Goal: Answer question/provide support: Share knowledge or assist other users

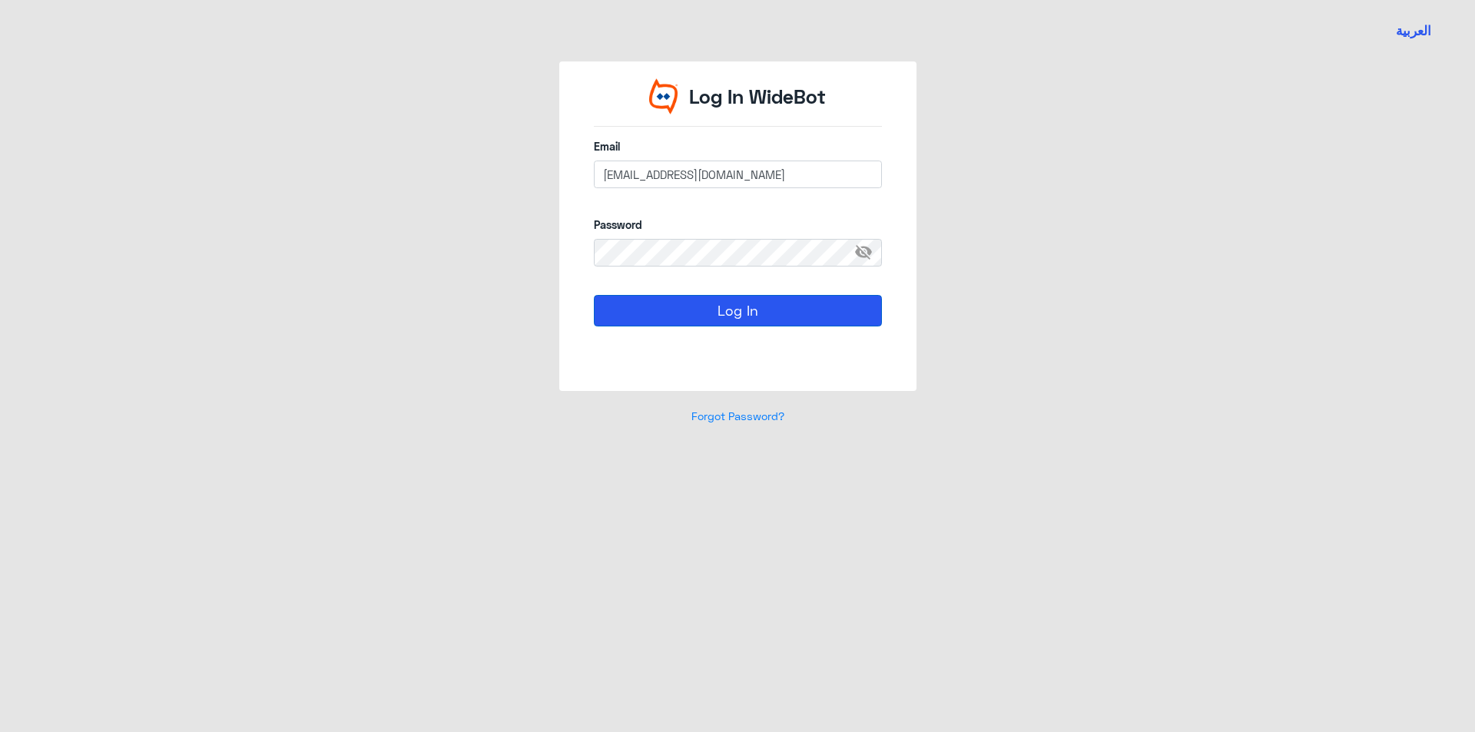
click at [682, 310] on button "Log In" at bounding box center [738, 310] width 288 height 31
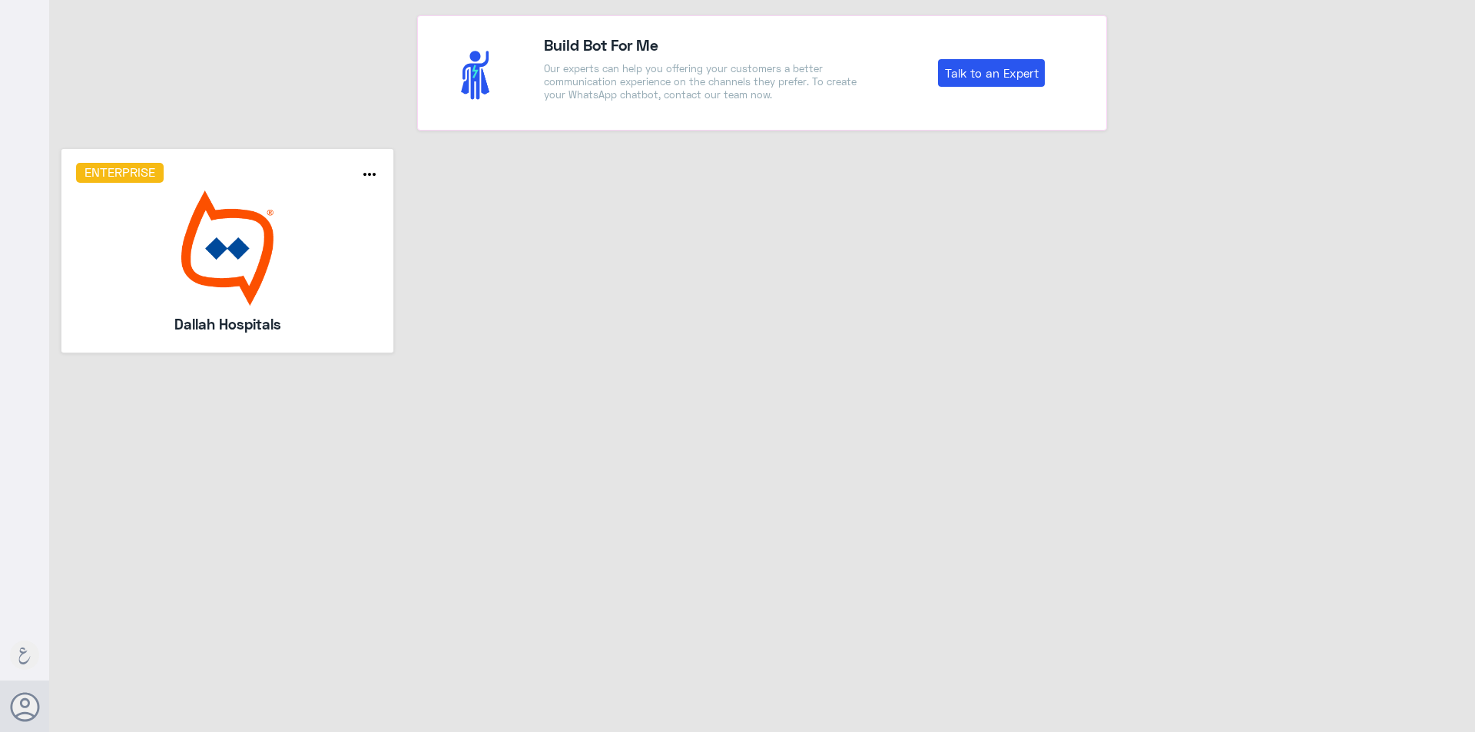
click at [242, 271] on img at bounding box center [227, 247] width 303 height 115
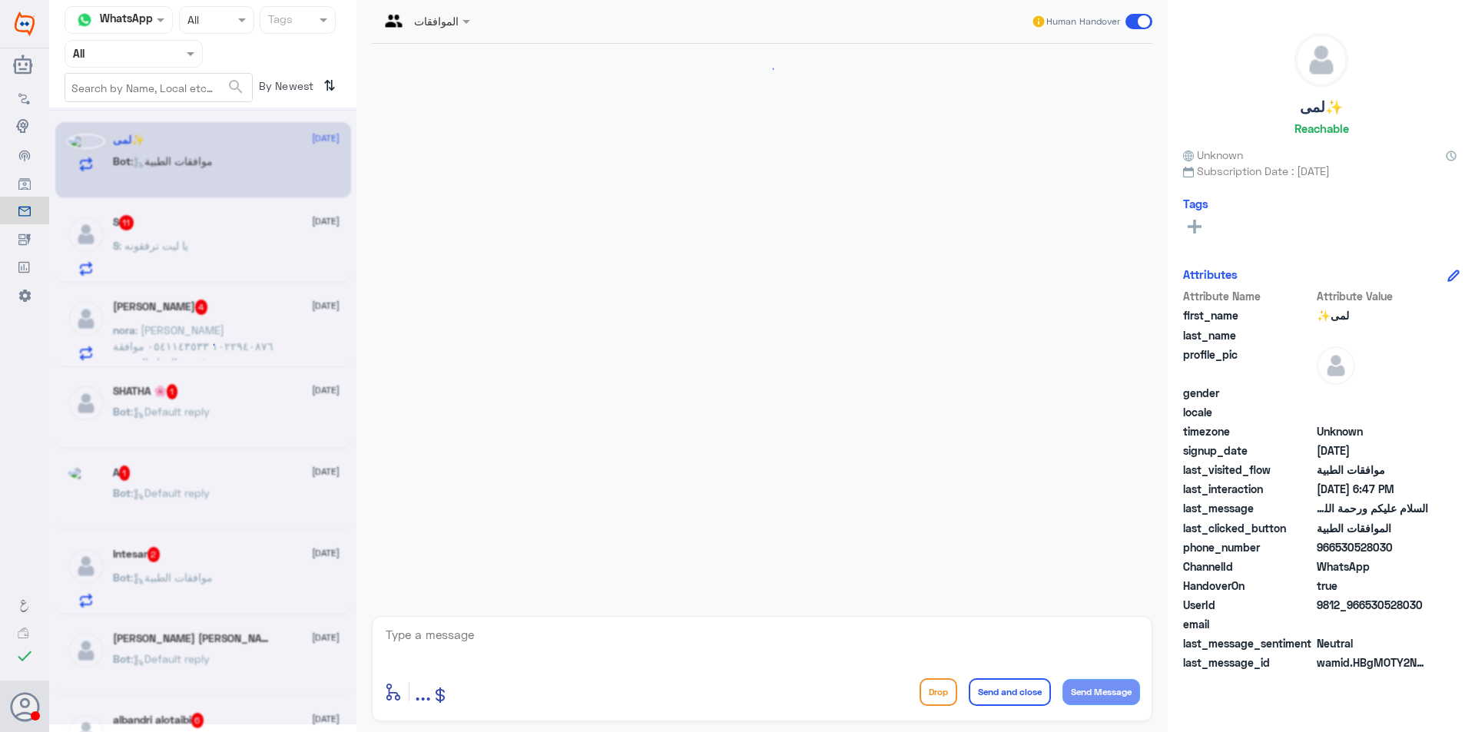
scroll to position [188, 0]
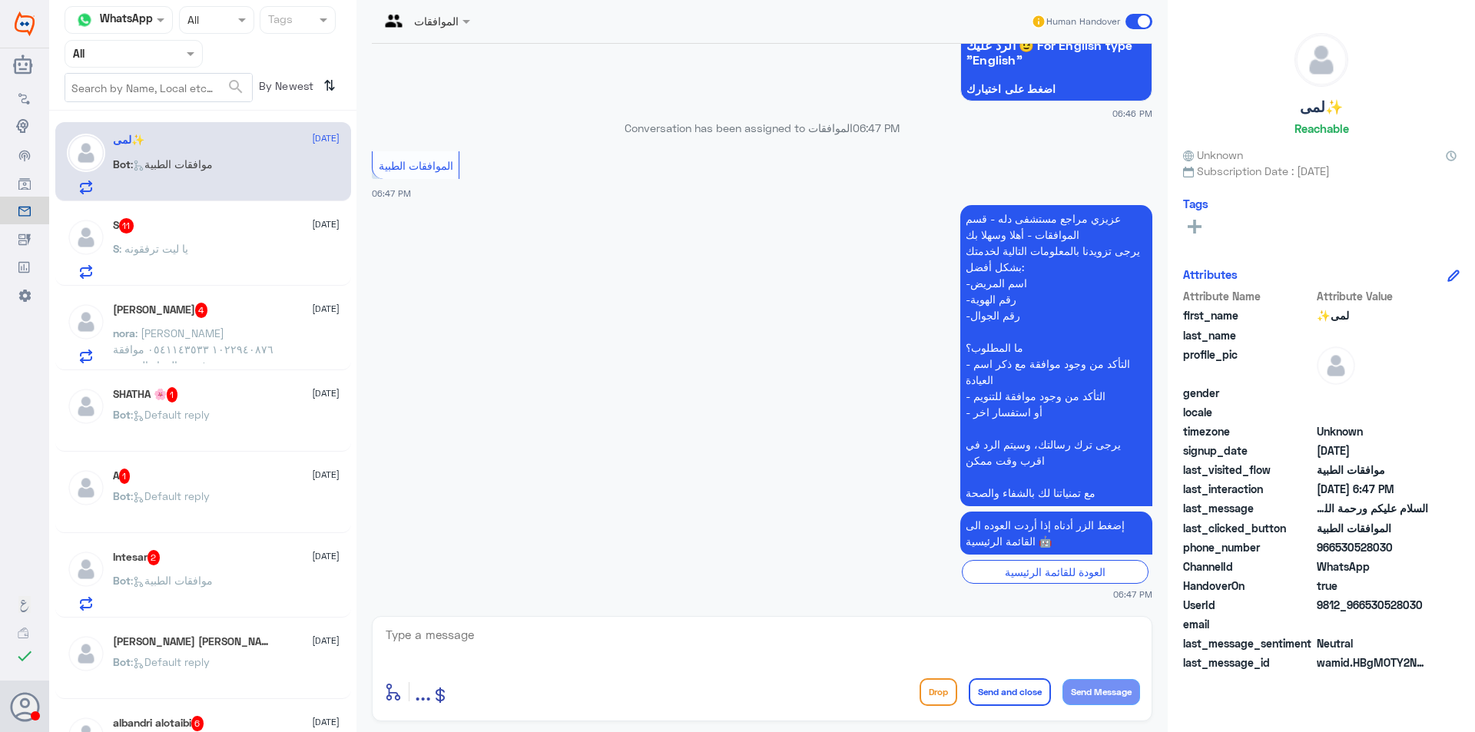
click at [130, 65] on div "Agent Filter All" at bounding box center [134, 54] width 138 height 28
click at [137, 177] on div "Your Team" at bounding box center [134, 191] width 138 height 35
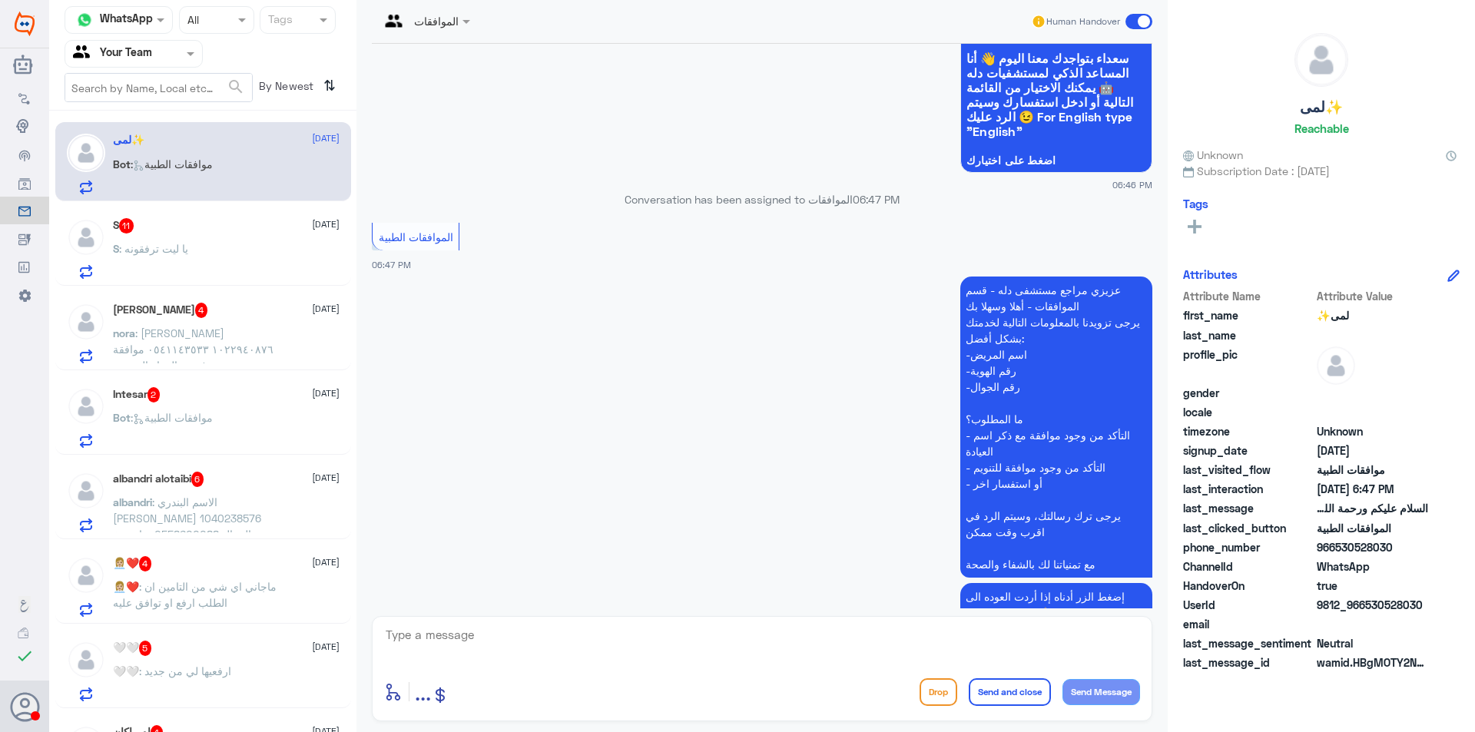
scroll to position [0, 0]
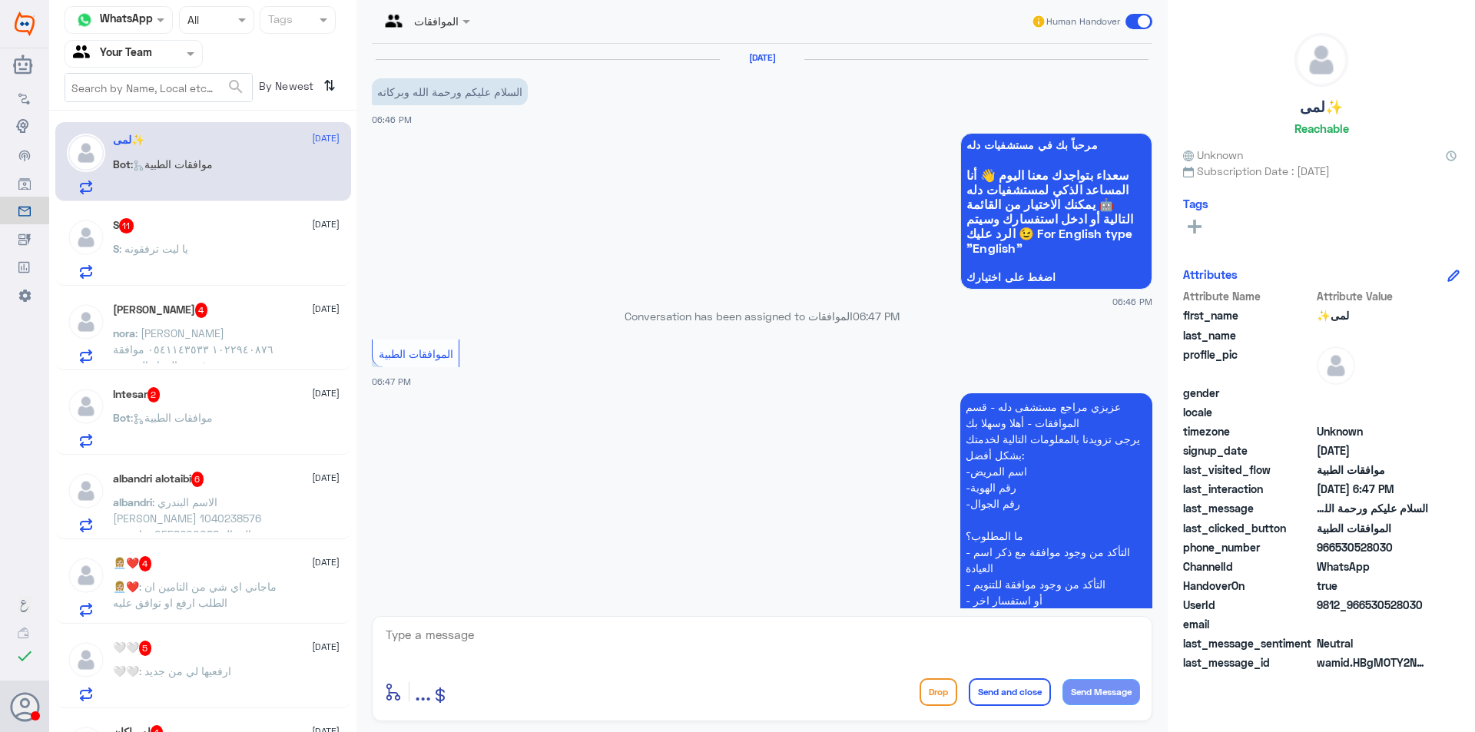
click at [172, 249] on span ": يا ليت ترفقونه" at bounding box center [153, 248] width 69 height 13
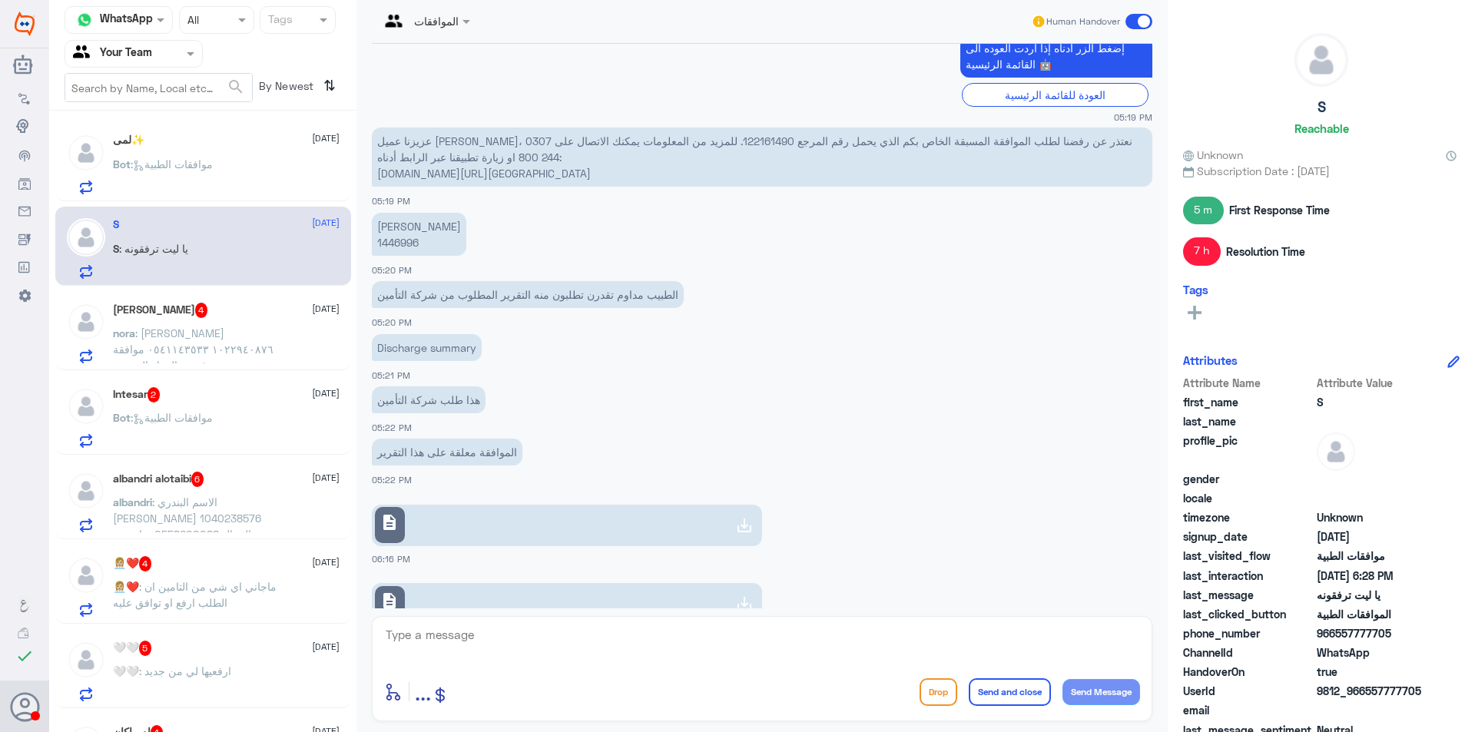
scroll to position [758, 0]
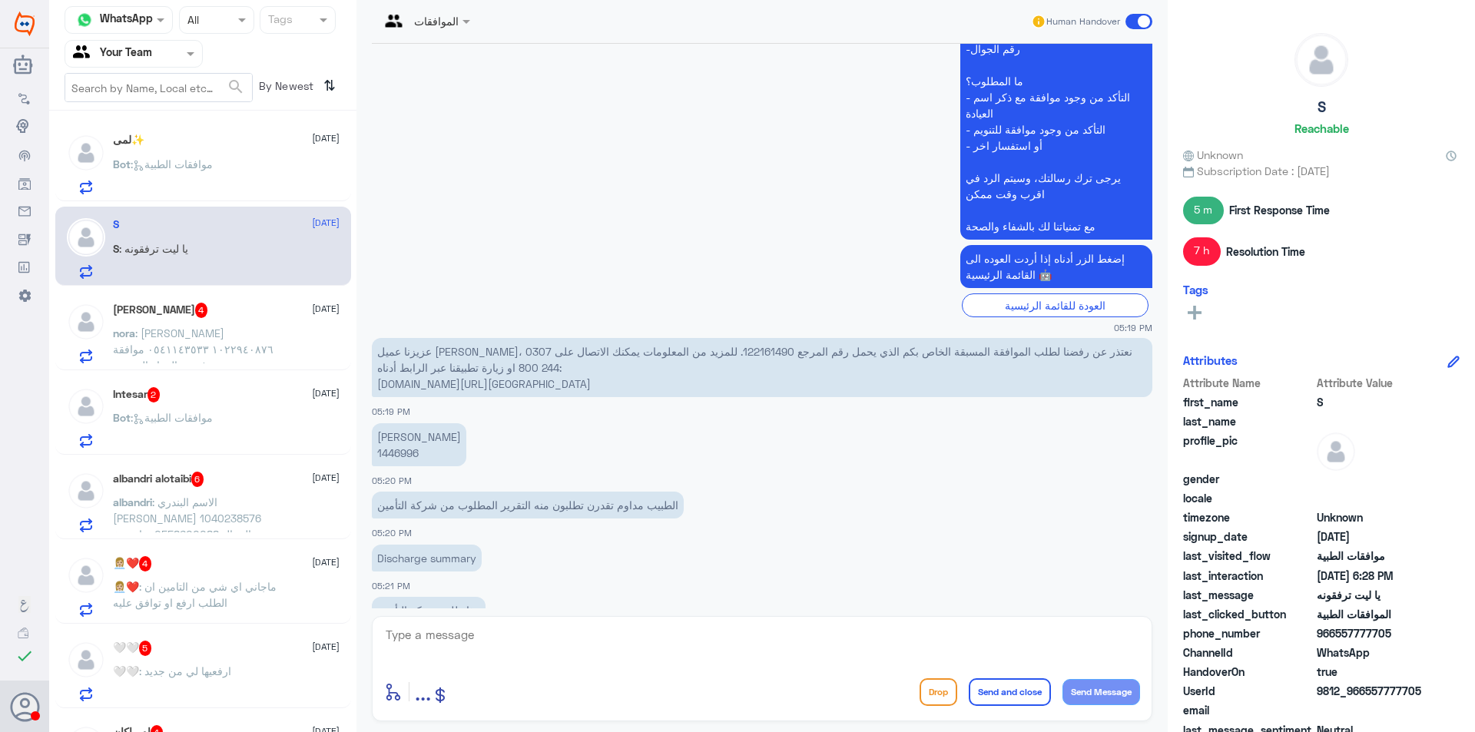
click at [669, 356] on p "عزيزنا عميل [PERSON_NAME]، نعتذر عن رفضنا لطلب الموافقة المسبقة الخاص بكم الذي …" at bounding box center [762, 367] width 780 height 59
copy p "122161490"
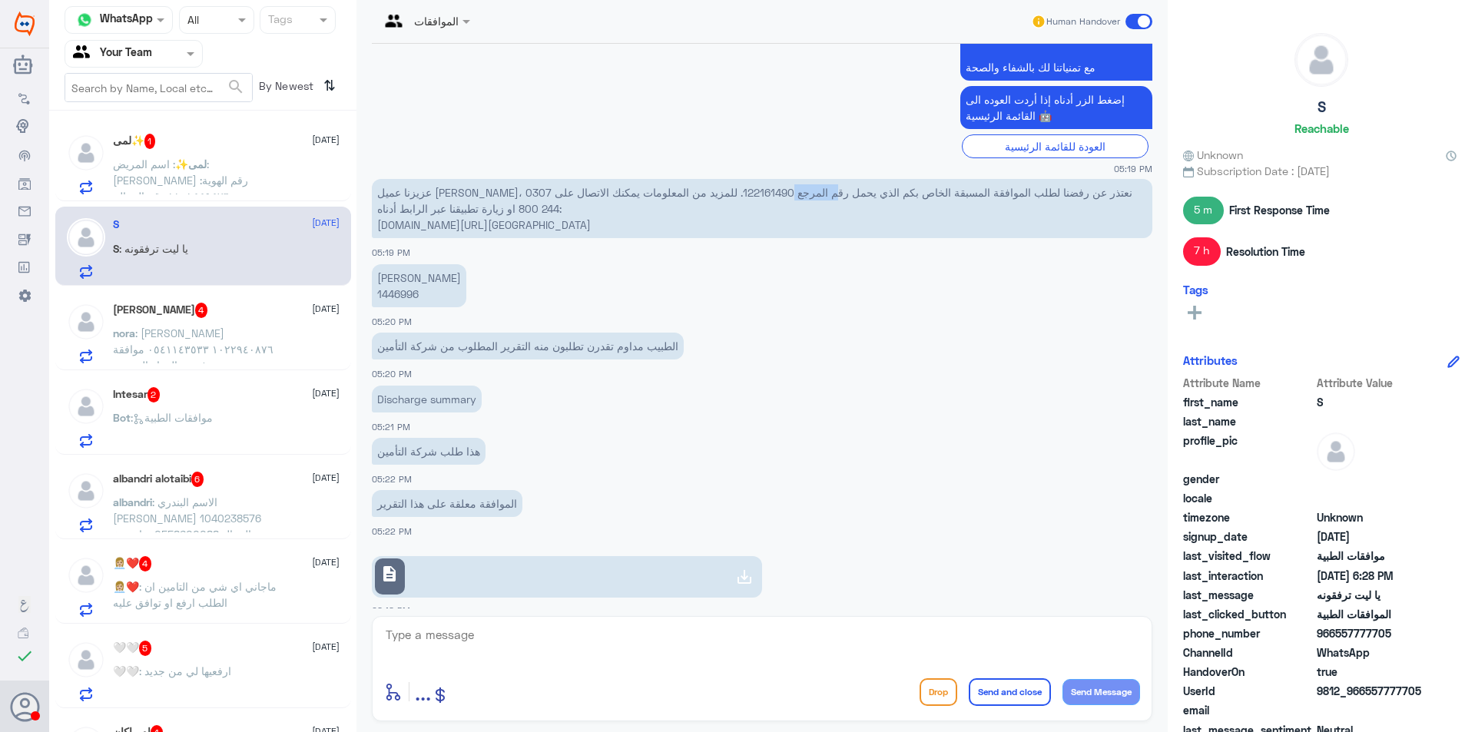
scroll to position [1065, 0]
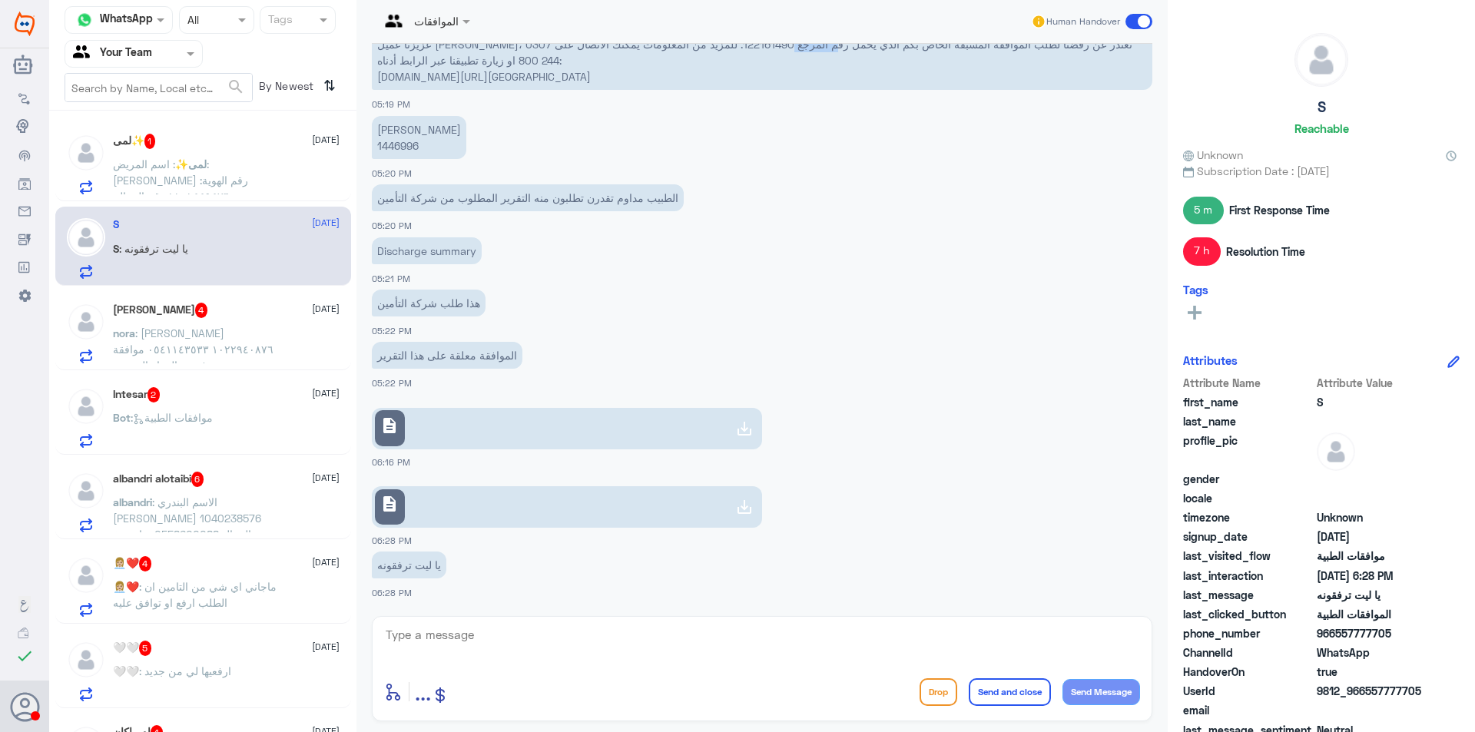
click at [554, 446] on link "description" at bounding box center [567, 428] width 390 height 41
click at [191, 326] on span ": [PERSON_NAME] ١٠٢٢٩٤٠٨٧٦ ٠٥٤١١٤٣٥٣٣ موافقة مرفوضة الجهاز الهضمي [PERSON_NAME]" at bounding box center [193, 356] width 161 height 61
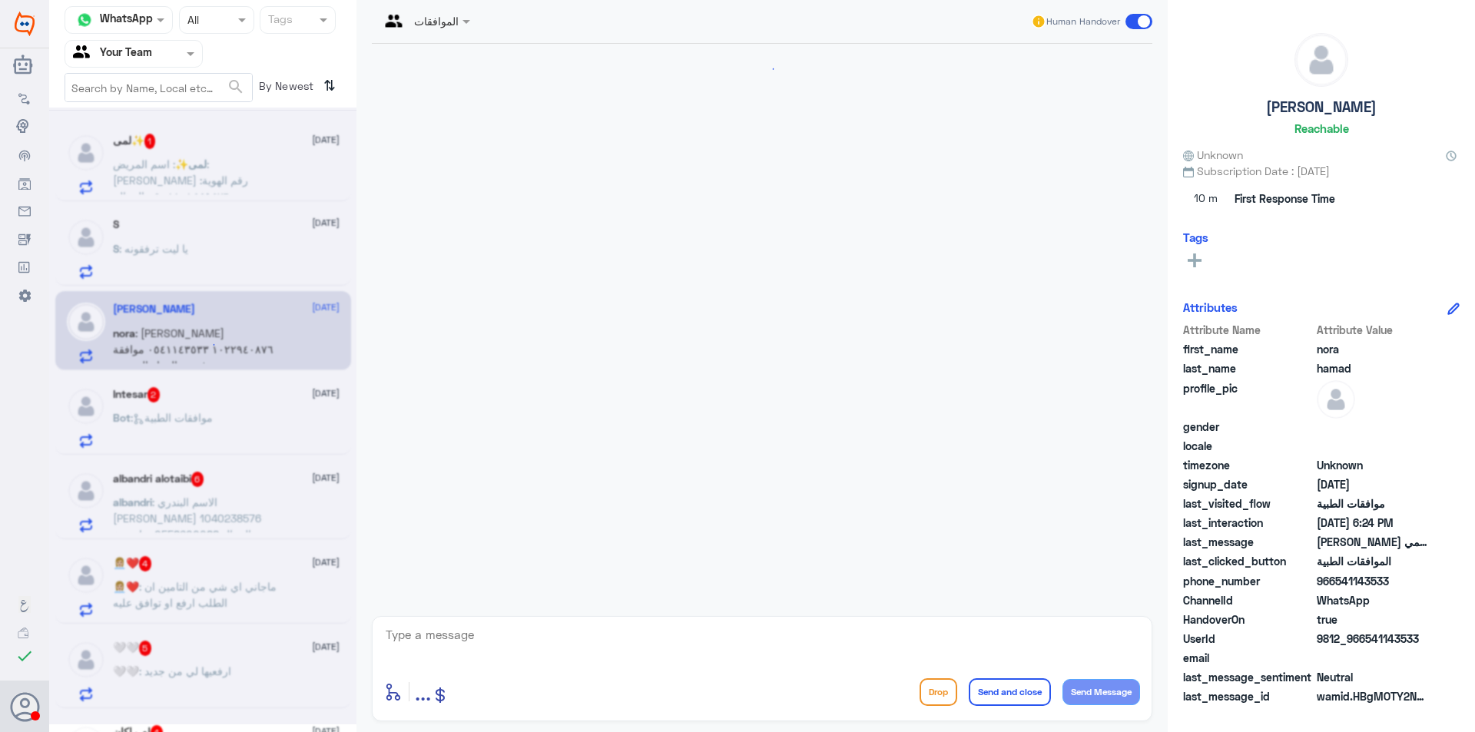
scroll to position [571, 0]
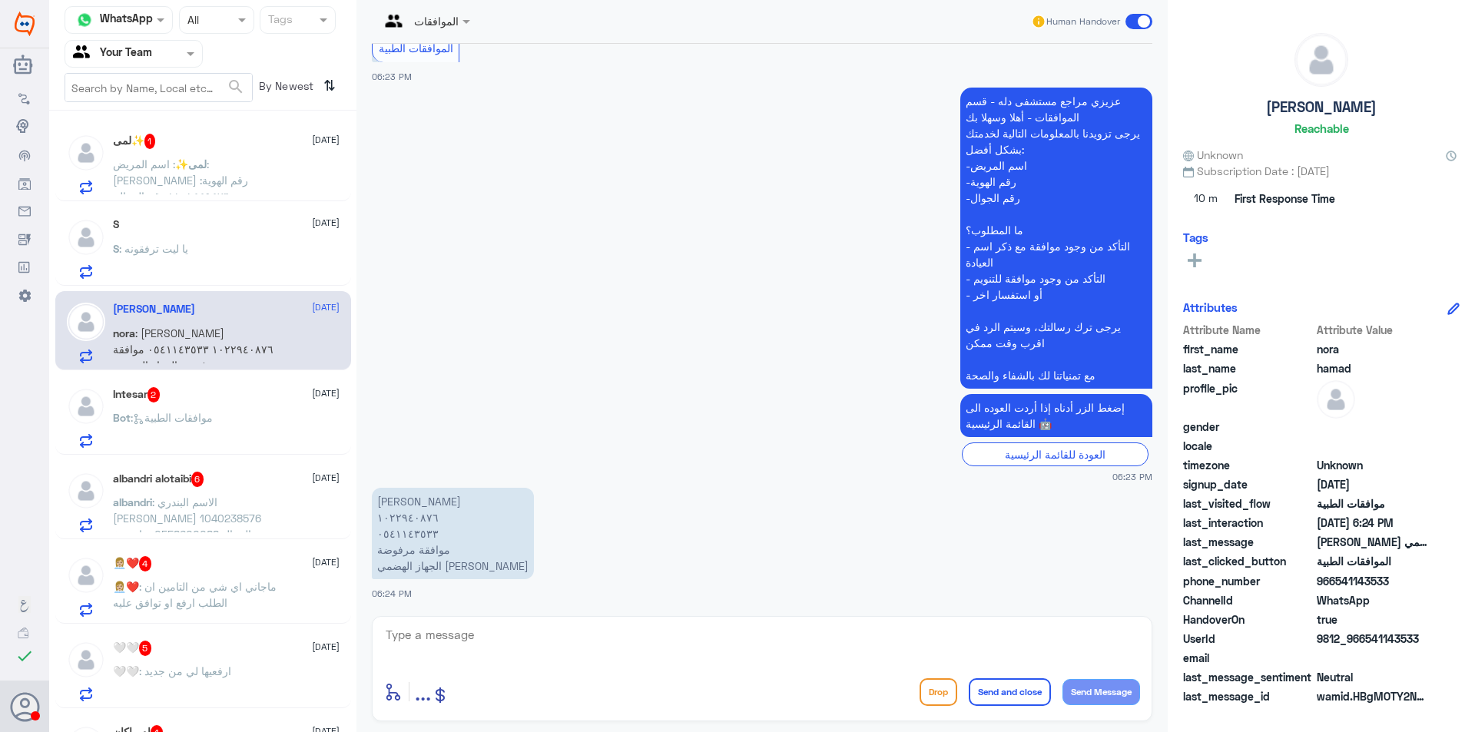
click at [208, 400] on div "Intesar 2 [DATE]" at bounding box center [226, 394] width 227 height 15
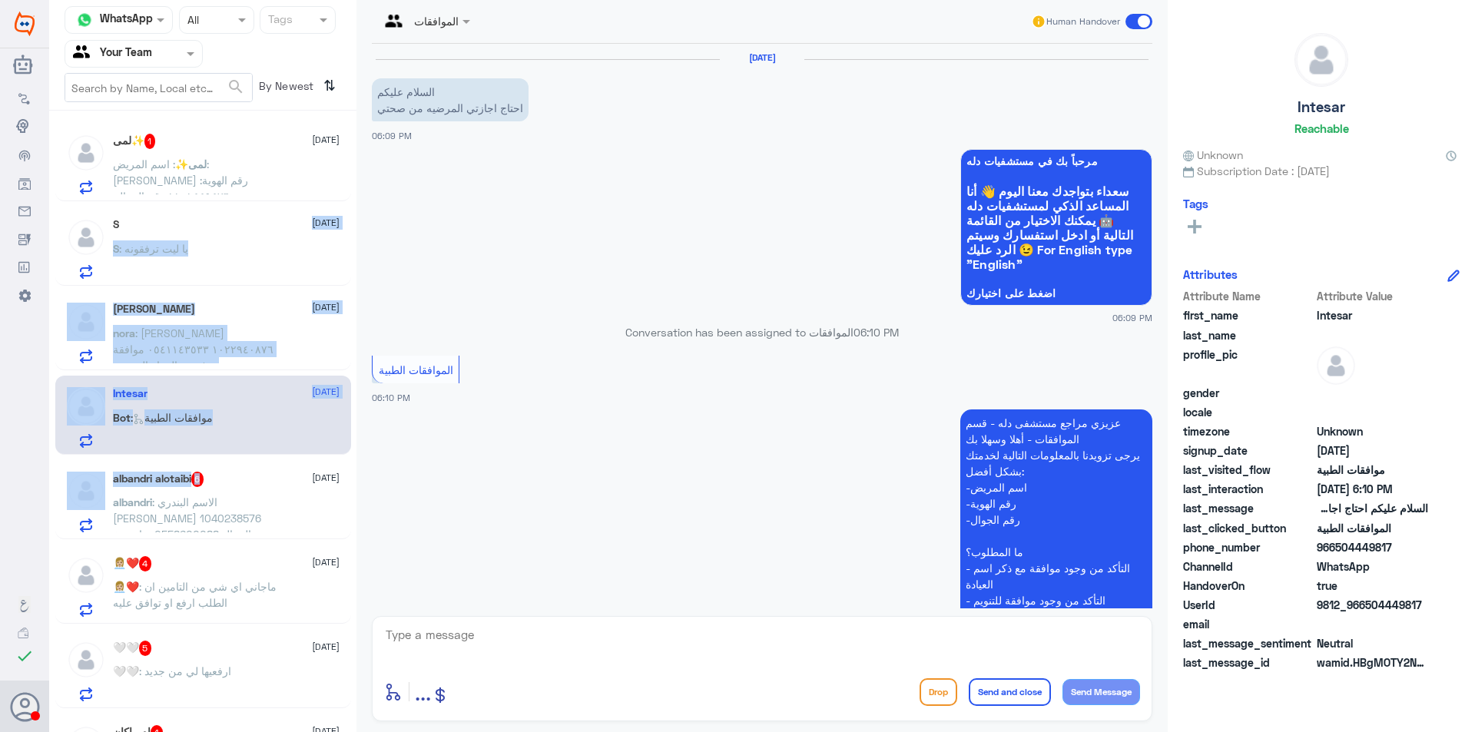
drag, startPoint x: 234, startPoint y: 482, endPoint x: 267, endPoint y: 297, distance: 187.9
click at [262, 214] on div "لمى✨ 1 [DATE] لمى✨ : اسم المريض: [PERSON_NAME] رقم الهوية: ١١٠١٤٤٩٤٧٦ رقم الجوا…" at bounding box center [202, 427] width 307 height 621
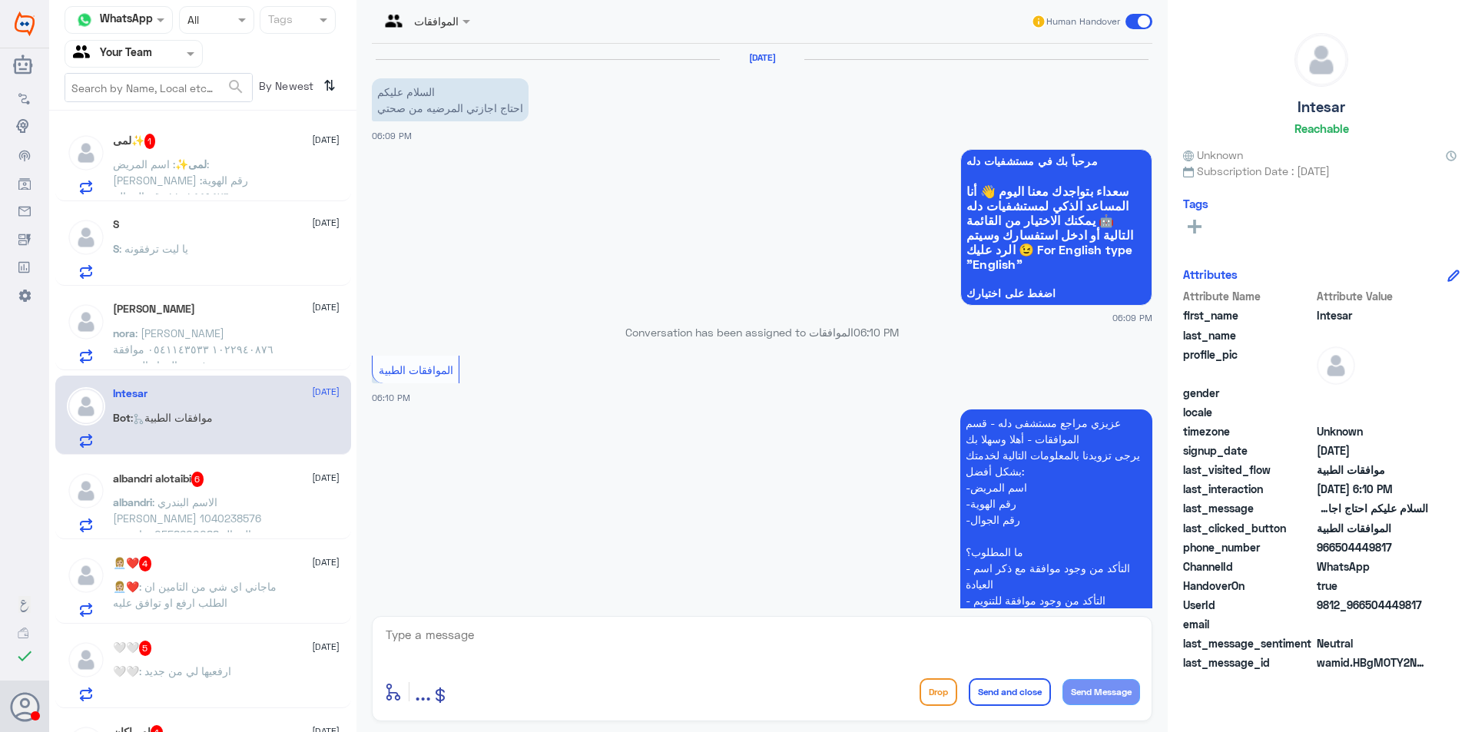
click at [487, 460] on app-msgs-text "عزيزي مراجع مستشفى دله - قسم الموافقات - أهلا وسهلا بك يرجى تزويدنا بالمعلومات …" at bounding box center [762, 560] width 780 height 303
click at [269, 422] on div "Bot : موافقات الطبية" at bounding box center [226, 430] width 227 height 35
click at [936, 701] on button "Drop" at bounding box center [938, 692] width 38 height 28
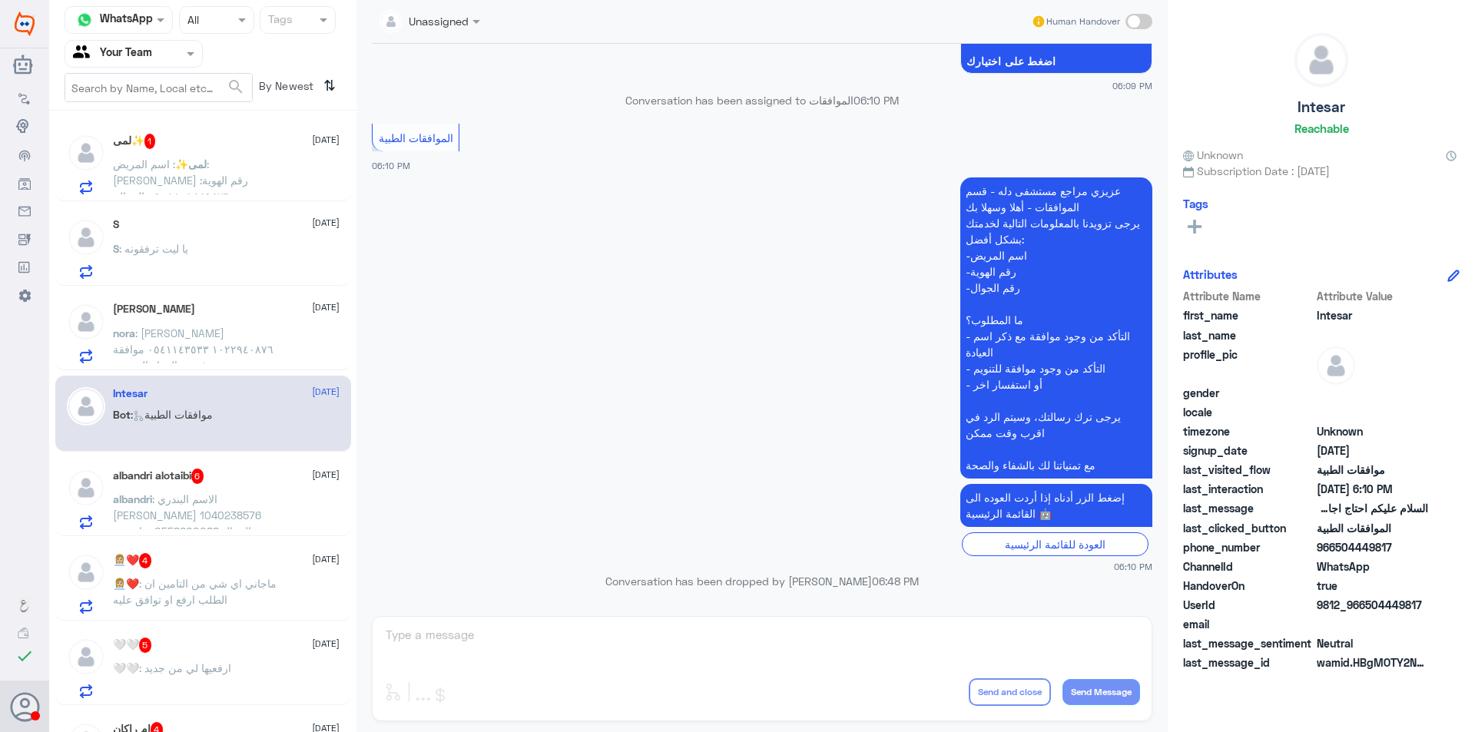
click at [290, 495] on div "albandri : الاسم البندري [PERSON_NAME] 1040238576 الجوال 0558600088 عيادة مخ وا…" at bounding box center [226, 512] width 227 height 35
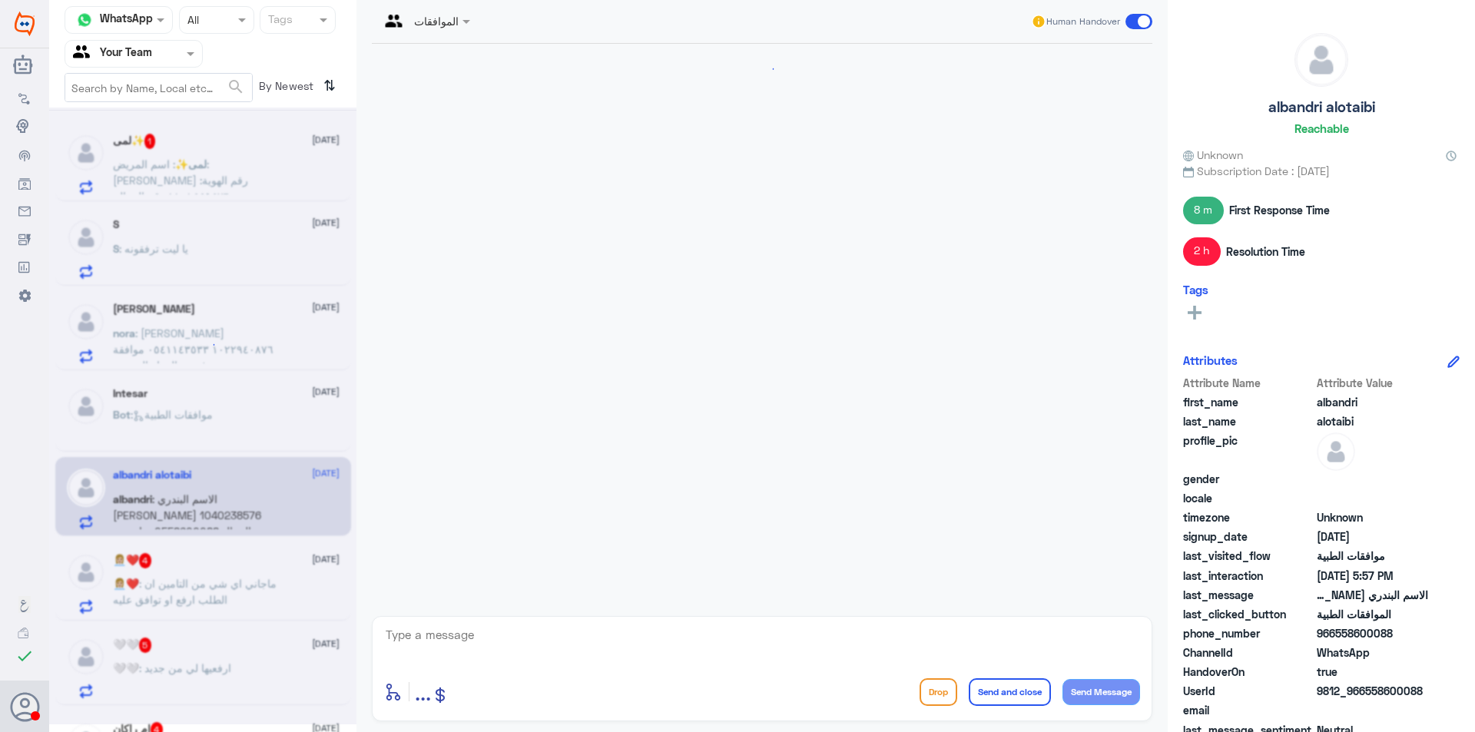
scroll to position [1267, 0]
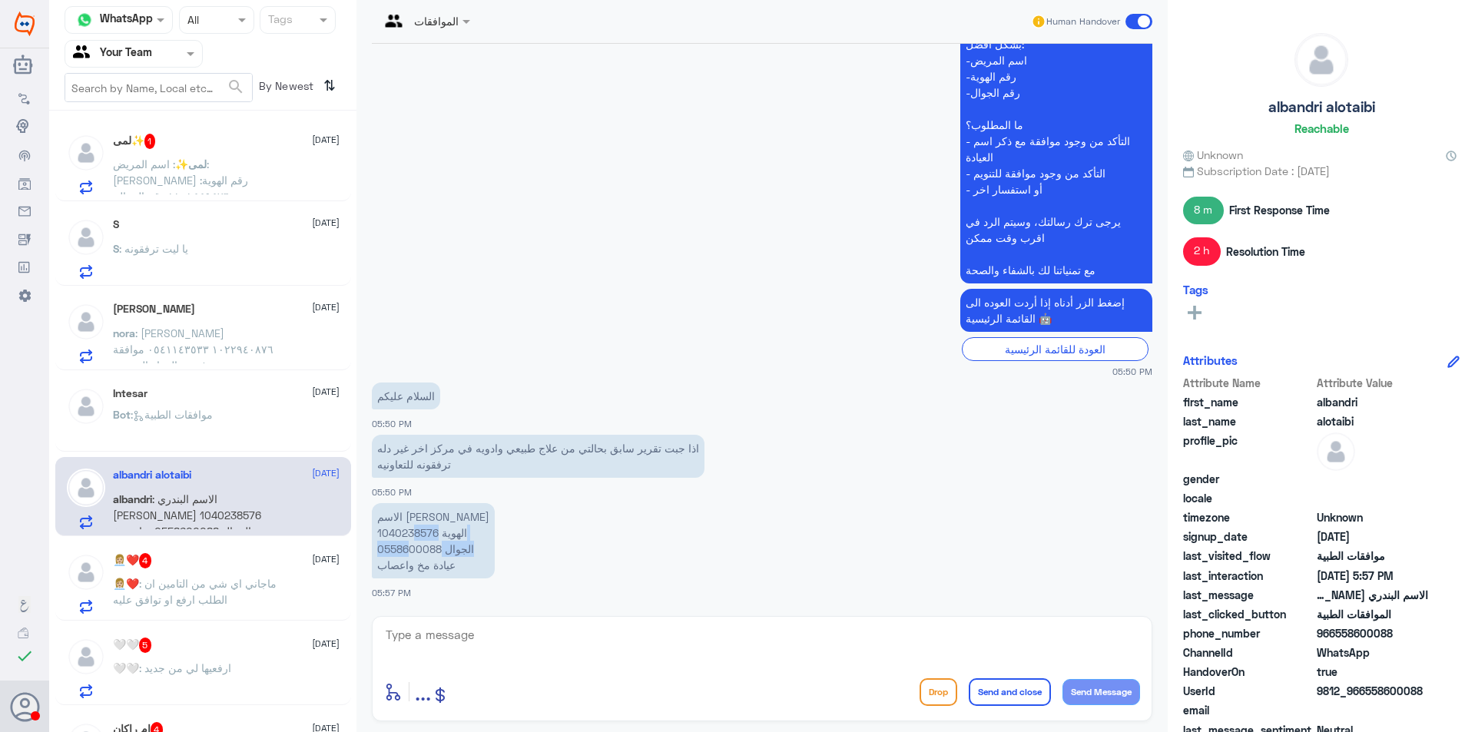
click at [412, 542] on p "الاسم البندري [PERSON_NAME] 1040238576 الجوال 0558600088 عيادة مخ واعصاب" at bounding box center [433, 540] width 123 height 75
click at [404, 543] on p "الاسم البندري [PERSON_NAME] 1040238576 الجوال 0558600088 عيادة مخ واعصاب" at bounding box center [433, 540] width 123 height 75
click at [240, 573] on div "👩🏼‍💼❤️ 4 [DATE] 👩🏼‍💼❤️ : ماجاني اي شي من التامين ان الطلب ارفع او توافق عليه" at bounding box center [226, 583] width 227 height 61
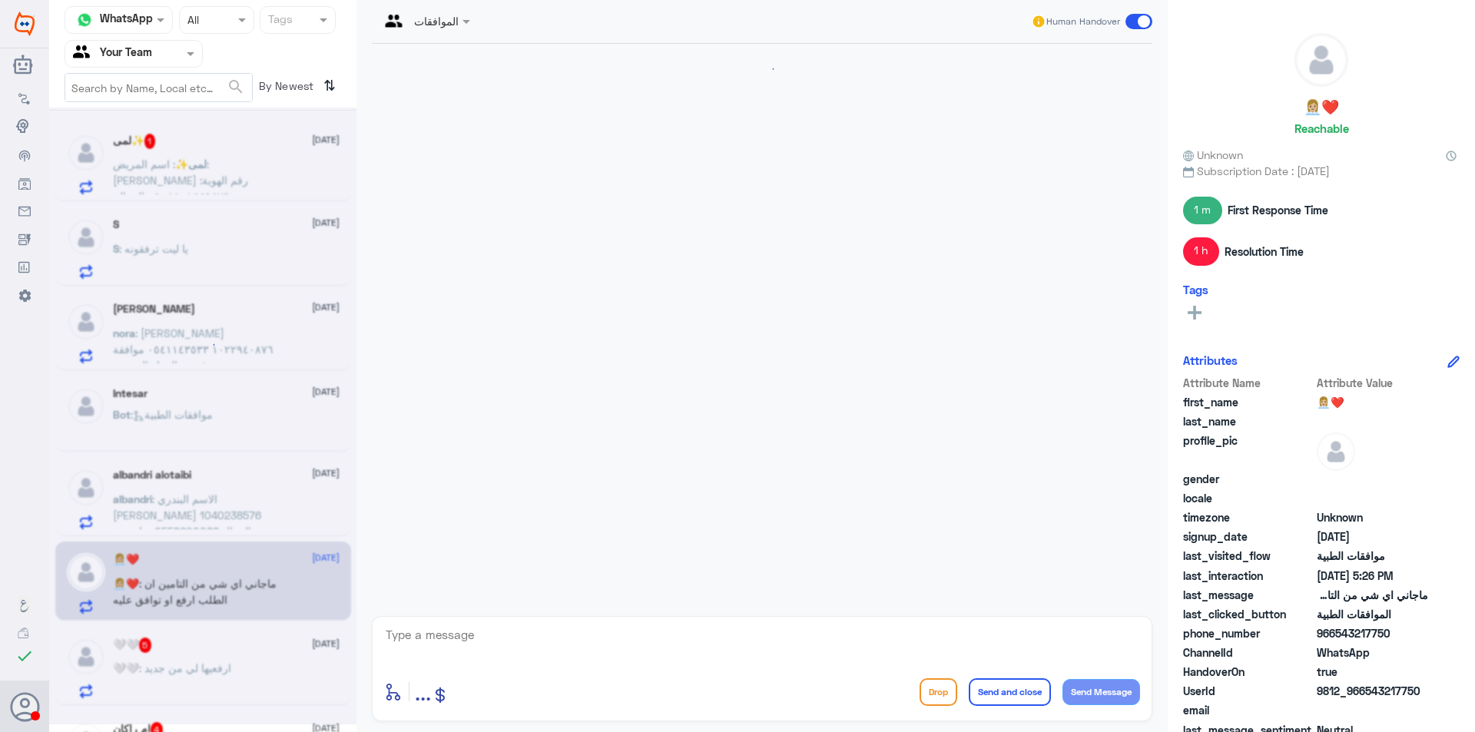
scroll to position [1339, 0]
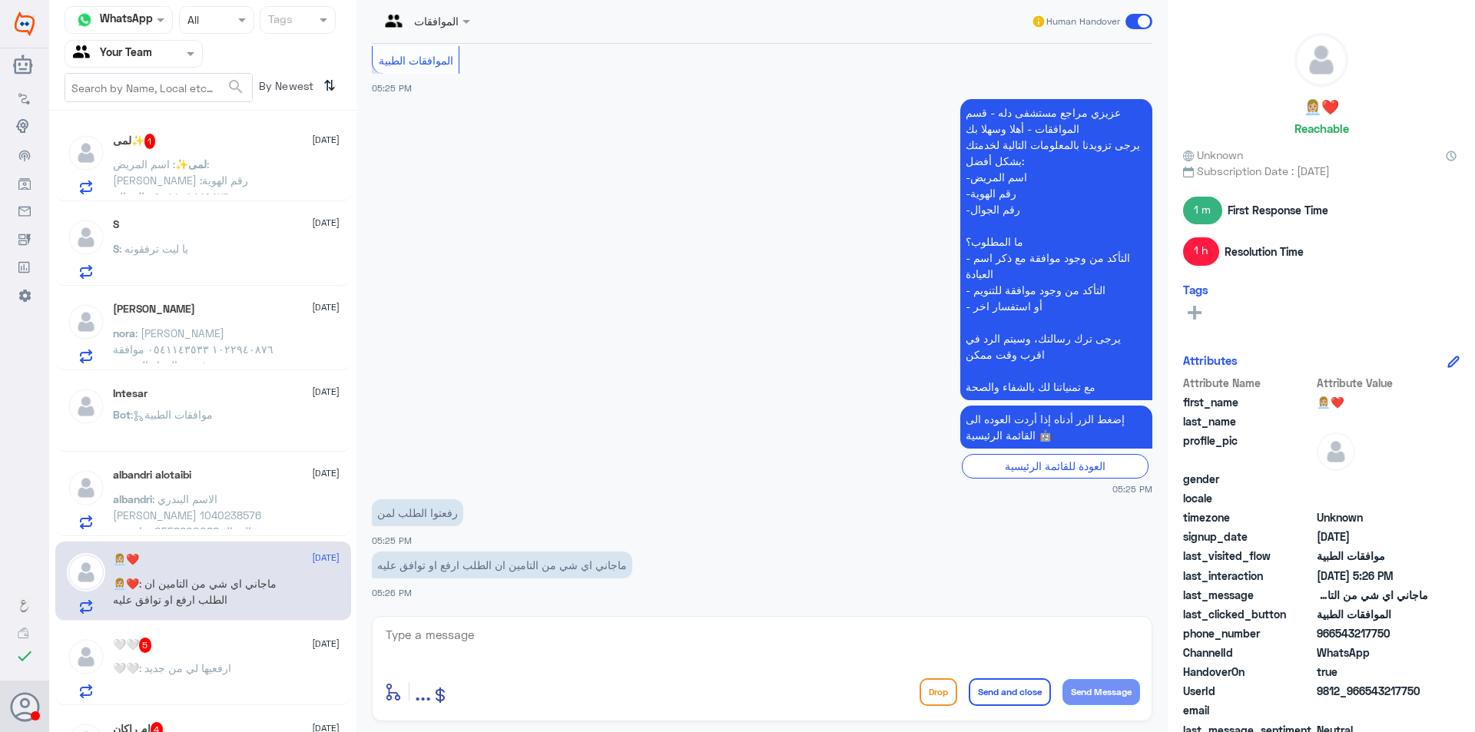
click at [273, 660] on div "🤍🤍 5 [DATE] 🤍🤍 : ارفعيها لي من جديد" at bounding box center [226, 668] width 227 height 61
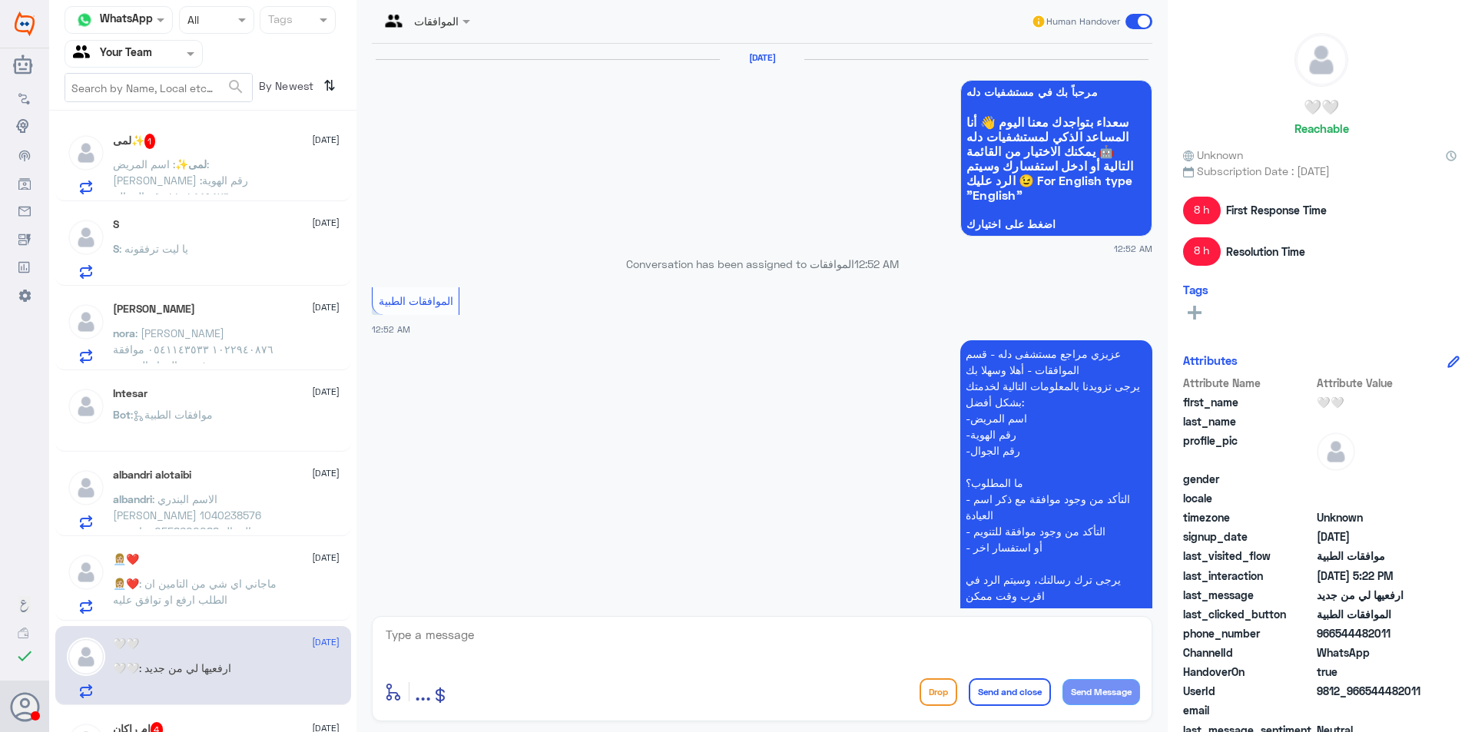
scroll to position [1751, 0]
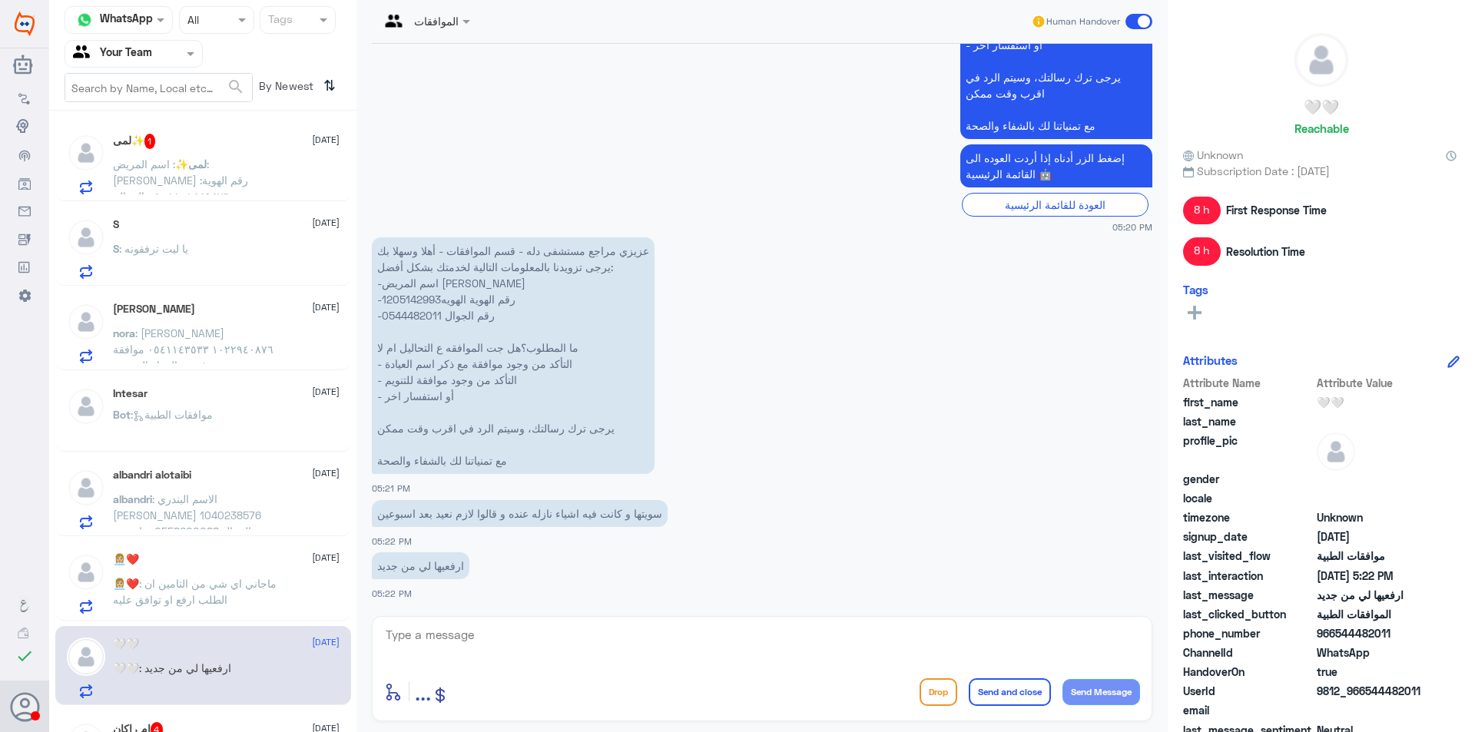
click at [426, 317] on p "عزيزي مراجع مستشفى دله - قسم الموافقات - أهلا وسهلا بك يرجى تزويدنا بالمعلومات …" at bounding box center [513, 355] width 283 height 237
copy p "0544482011"
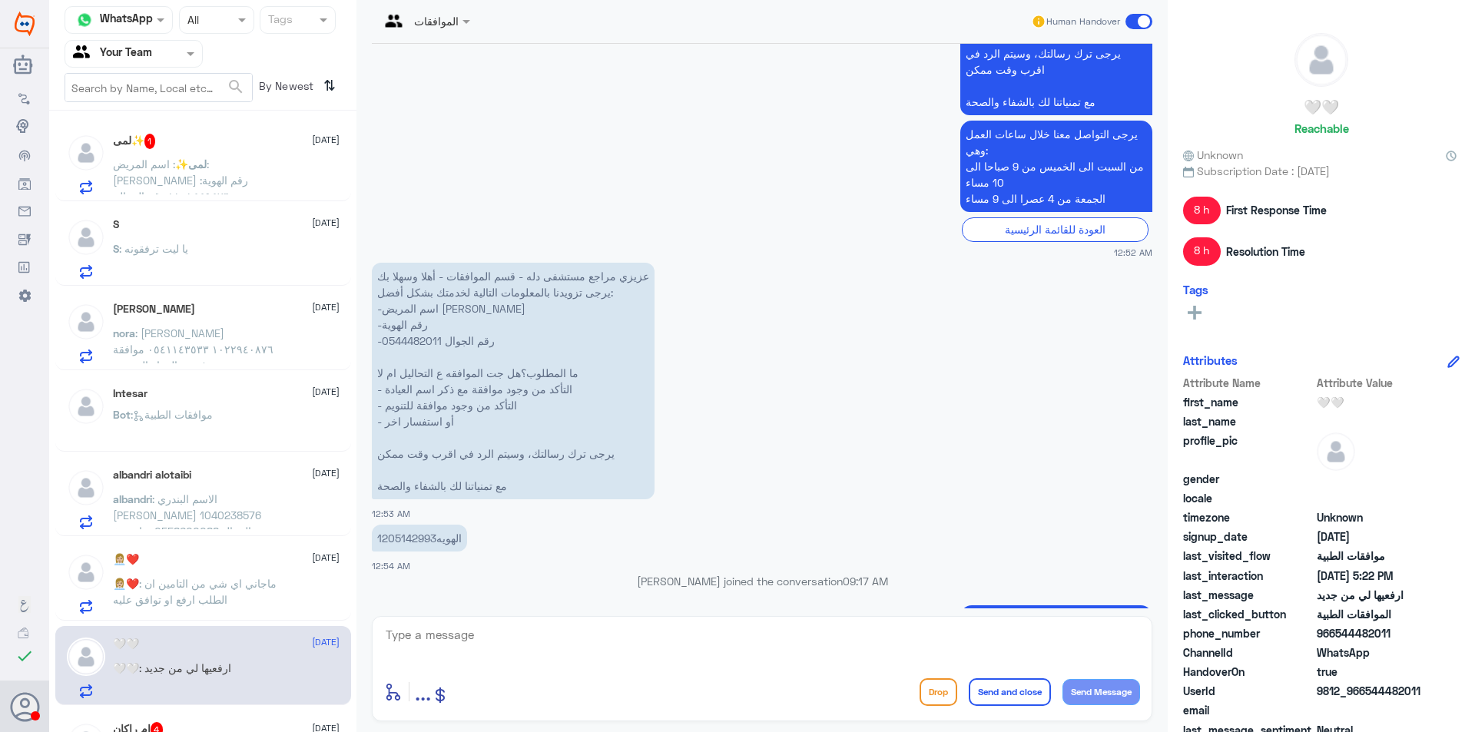
scroll to position [522, 0]
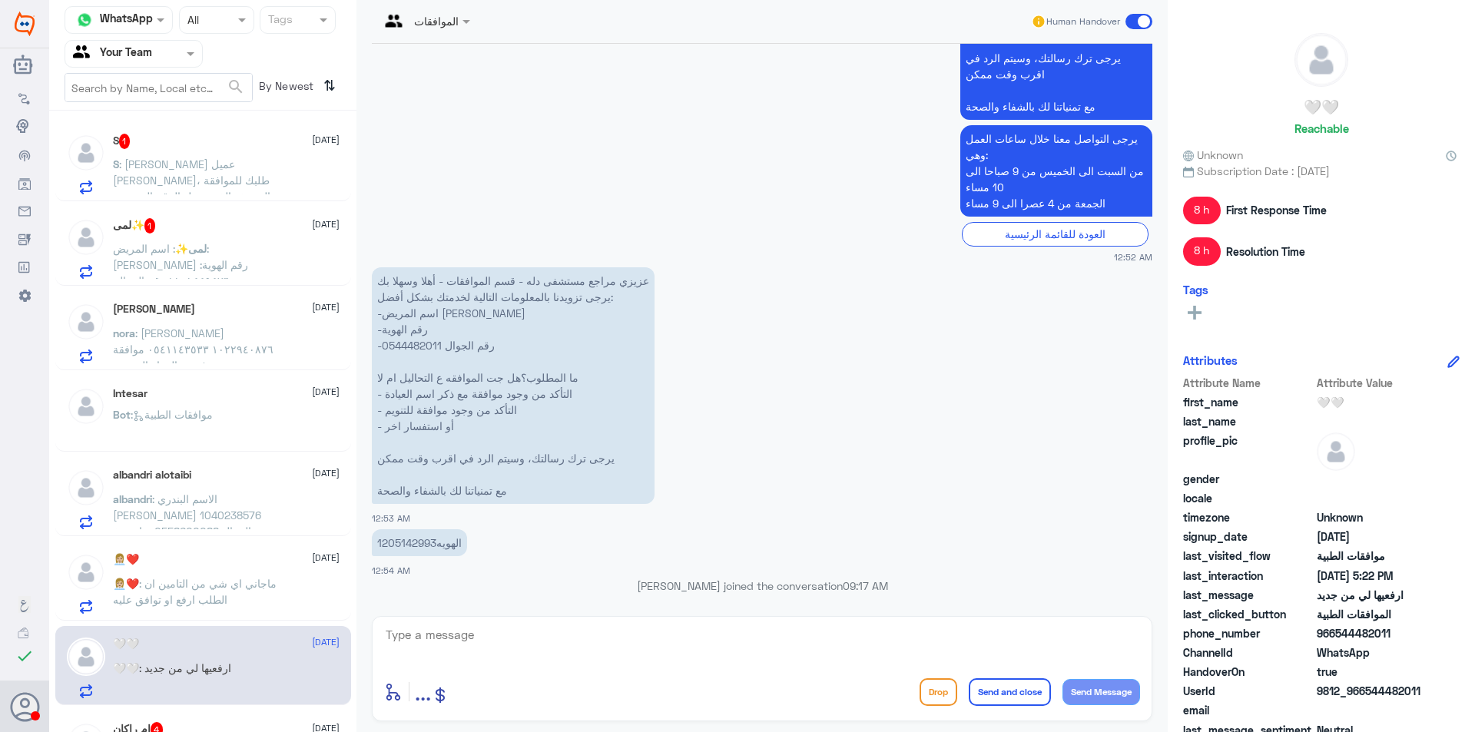
click at [411, 544] on p "الهويه1205142993" at bounding box center [419, 542] width 95 height 27
copy p "الهويه1205142993"
click at [437, 555] on p "الهويه1205142993" at bounding box center [419, 542] width 95 height 27
drag, startPoint x: 436, startPoint y: 546, endPoint x: 378, endPoint y: 539, distance: 58.8
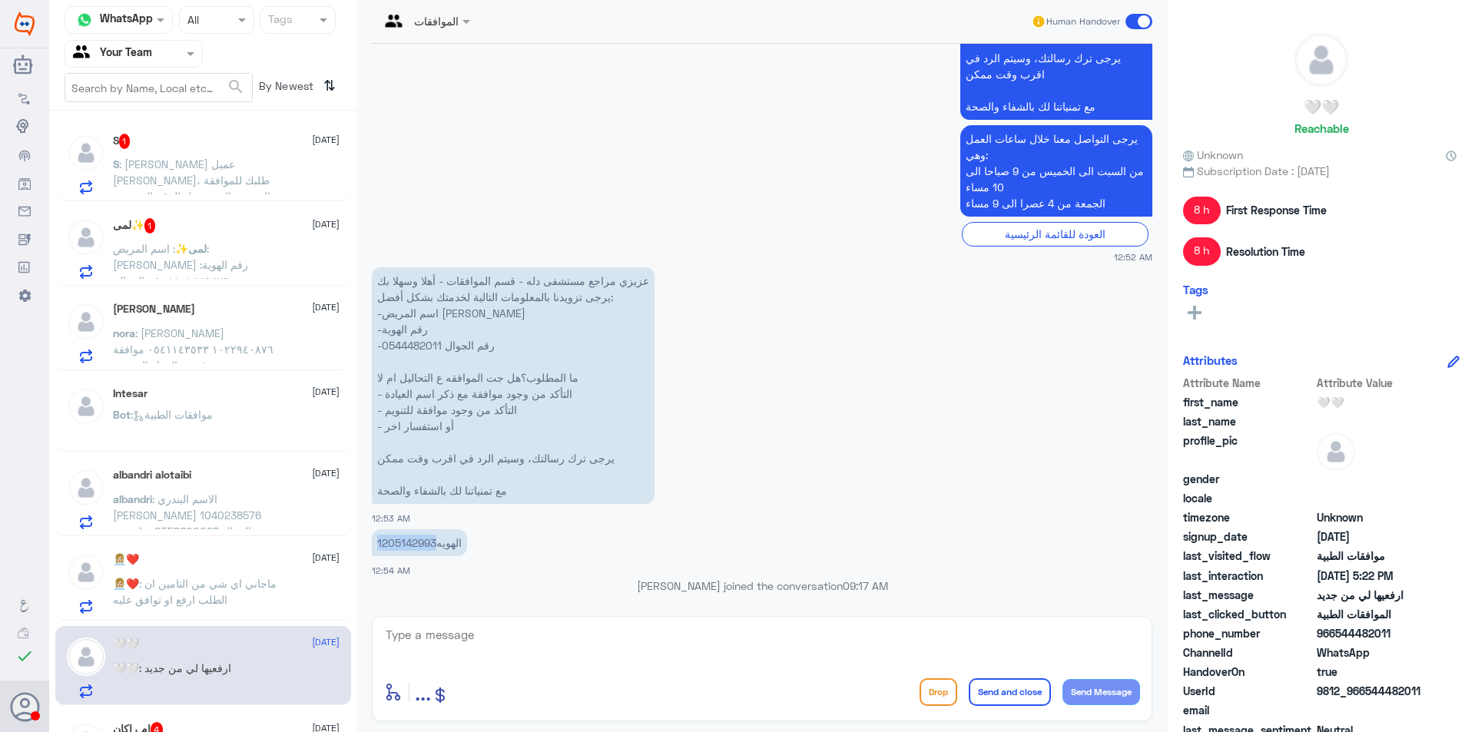
click at [378, 539] on p "الهويه1205142993" at bounding box center [419, 542] width 95 height 27
copy p "1205142993"
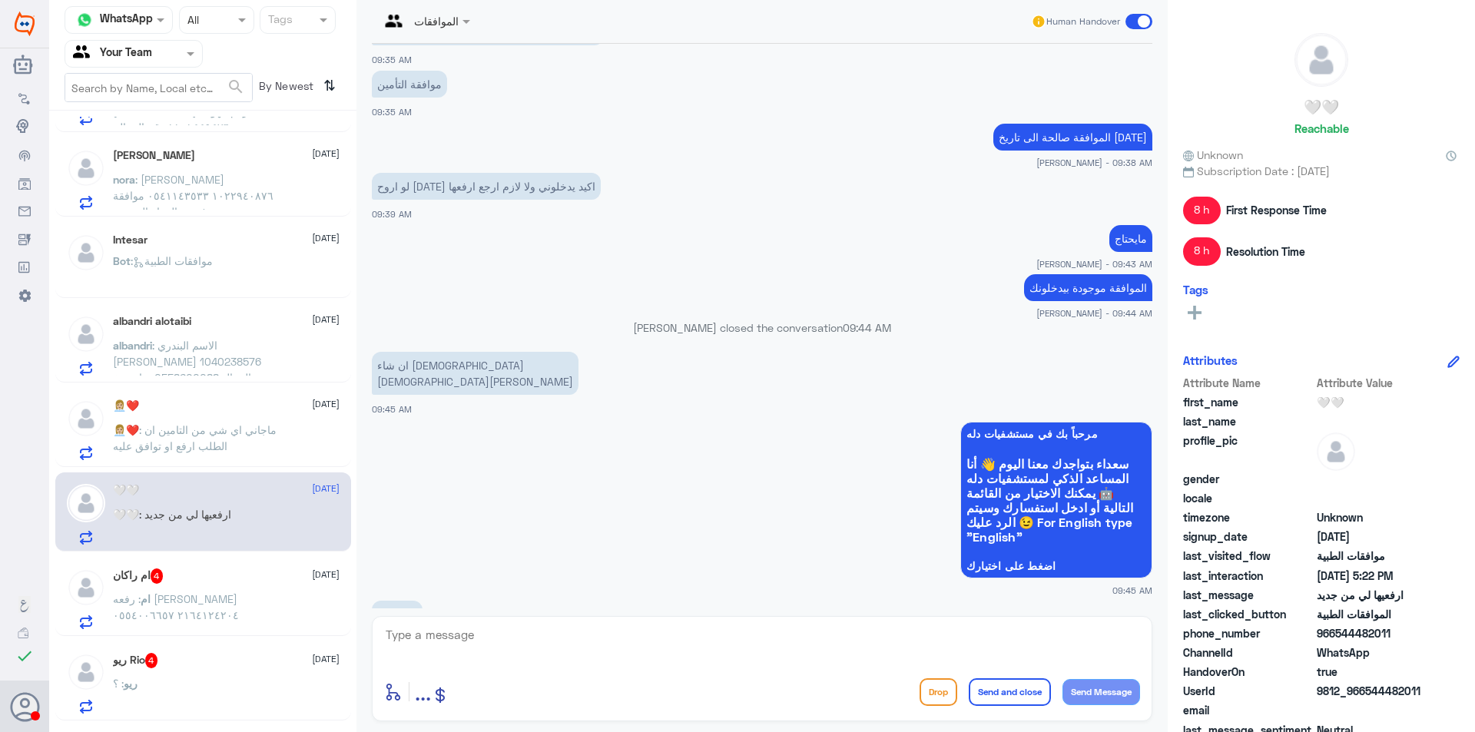
scroll to position [1037, 0]
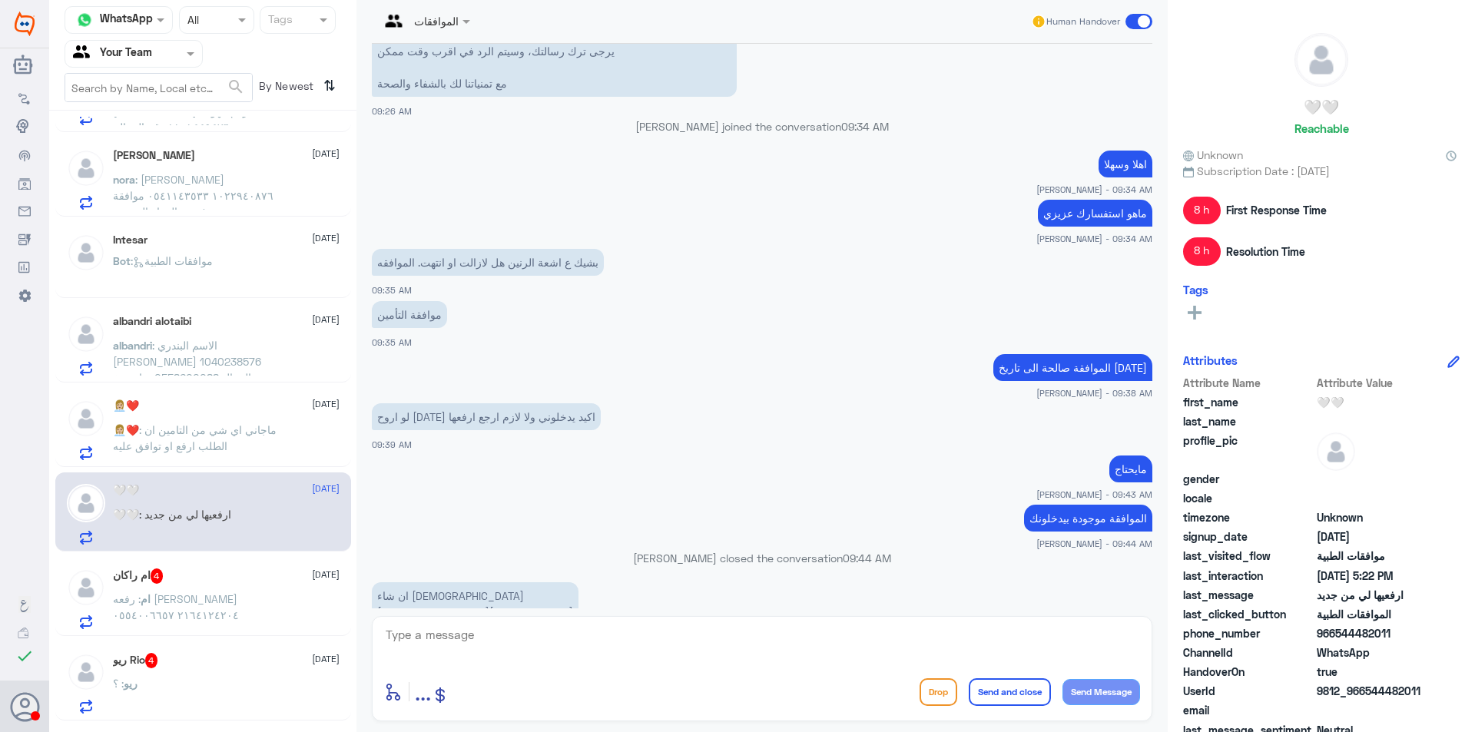
click at [207, 625] on p "ام : رفعه [PERSON_NAME] ٢١٦٤١٢٤٢٠٤ ٠٥٥٤٠٠٦٦٥٧" at bounding box center [199, 610] width 173 height 38
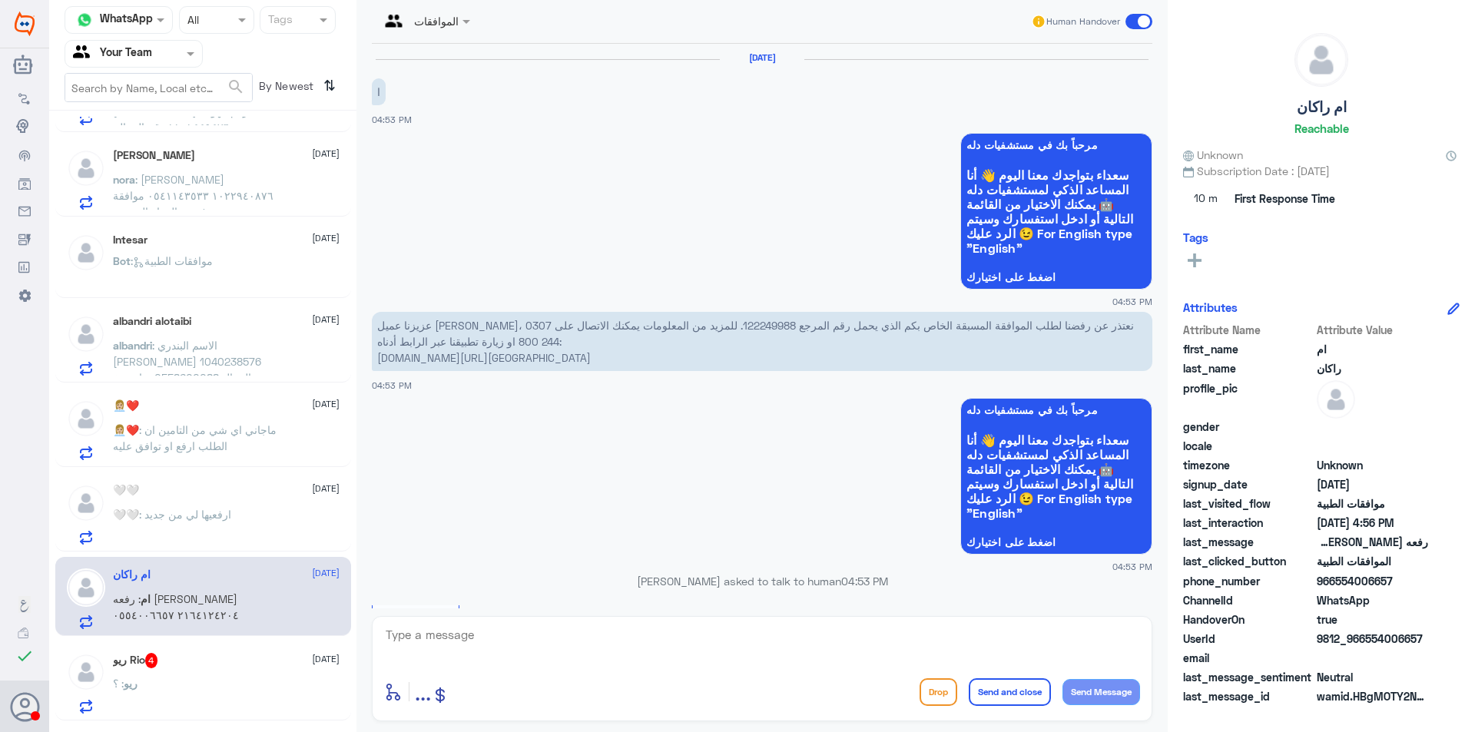
scroll to position [538, 0]
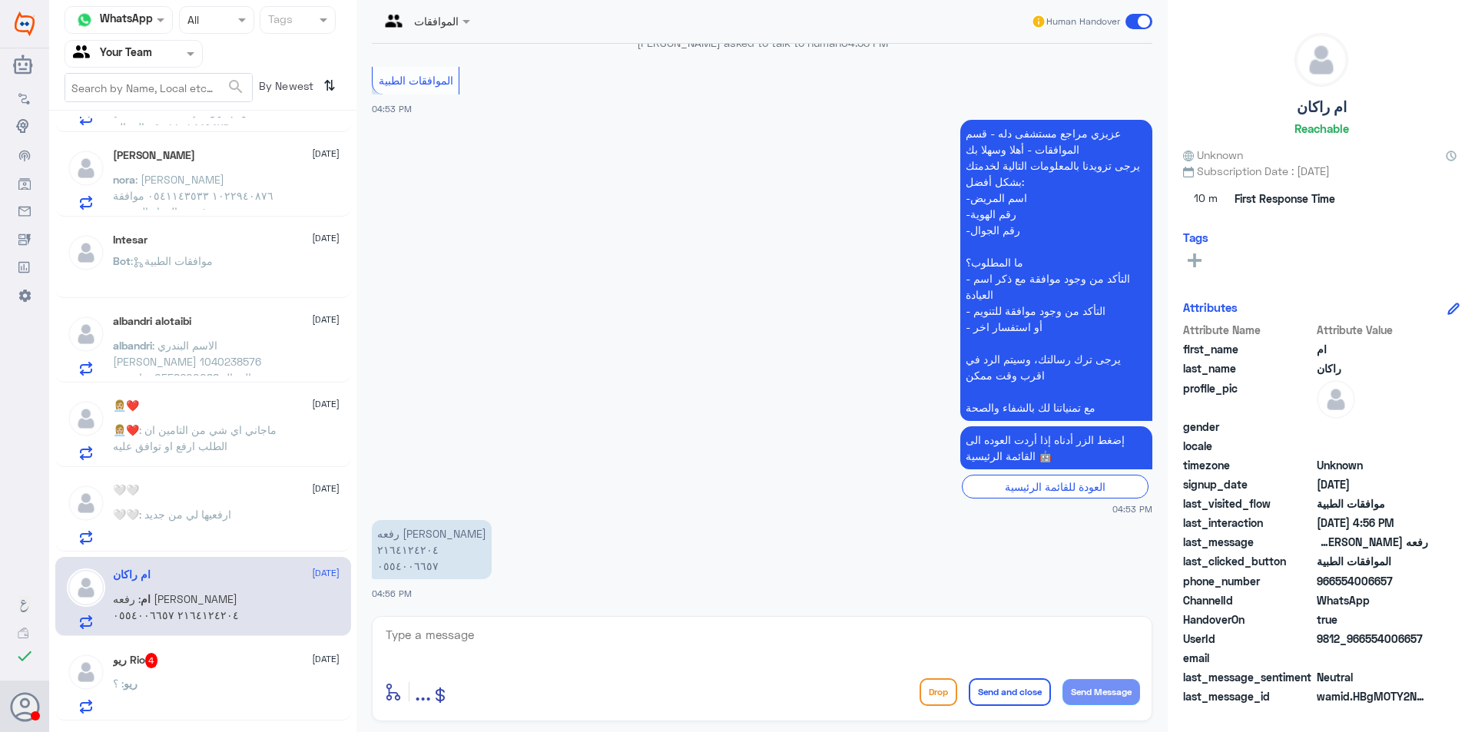
click at [241, 644] on div "ريو Rio 4 [DATE] ريو : ؟" at bounding box center [203, 680] width 296 height 79
click at [249, 658] on div "ريو Rio 4 [DATE]" at bounding box center [226, 660] width 227 height 15
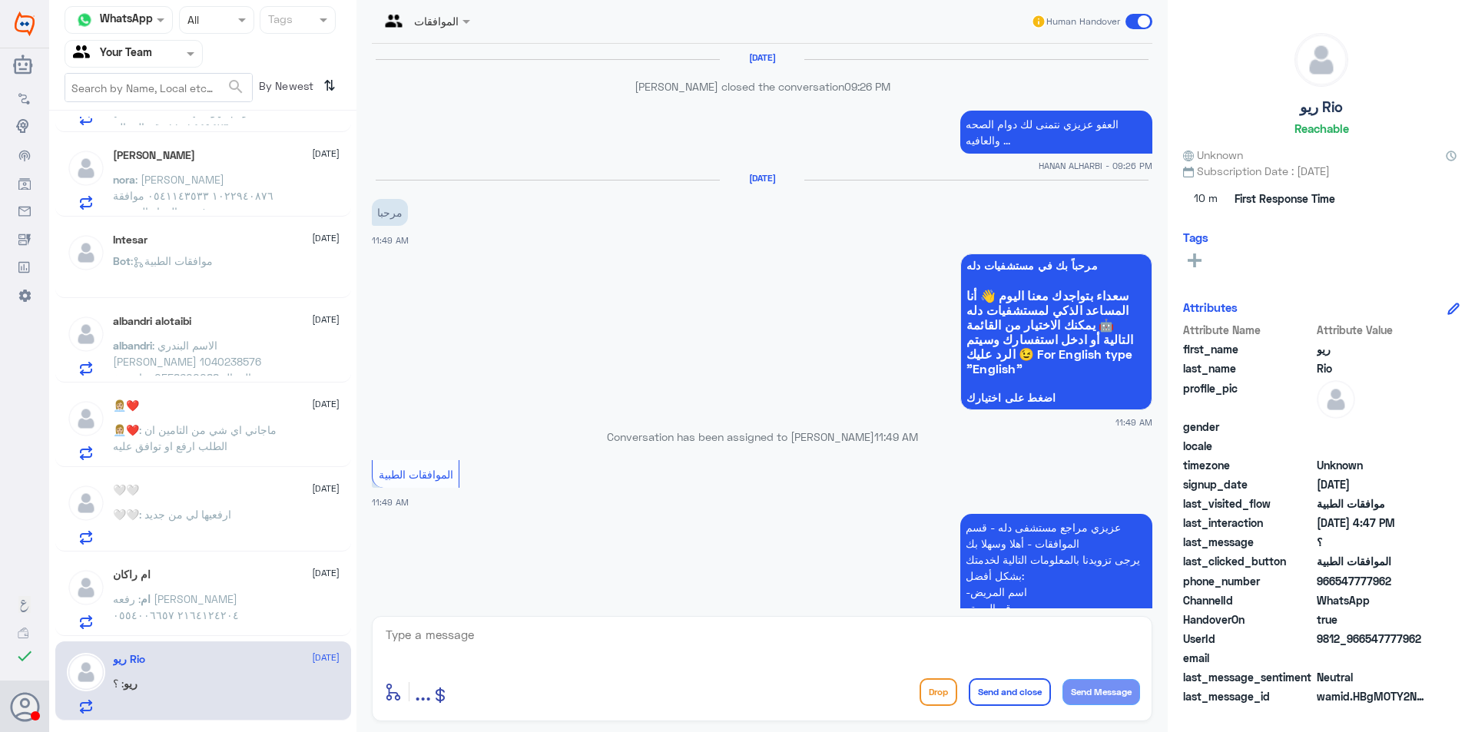
scroll to position [1781, 0]
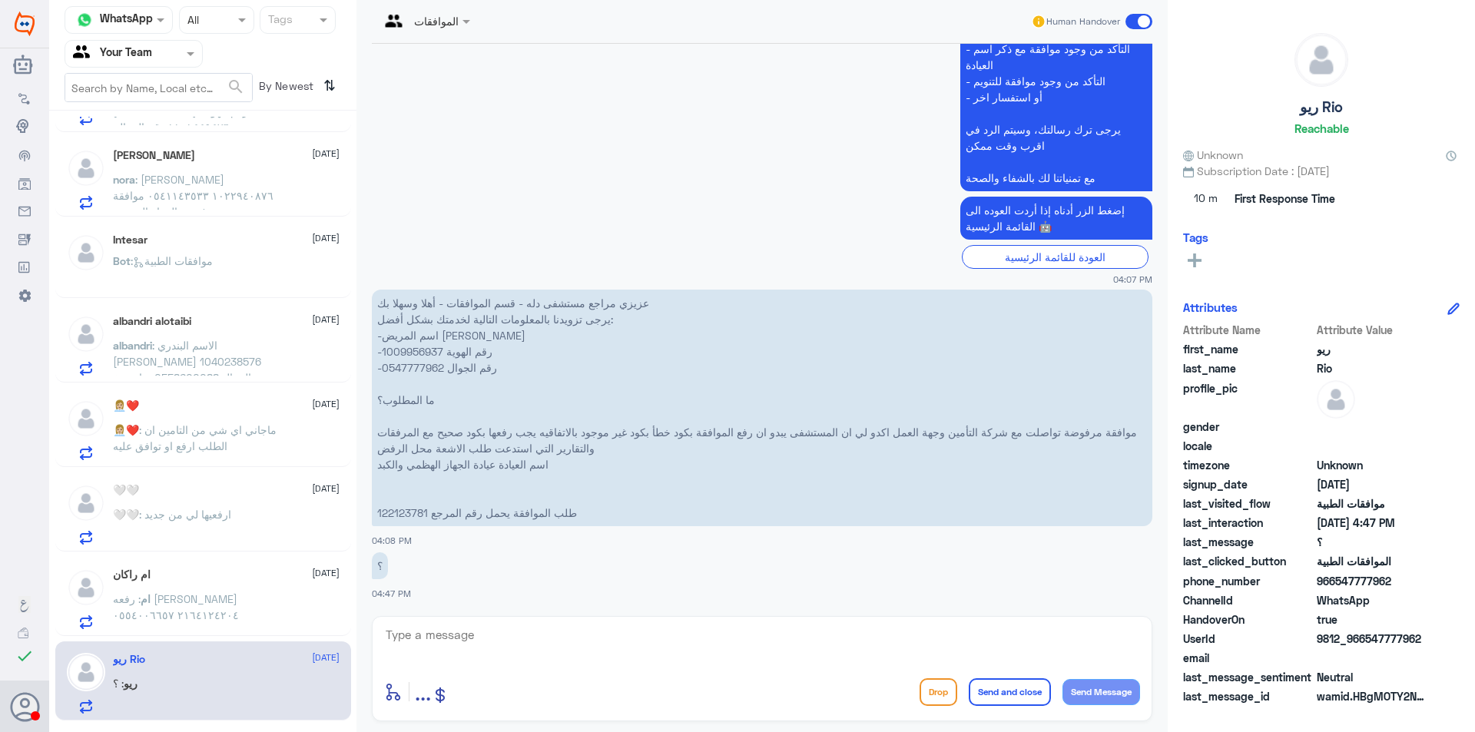
click at [246, 628] on p "ام : رفعه [PERSON_NAME] ٢١٦٤١٢٤٢٠٤ ٠٥٥٤٠٠٦٦٥٧" at bounding box center [199, 610] width 173 height 38
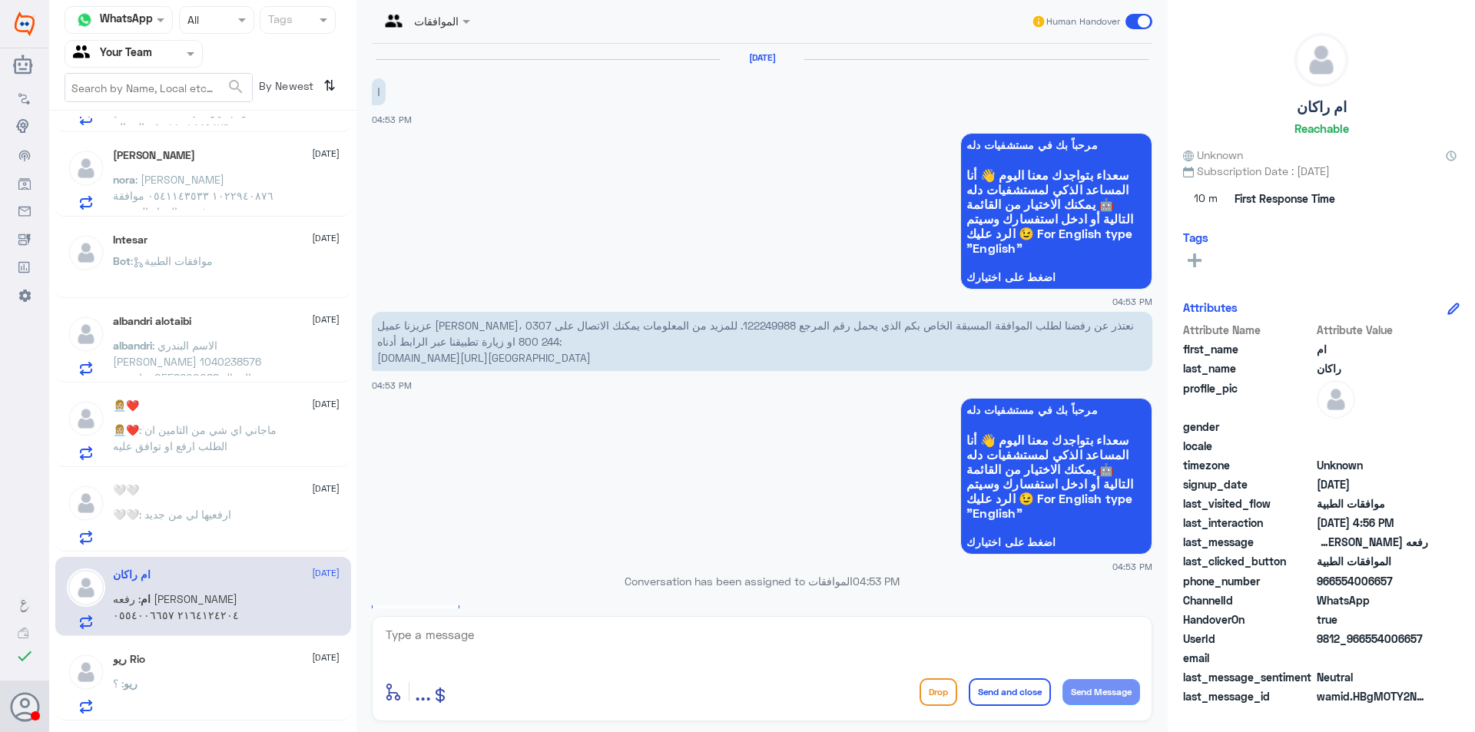
click at [691, 328] on p "عزيزنا عميل [PERSON_NAME]، نعتذر عن رفضنا لطلب الموافقة المسبقة الخاص بكم الذي …" at bounding box center [762, 341] width 780 height 59
copy p "122249988"
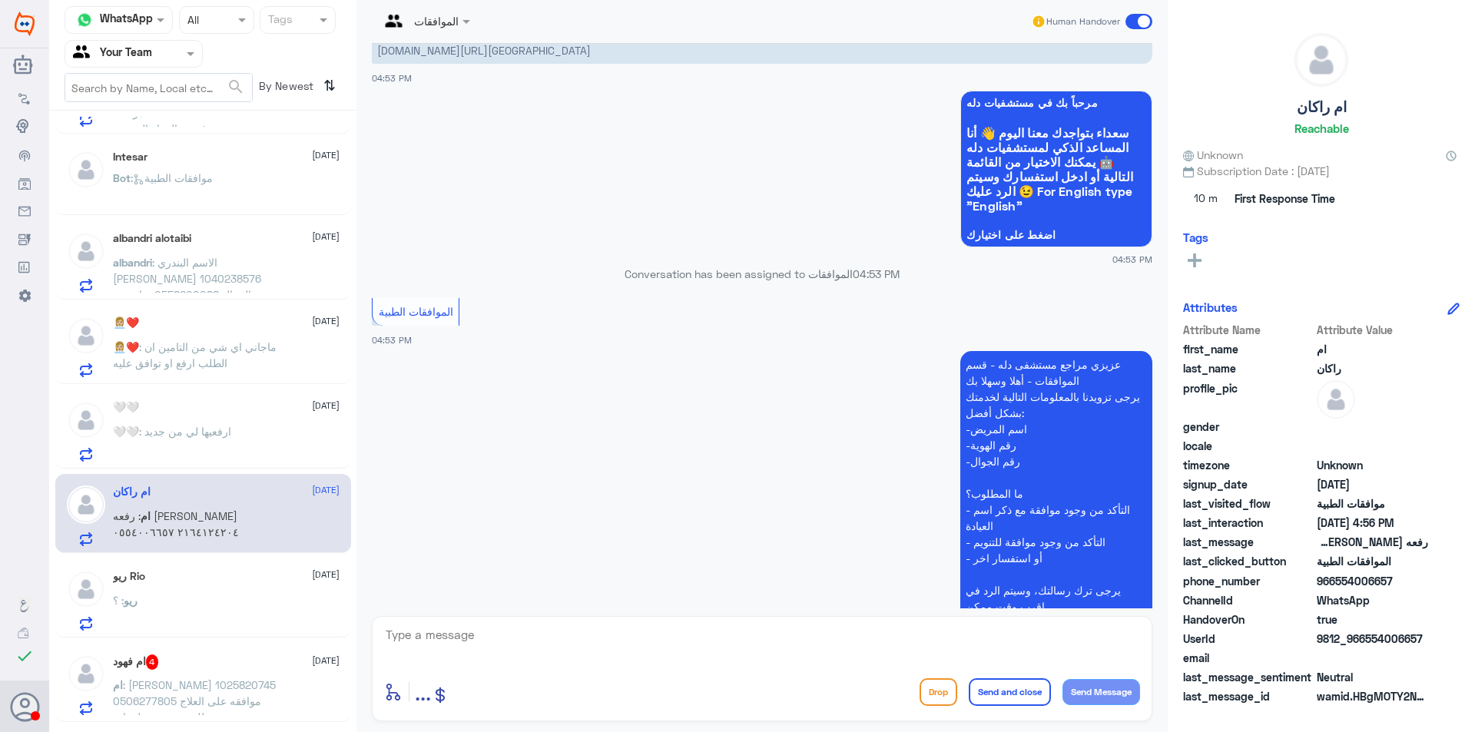
scroll to position [384, 0]
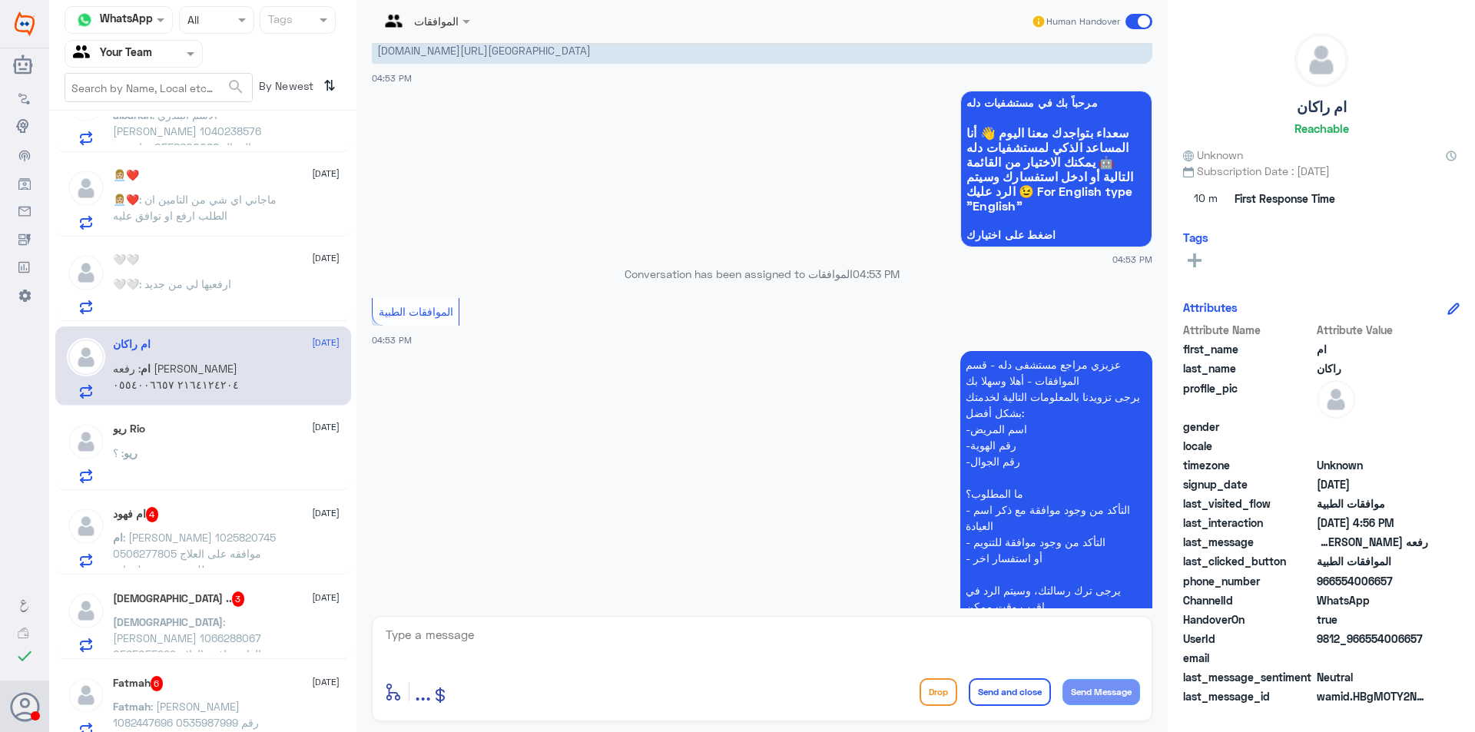
click at [215, 434] on div "ريو Rio [DATE]" at bounding box center [226, 428] width 227 height 13
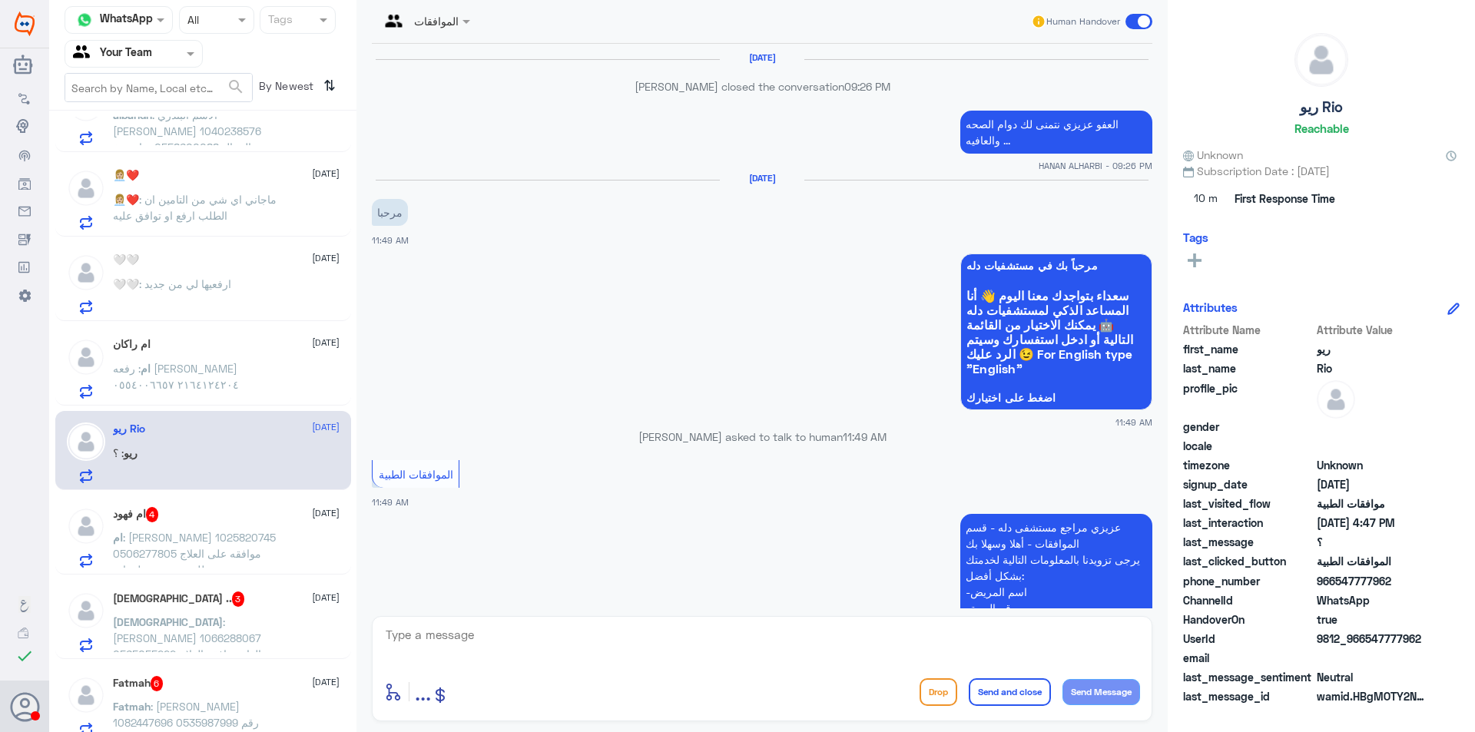
scroll to position [1781, 0]
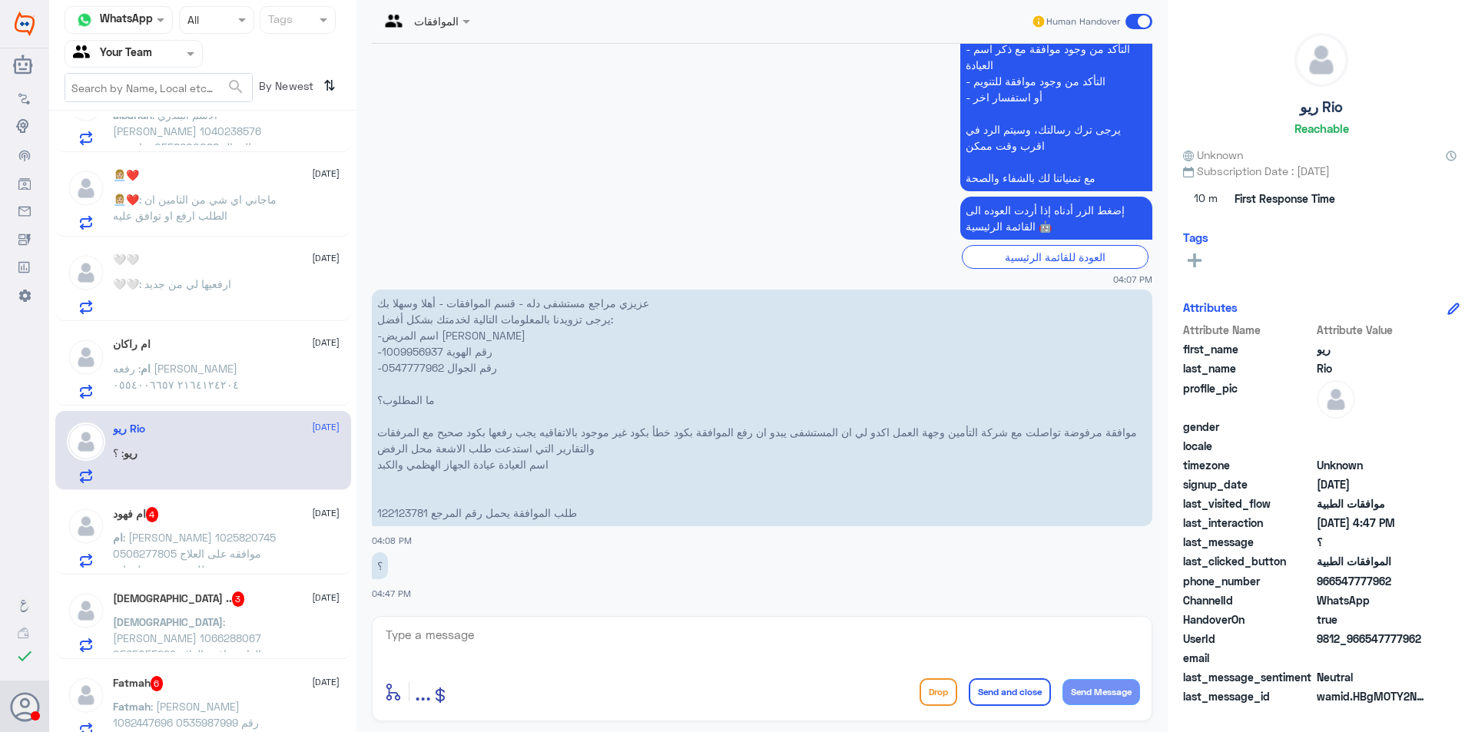
click at [413, 366] on p "عزيزي مراجع مستشفى دله - قسم الموافقات - أهلا وسهلا بك يرجى تزويدنا بالمعلومات …" at bounding box center [762, 408] width 780 height 237
click at [413, 347] on p "عزيزي مراجع مستشفى دله - قسم الموافقات - أهلا وسهلا بك يرجى تزويدنا بالمعلومات …" at bounding box center [762, 408] width 780 height 237
copy p "1009956937"
click at [413, 509] on p "عزيزي مراجع مستشفى دله - قسم الموافقات - أهلا وسهلا بك يرجى تزويدنا بالمعلومات …" at bounding box center [762, 408] width 780 height 237
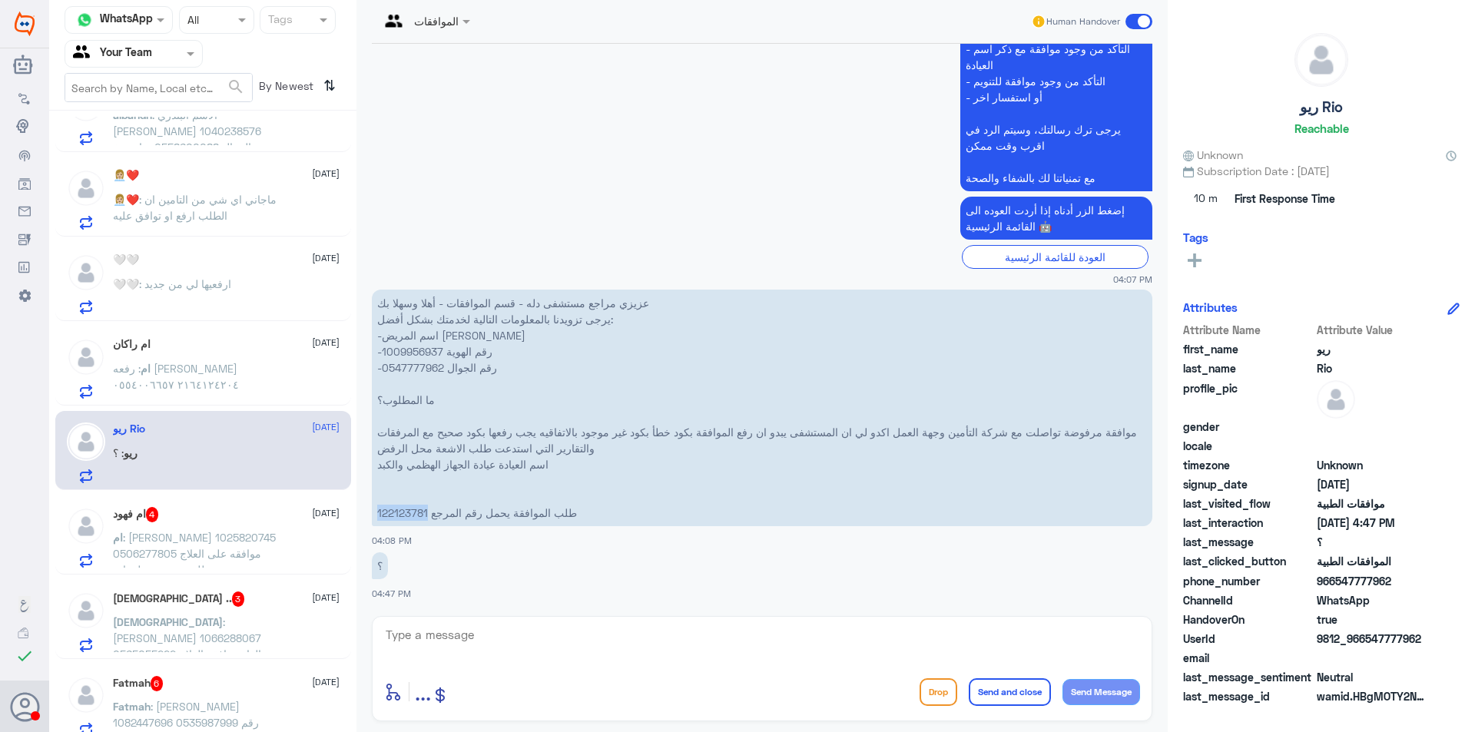
click at [413, 509] on p "عزيزي مراجع مستشفى دله - قسم الموافقات - أهلا وسهلا بك يرجى تزويدنا بالمعلومات …" at bounding box center [762, 408] width 780 height 237
copy p "122123781"
click at [233, 524] on div "ام فهود 4 [DATE] ام : [PERSON_NAME] 1025820745 0506277805 موافقه على العلاج مطل…" at bounding box center [226, 537] width 227 height 61
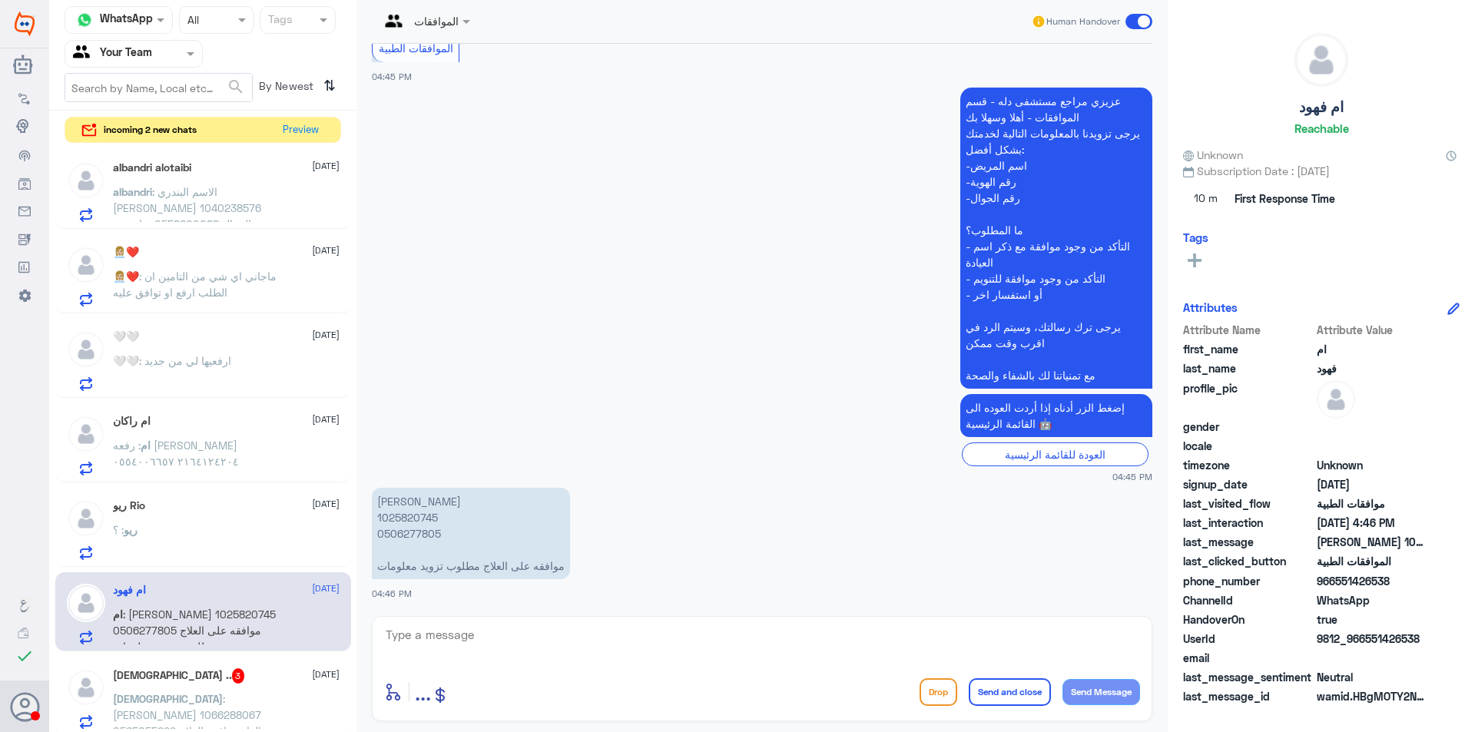
scroll to position [154, 0]
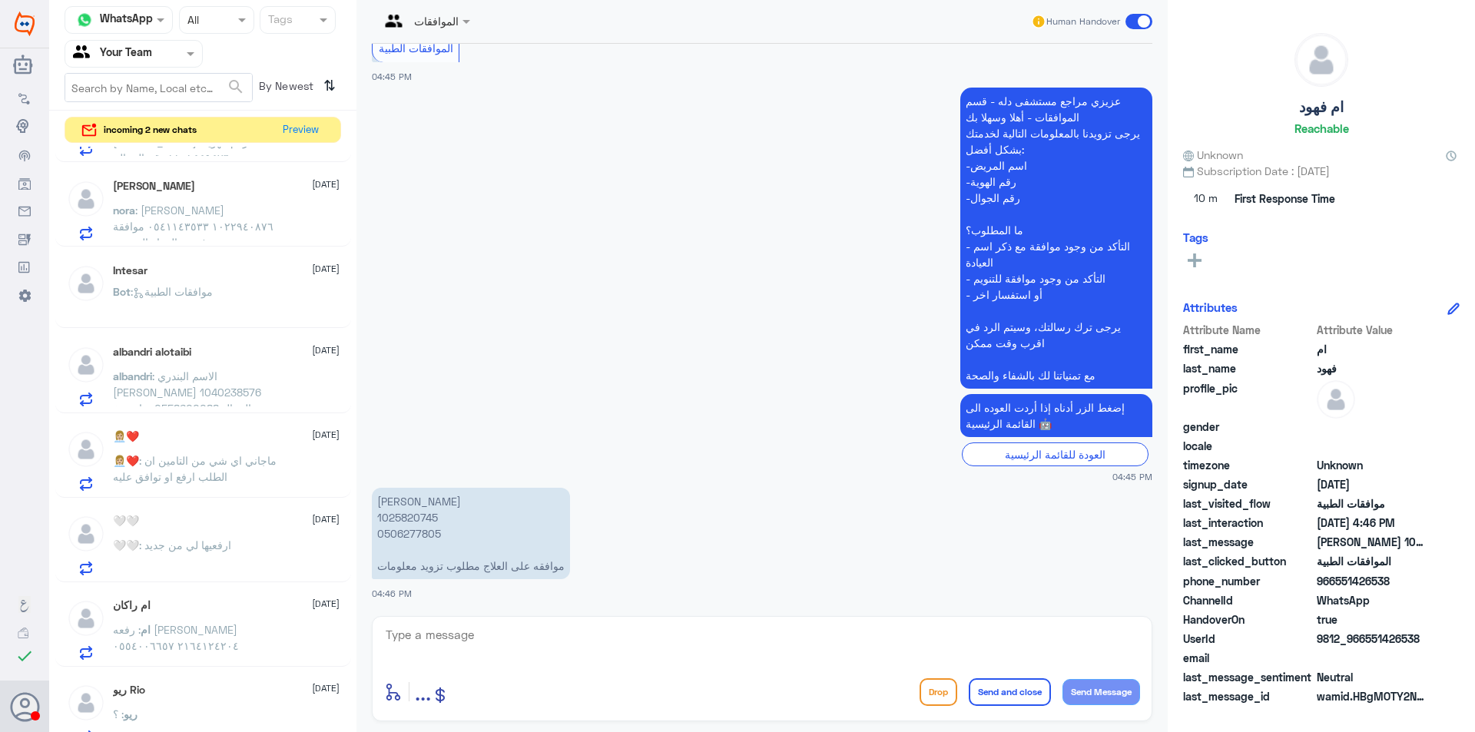
click at [161, 310] on p "Bot : موافقات الطبية" at bounding box center [163, 302] width 100 height 38
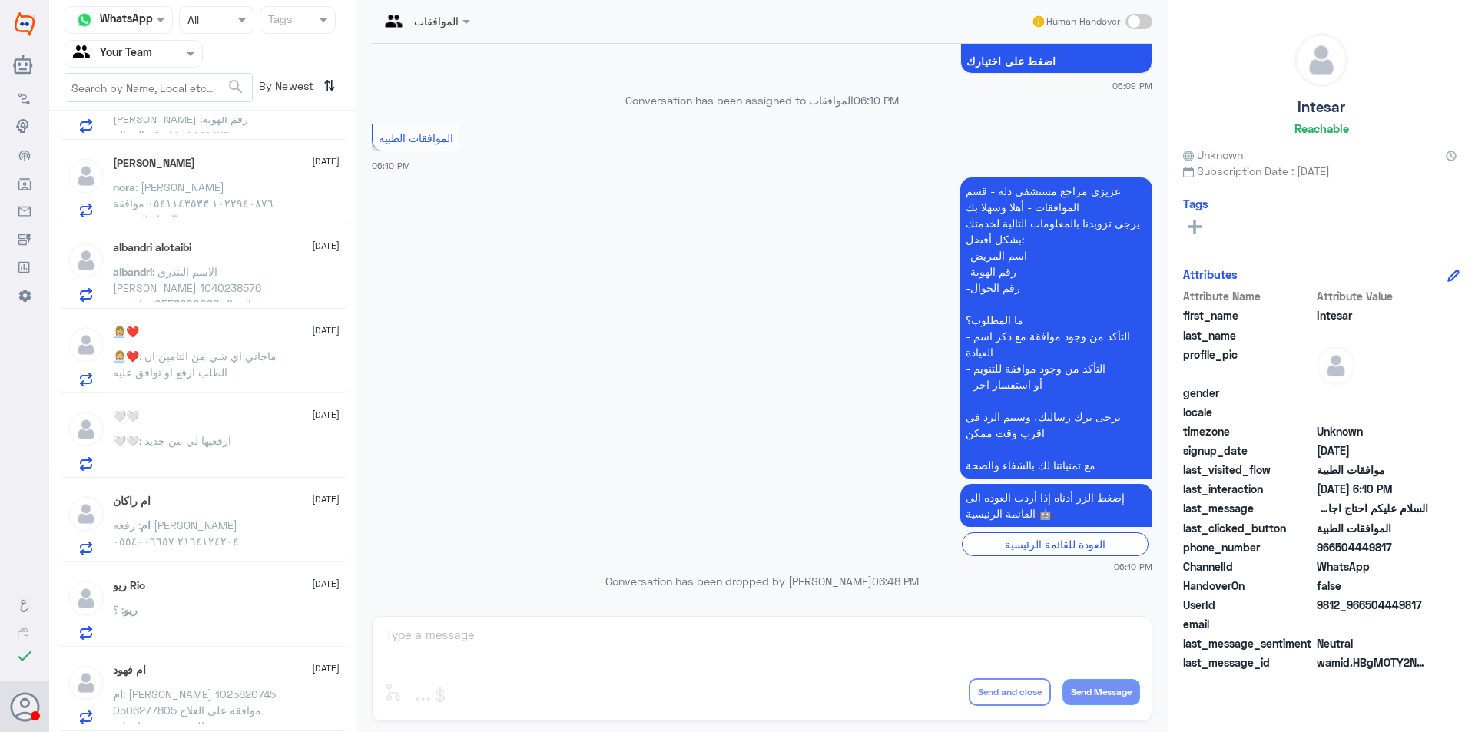
scroll to position [8, 0]
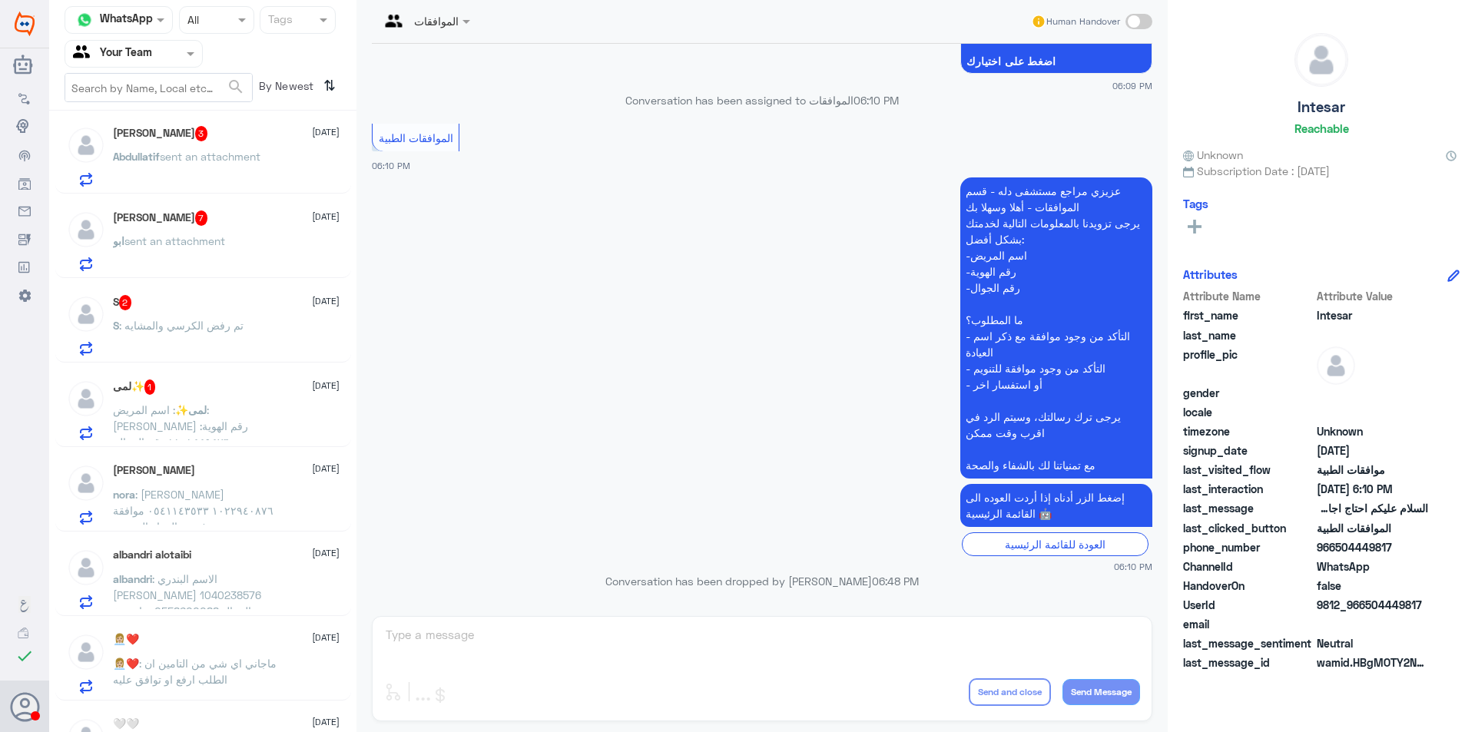
click at [248, 679] on p "👩🏼‍💼❤️ : ماجاني اي شي من التامين ان الطلب ارفع او توافق عليه" at bounding box center [199, 674] width 173 height 38
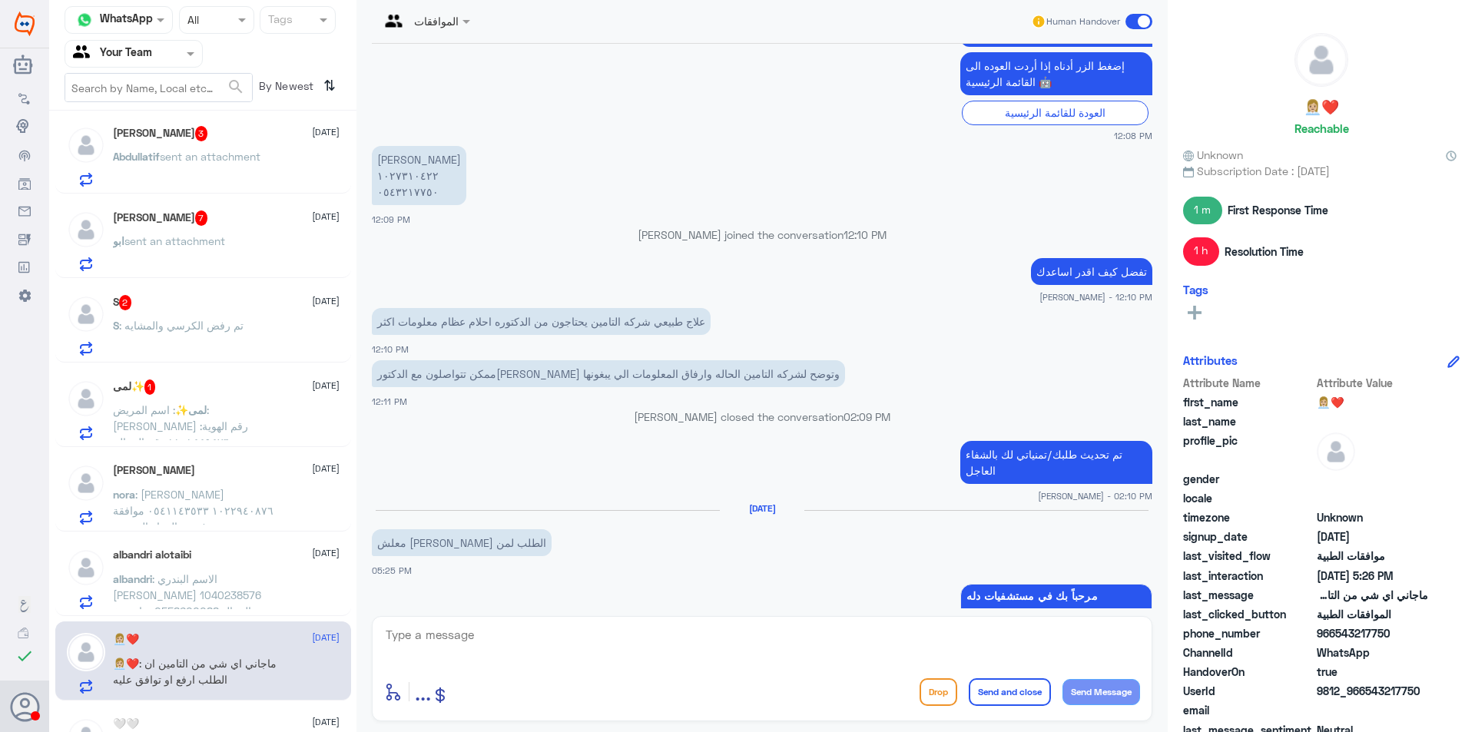
scroll to position [571, 0]
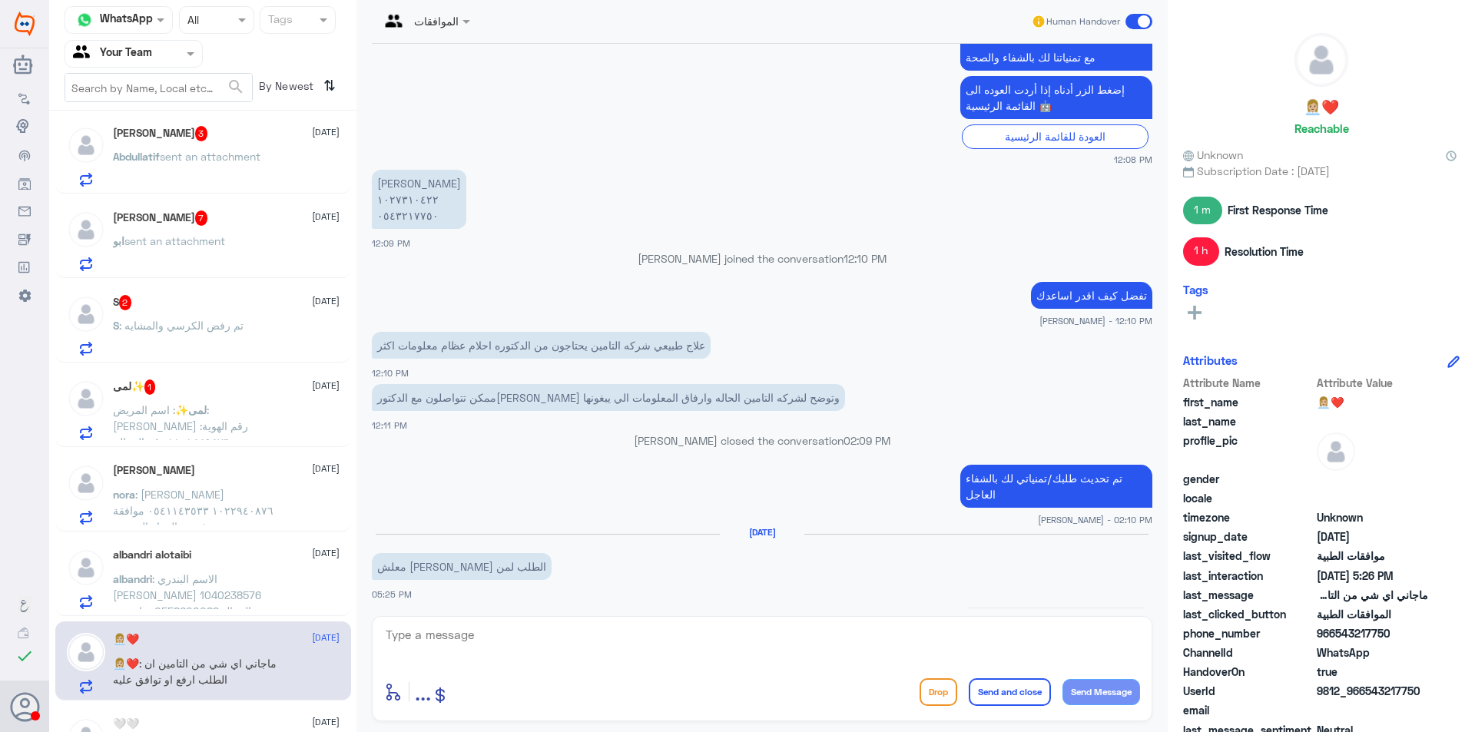
click at [413, 217] on p "[PERSON_NAME] ١٠٢٧٣١٠٤٢٢ ٠٥٤٣٢١٧٧٥٠" at bounding box center [419, 199] width 94 height 59
copy p "٠٥٤٣٢١٧٧٥٠"
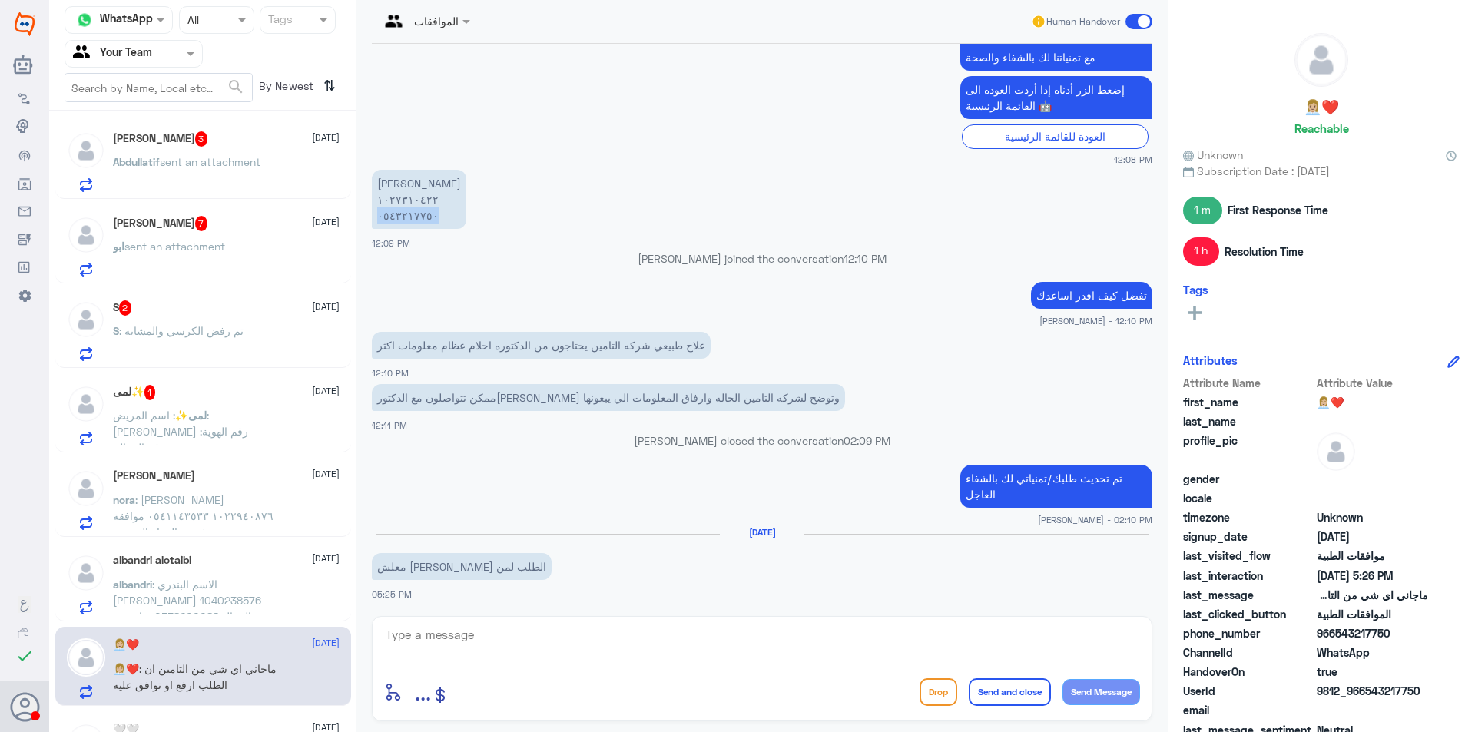
scroll to position [0, 0]
click at [259, 591] on span ": الاسم البندري [PERSON_NAME] 1040238576 الجوال 0558600088 عيادة مخ واعصاب" at bounding box center [187, 610] width 148 height 61
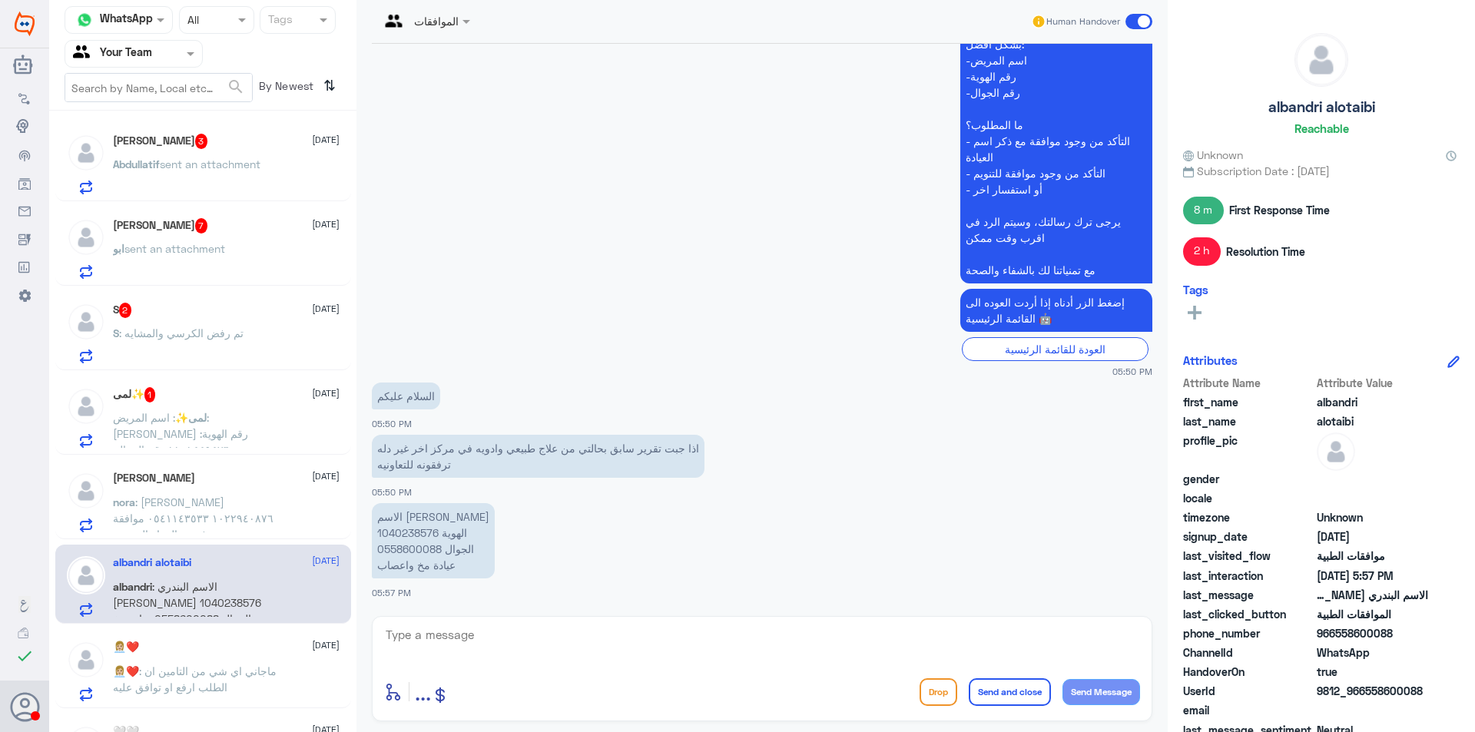
scroll to position [384, 0]
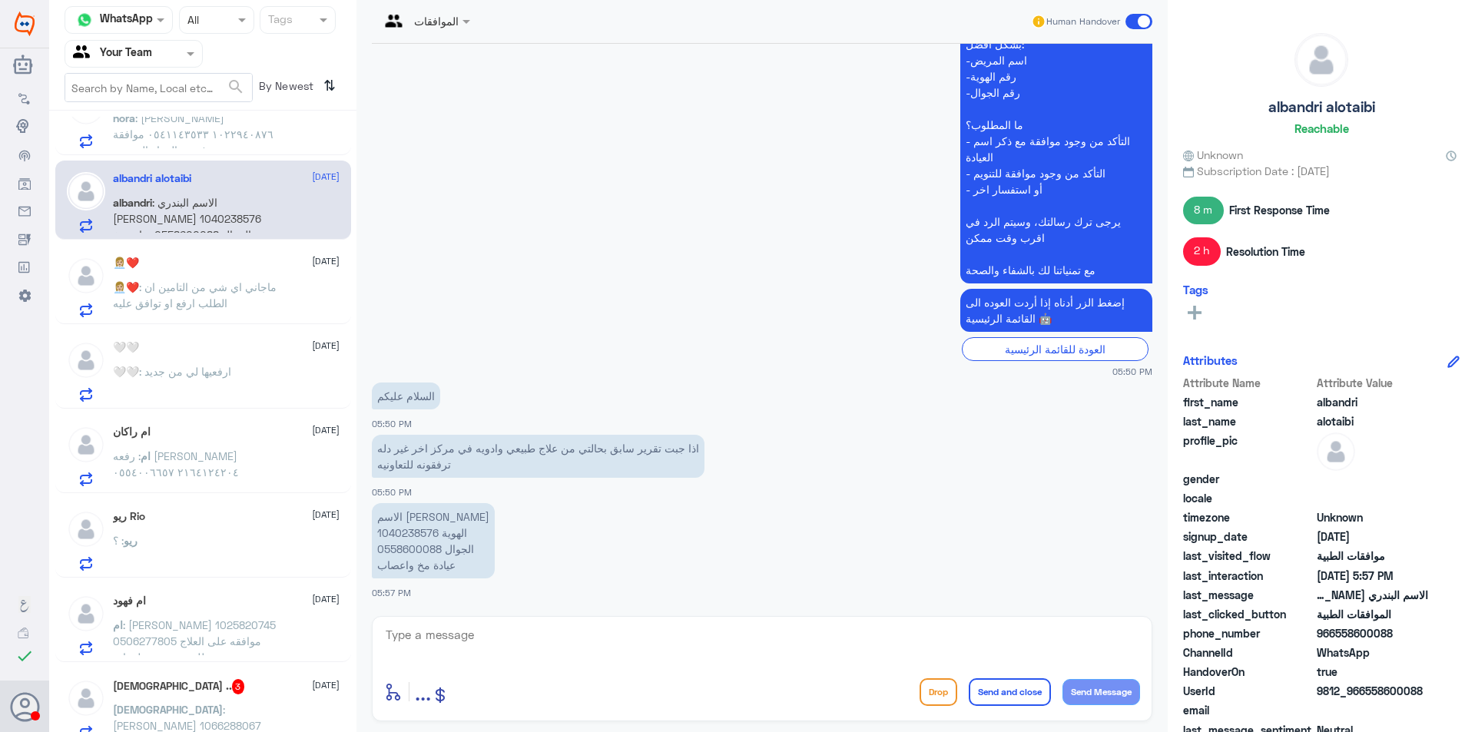
click at [185, 359] on div "🤍🤍 [DATE] 🤍🤍 : ارفعيها لي من جديد" at bounding box center [226, 371] width 227 height 61
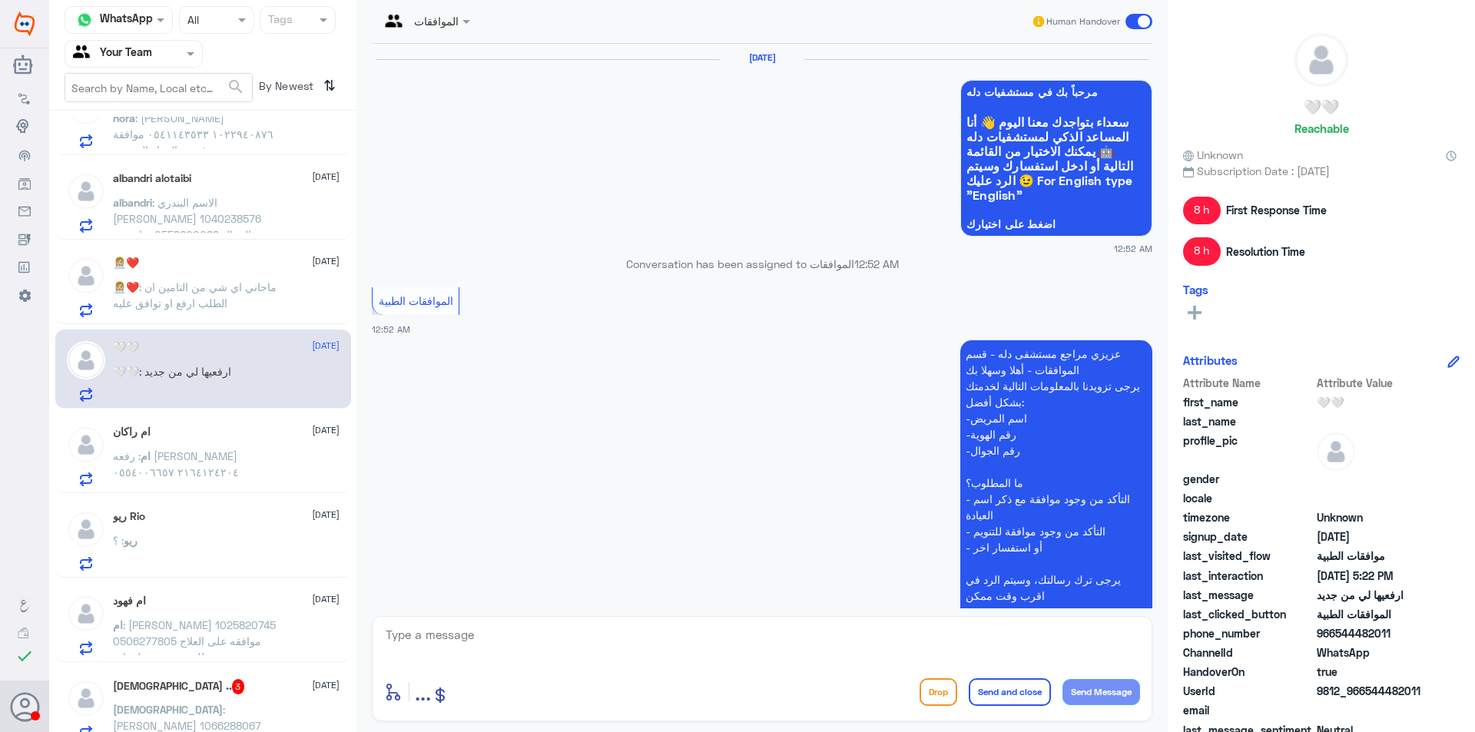
scroll to position [1751, 0]
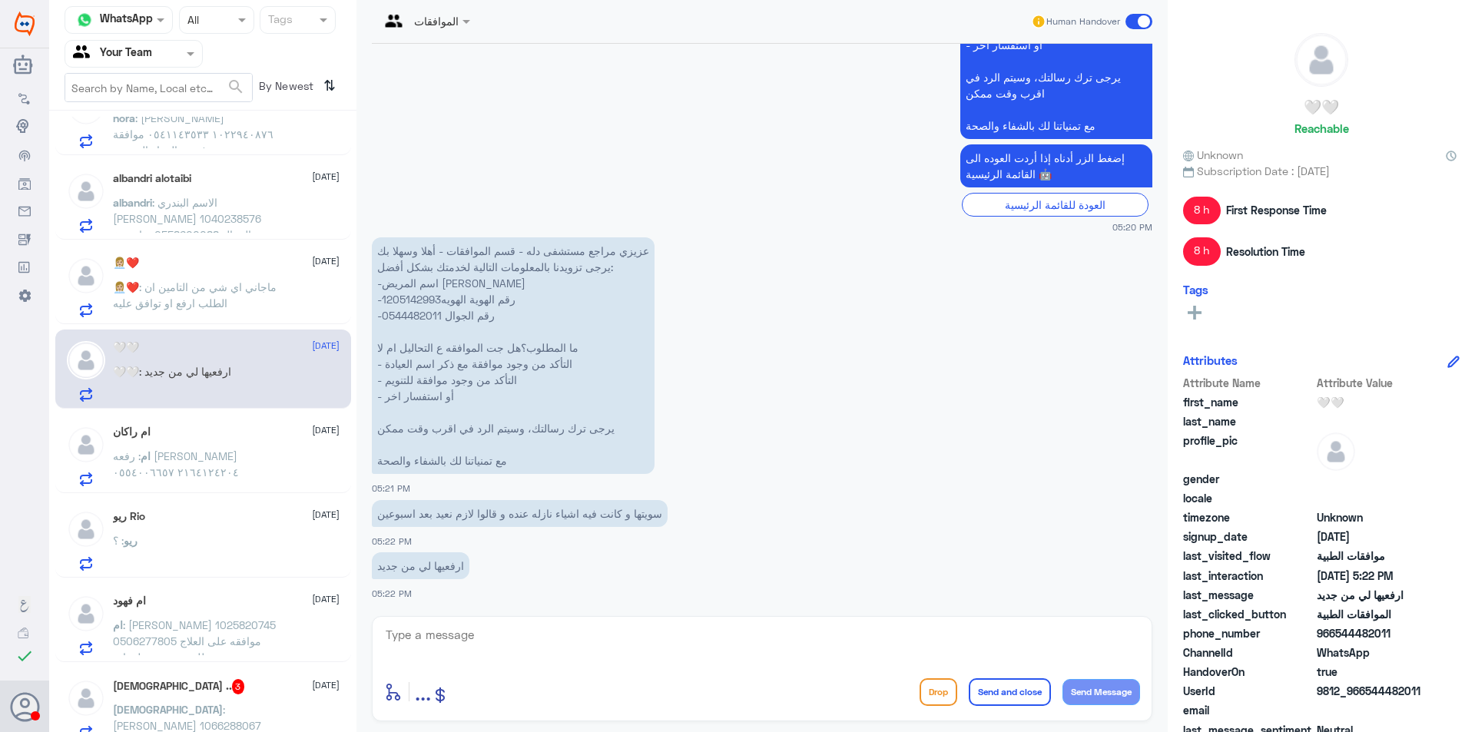
click at [230, 427] on div "ام راكان [DATE]" at bounding box center [226, 432] width 227 height 13
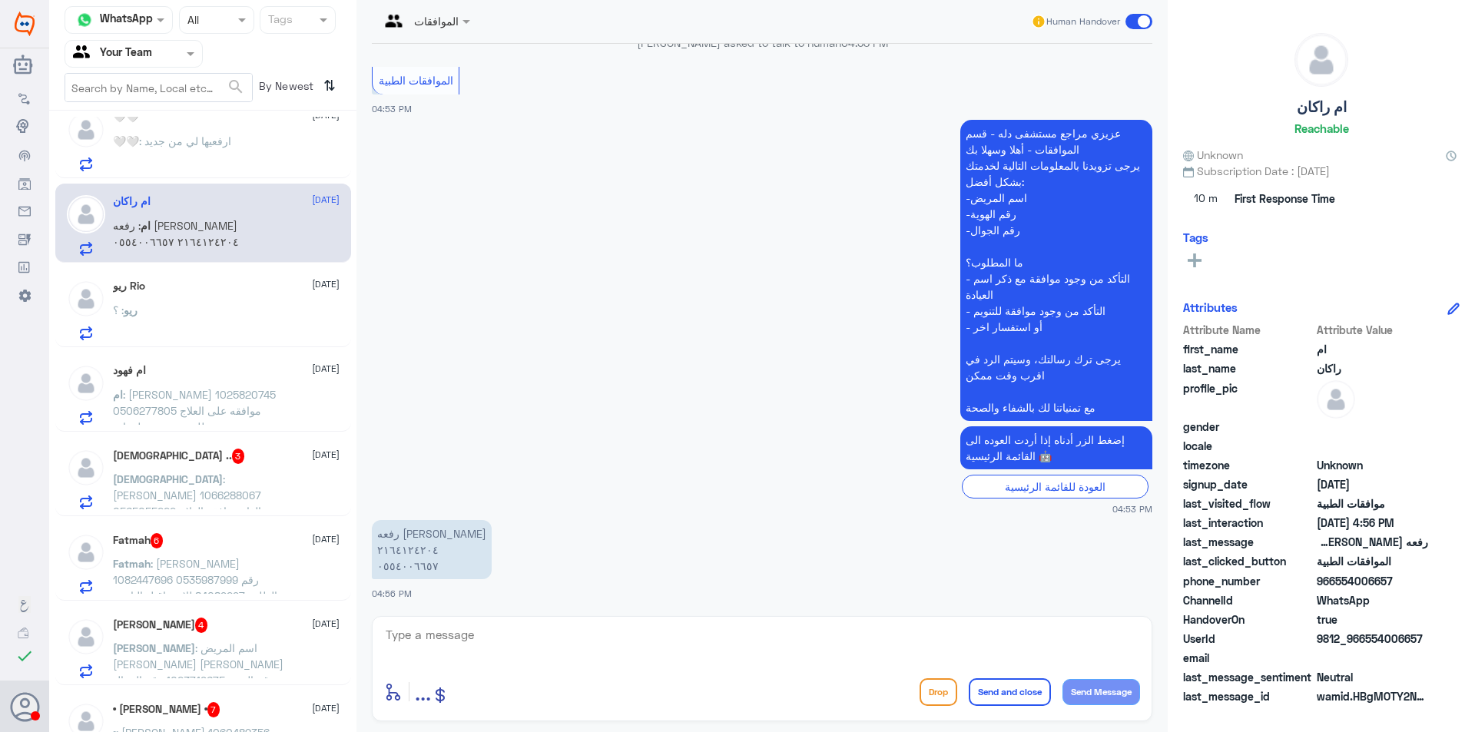
scroll to position [845, 0]
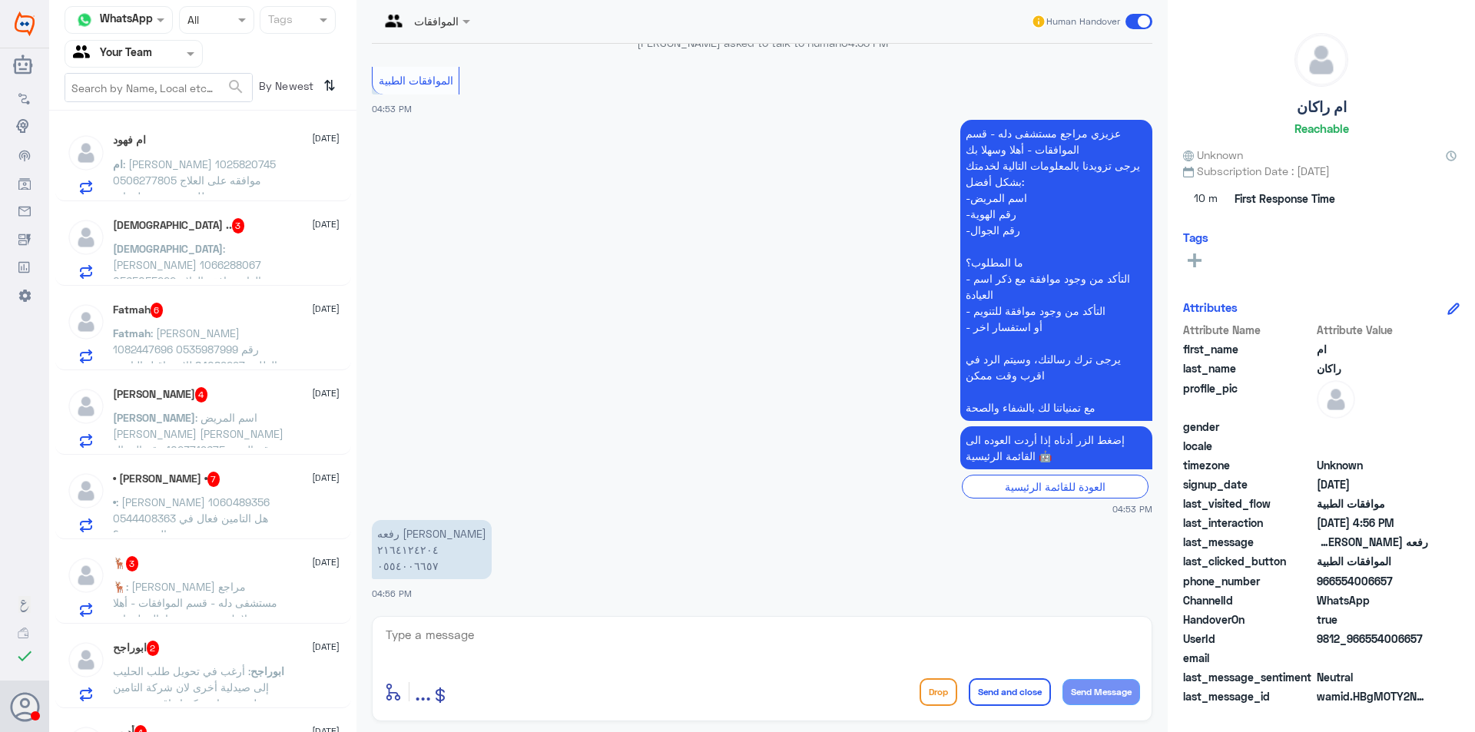
click at [245, 605] on span ": [PERSON_NAME] مراجع مستشفى دله - قسم الموافقات - أهلا وسهلا بك يرجى تزويدنا ب…" at bounding box center [195, 667] width 164 height 174
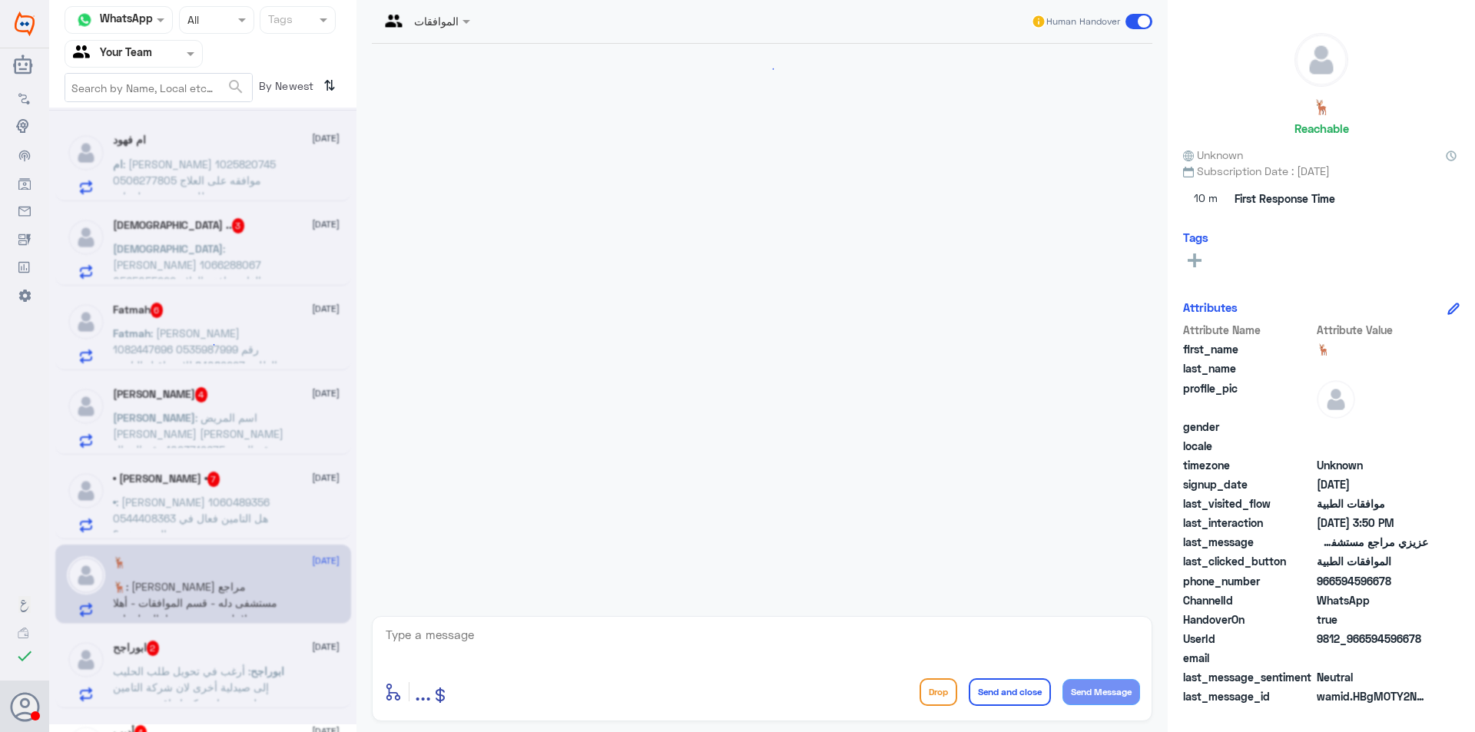
scroll to position [434, 0]
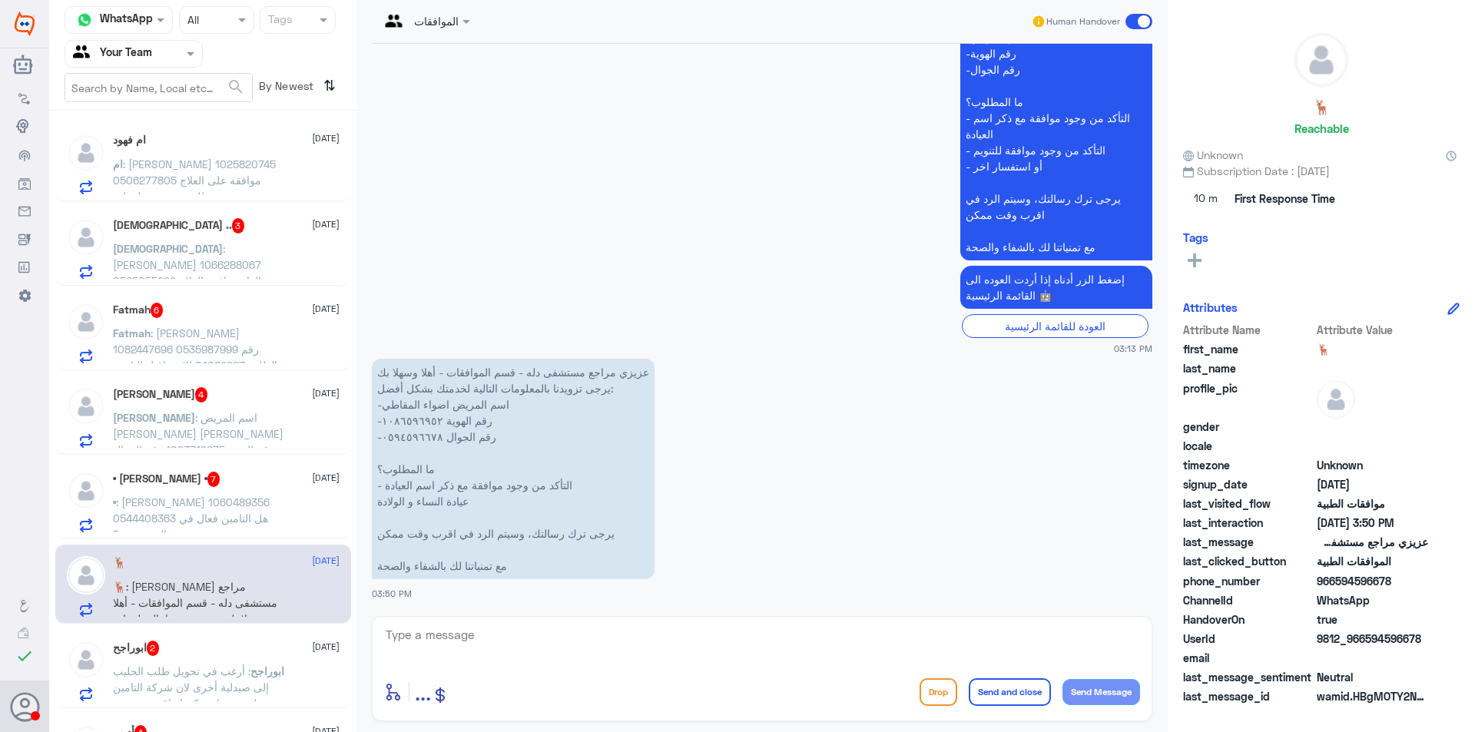
click at [417, 433] on p "عزيزي مراجع مستشفى دله - قسم الموافقات - أهلا وسهلا بك يرجى تزويدنا بالمعلومات …" at bounding box center [513, 469] width 283 height 220
copy p "٠٥٩٤٥٩٦٦٧٨"
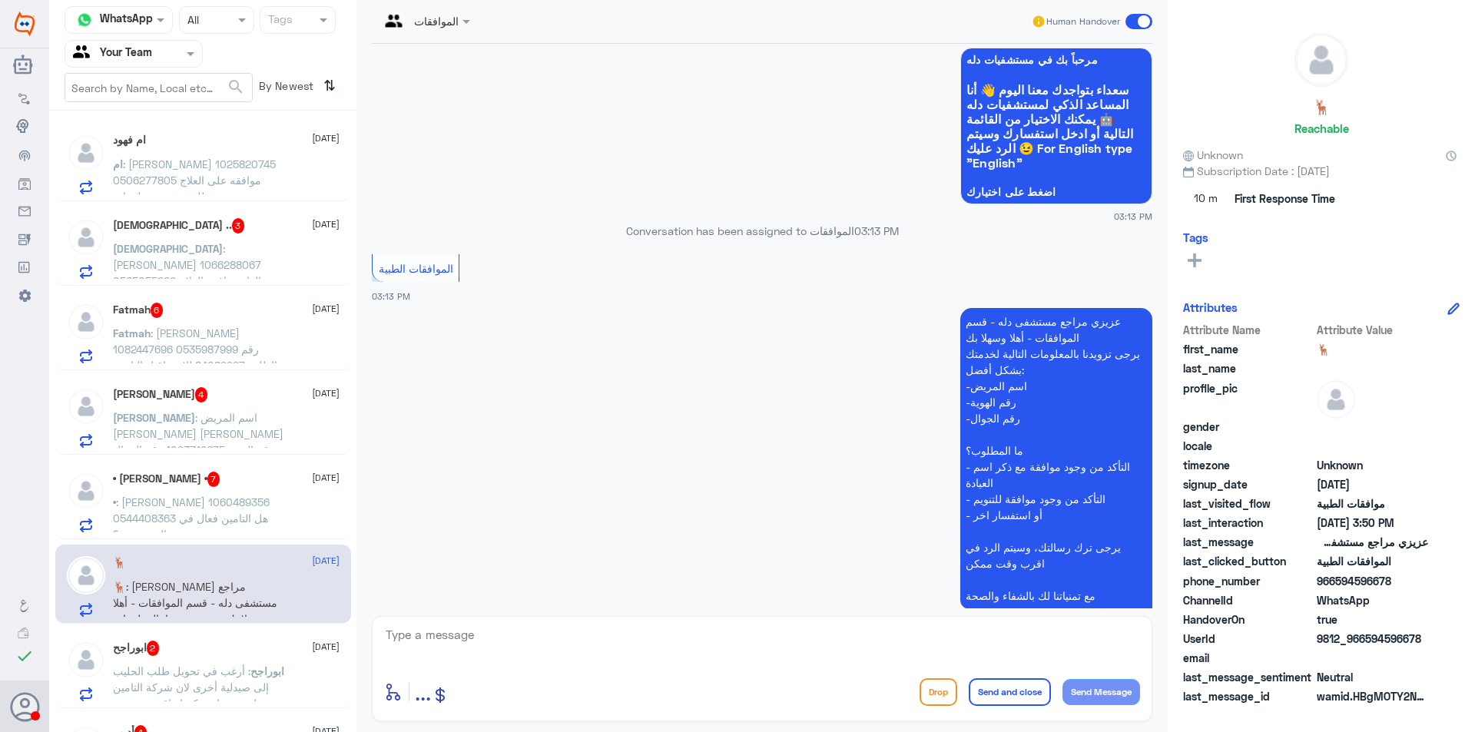
scroll to position [230, 0]
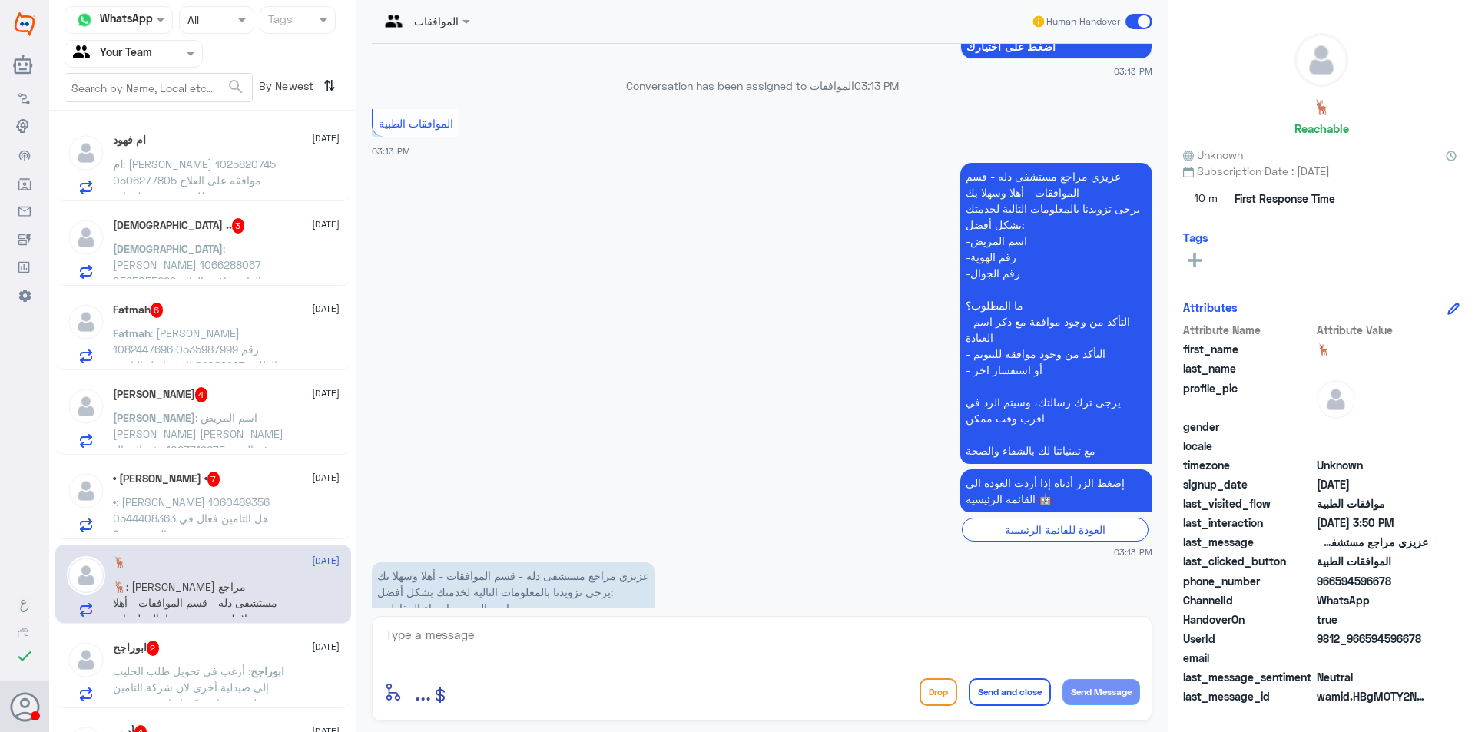
click at [253, 676] on span "ابوراجح" at bounding box center [267, 670] width 34 height 13
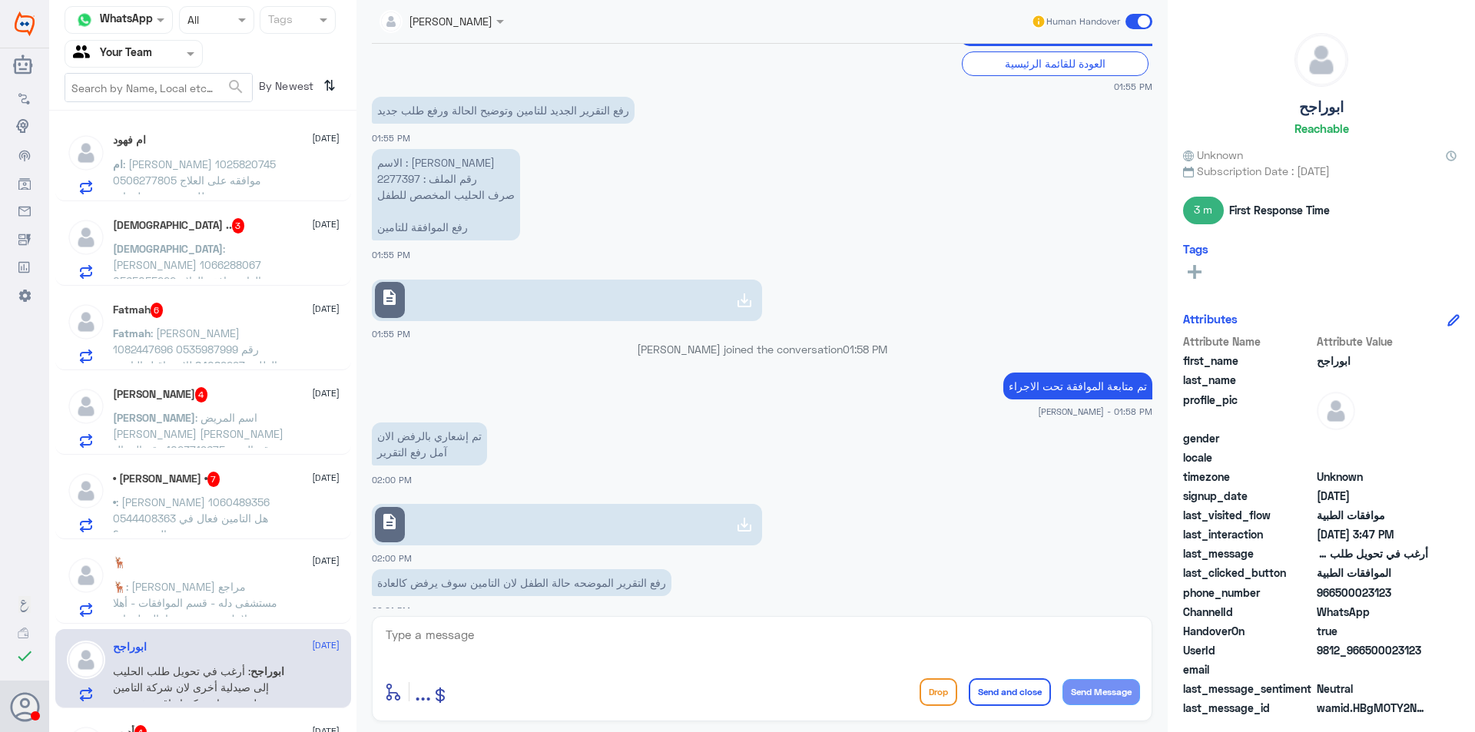
scroll to position [749, 0]
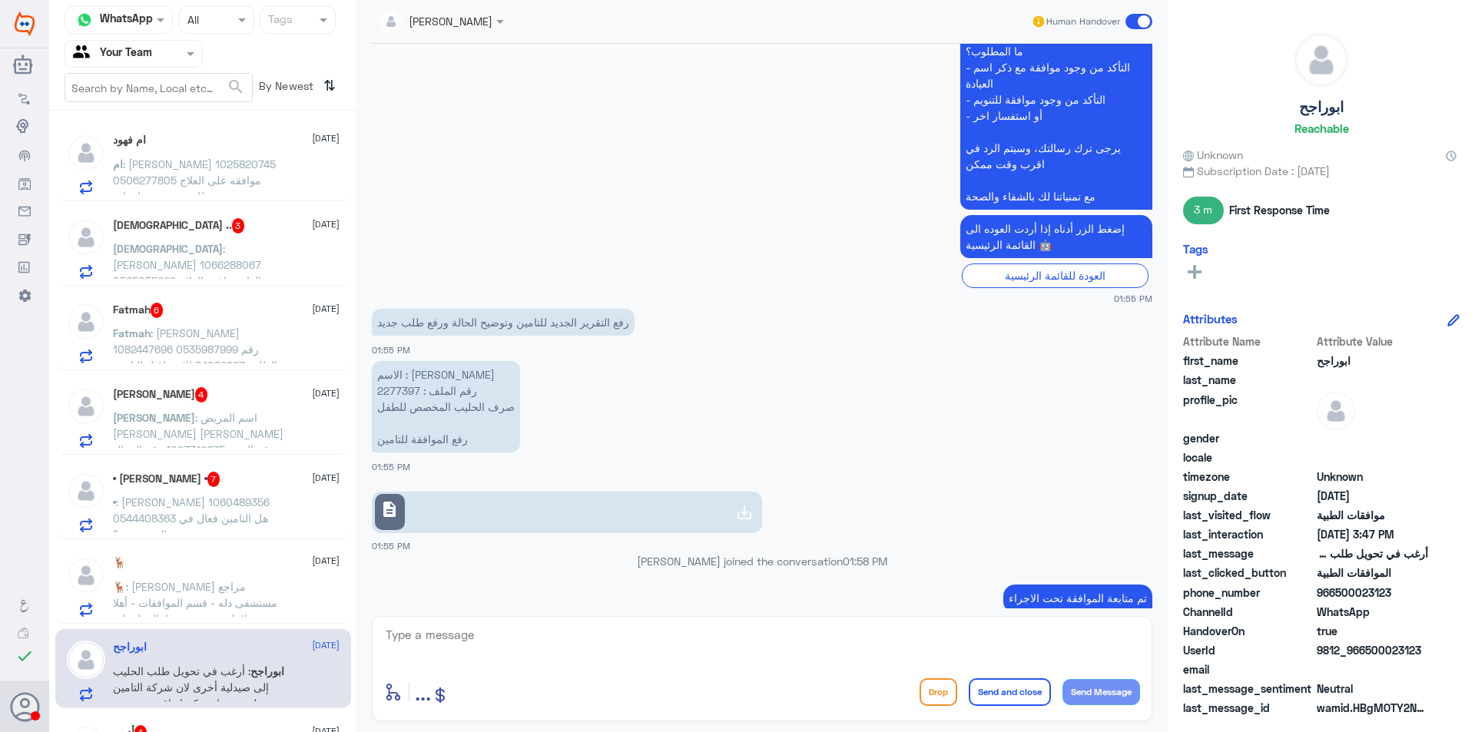
click at [407, 396] on p "الاسم : [PERSON_NAME] رقم الملف : 2277397 صرف الحليب المخصص للطفل رفع الموافقة …" at bounding box center [446, 406] width 148 height 91
copy p "2277397"
click at [177, 376] on div "[PERSON_NAME] 4 [DATE] [PERSON_NAME] : اسم المريض [PERSON_NAME] [PERSON_NAME] ر…" at bounding box center [203, 415] width 296 height 79
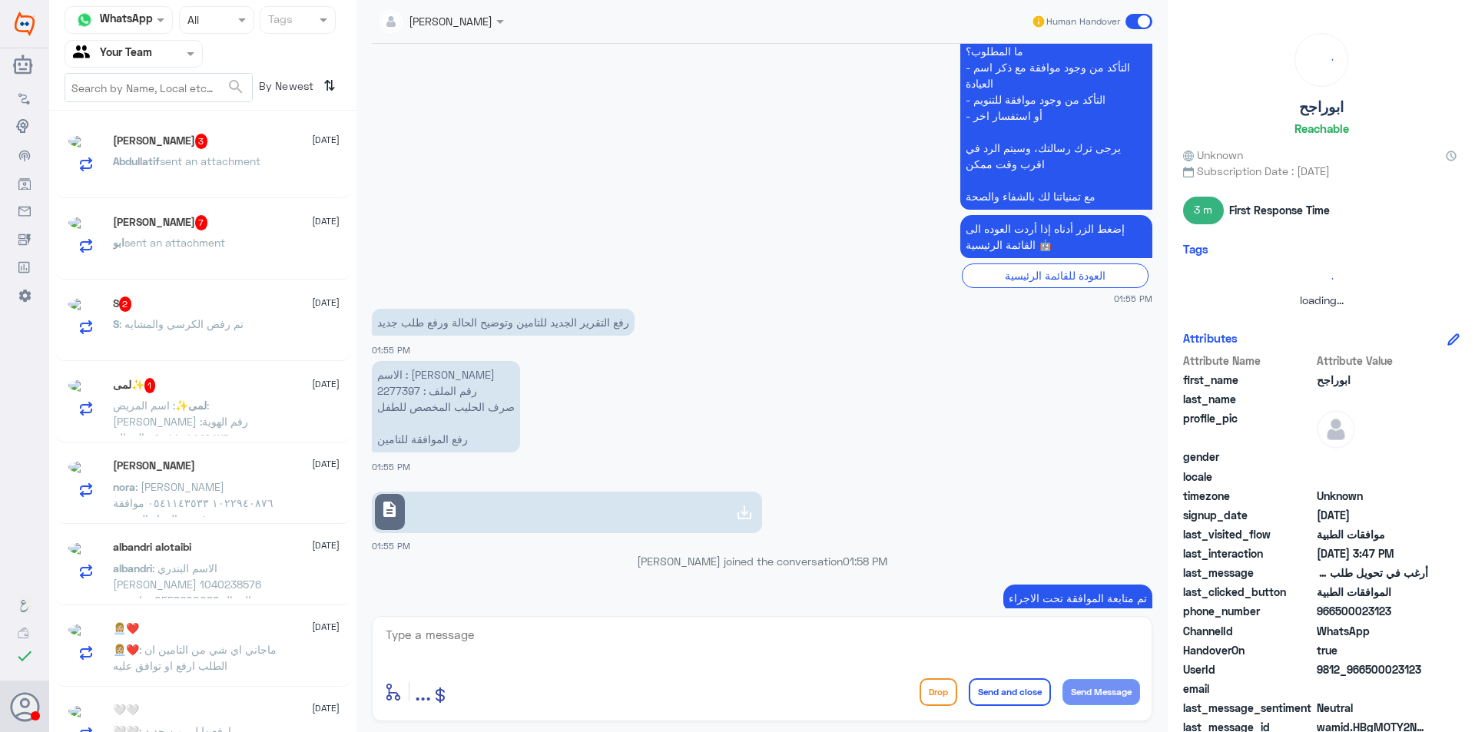
scroll to position [8, 0]
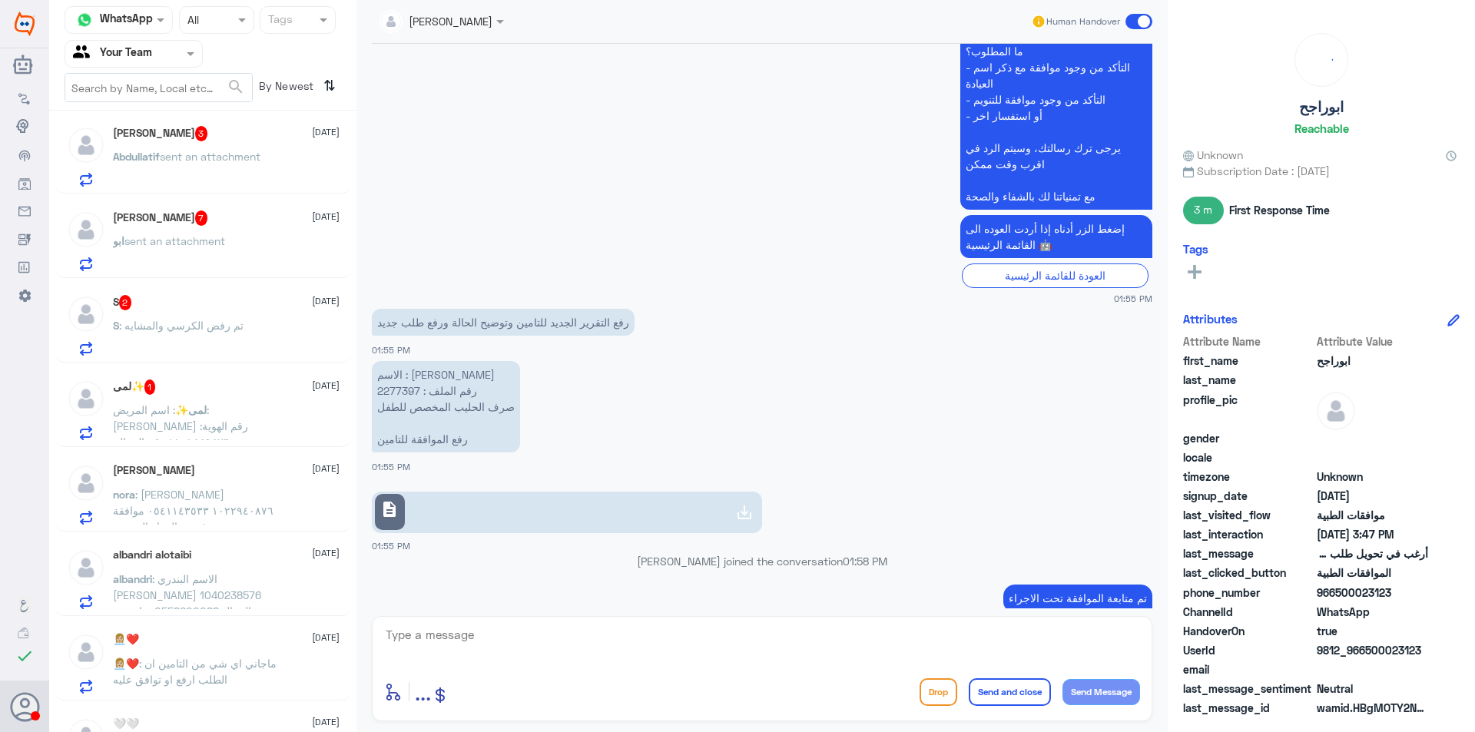
click at [167, 320] on span ": تم رفض الكرسي والمشايه" at bounding box center [181, 325] width 124 height 13
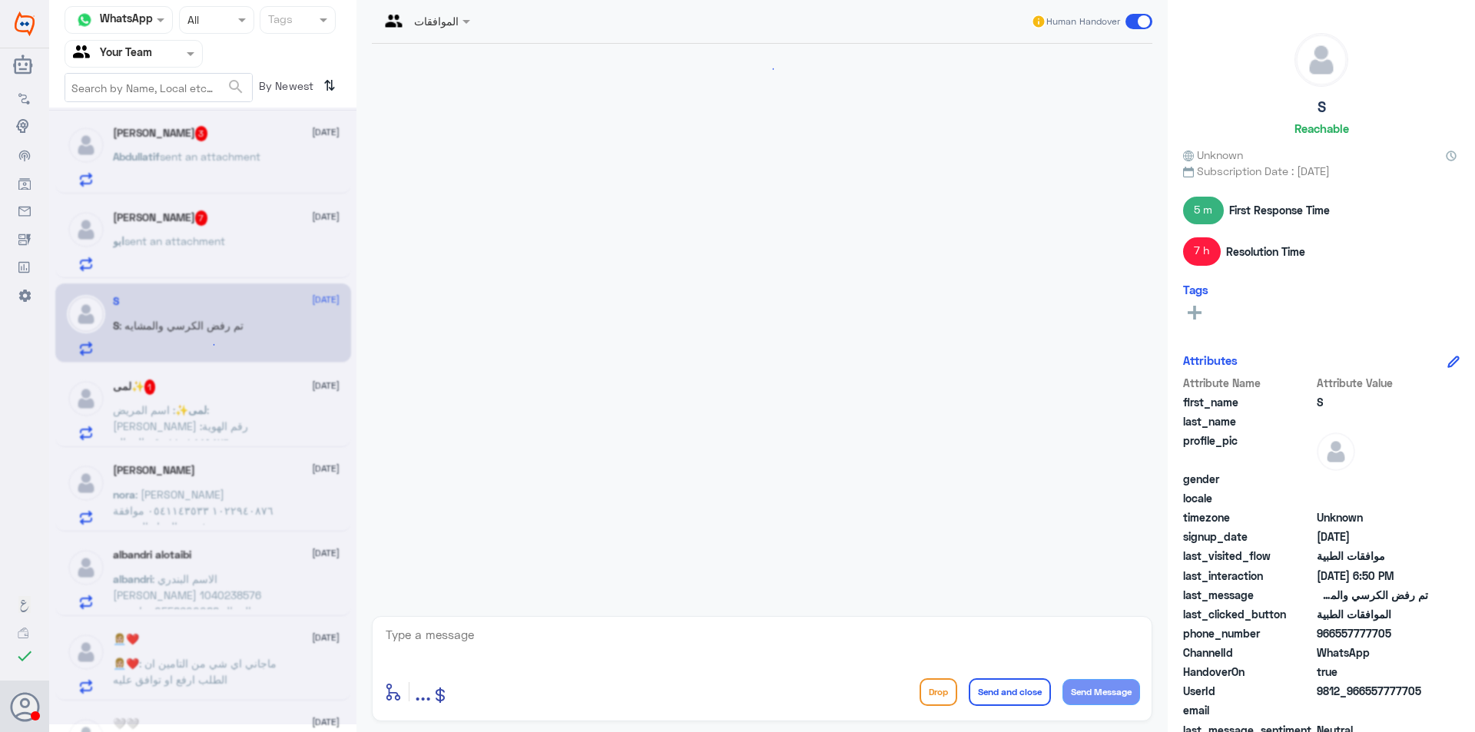
scroll to position [1109, 0]
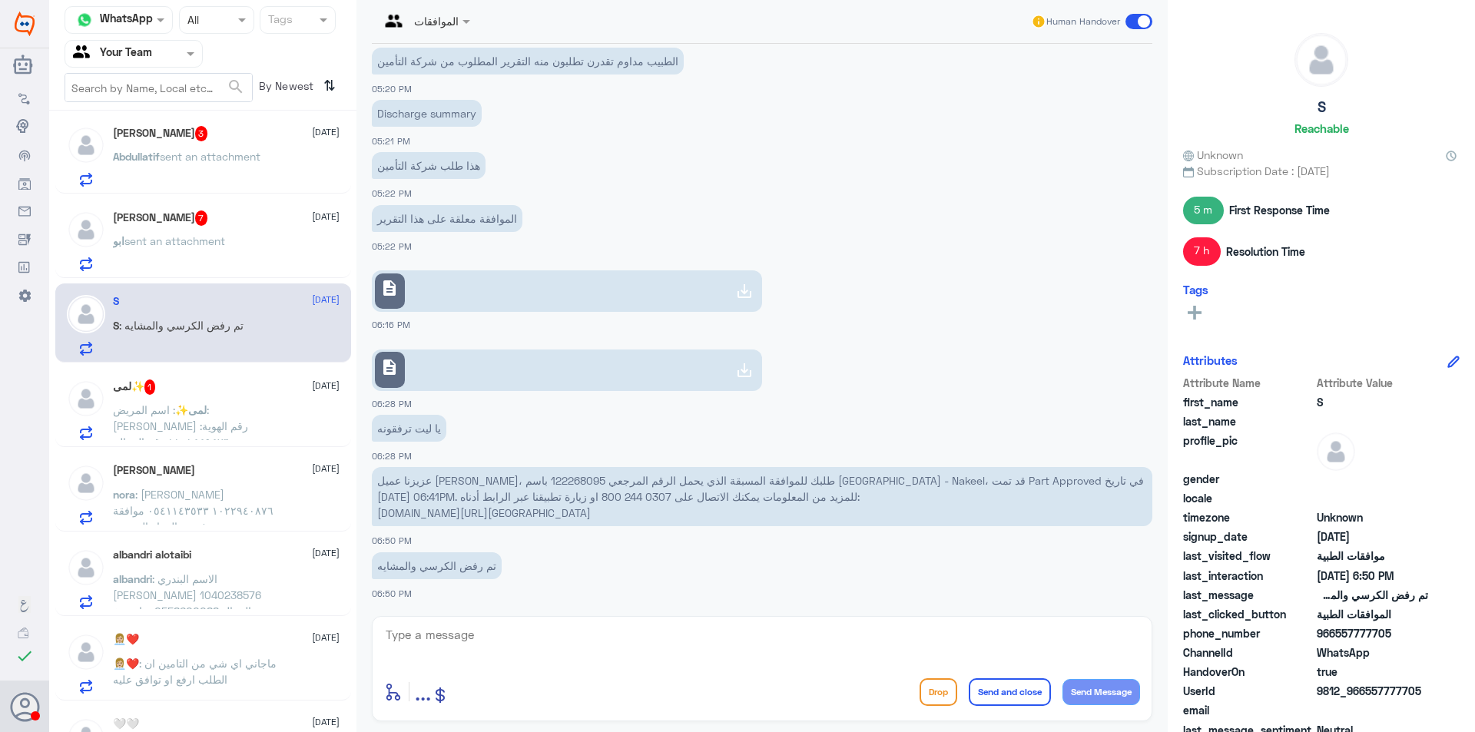
click at [258, 243] on div "ابو sent an attachment" at bounding box center [226, 254] width 227 height 35
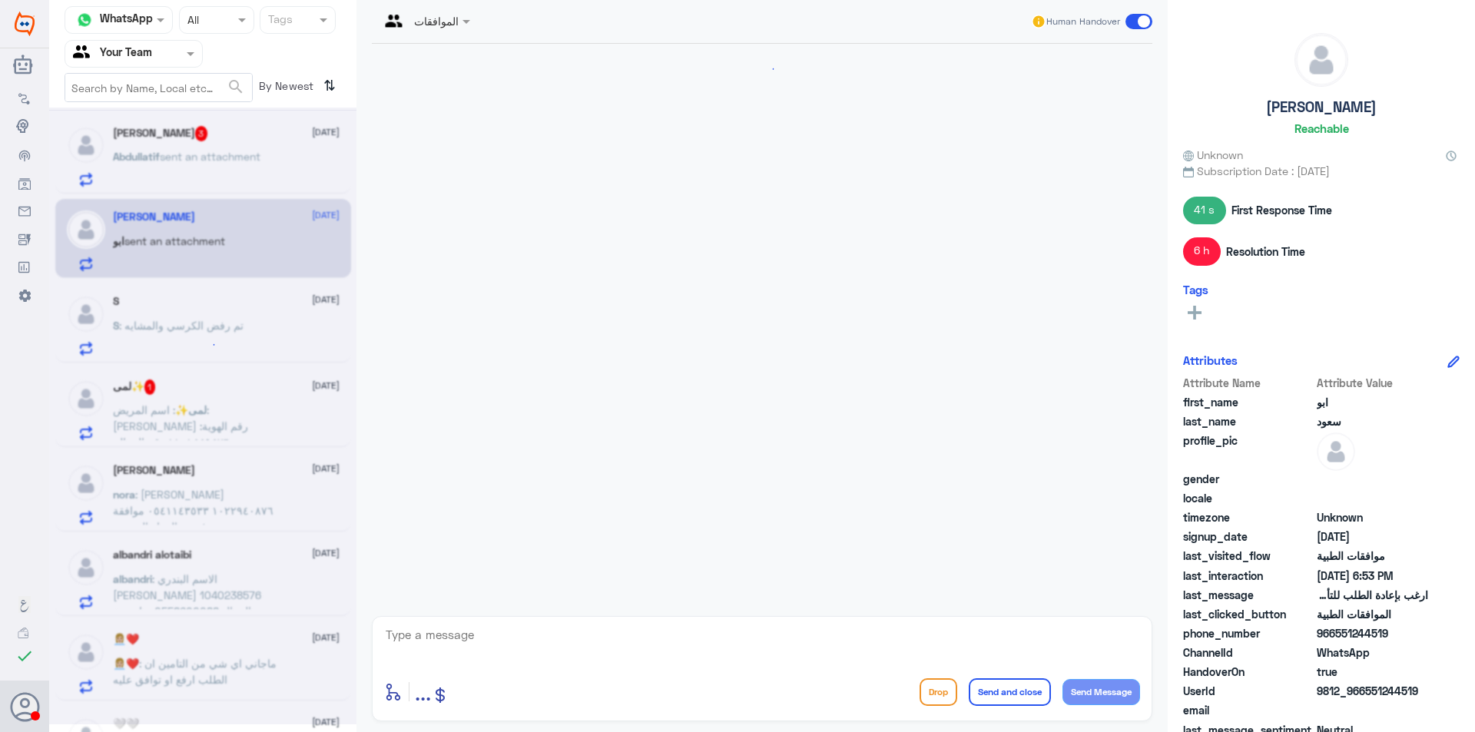
scroll to position [1775, 0]
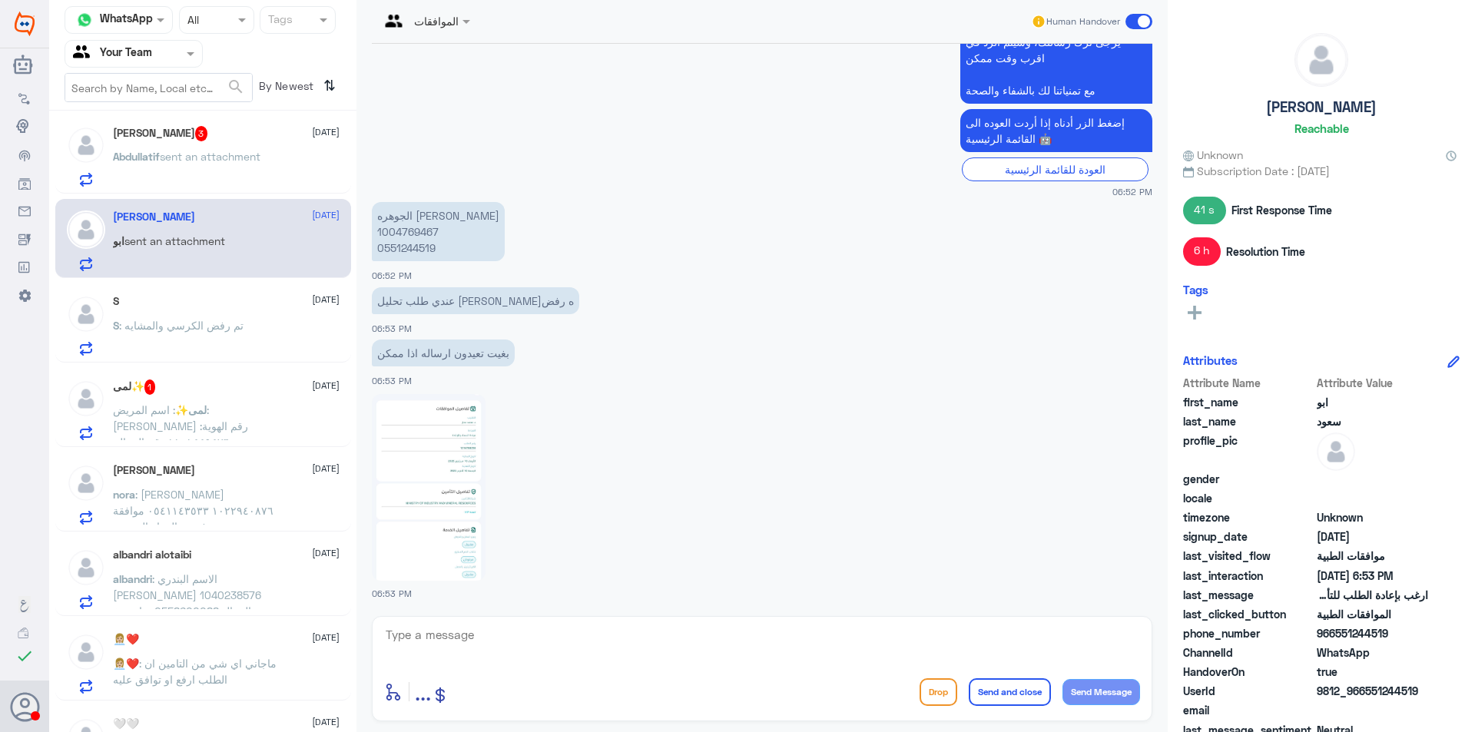
click at [221, 158] on span "sent an attachment" at bounding box center [210, 156] width 101 height 13
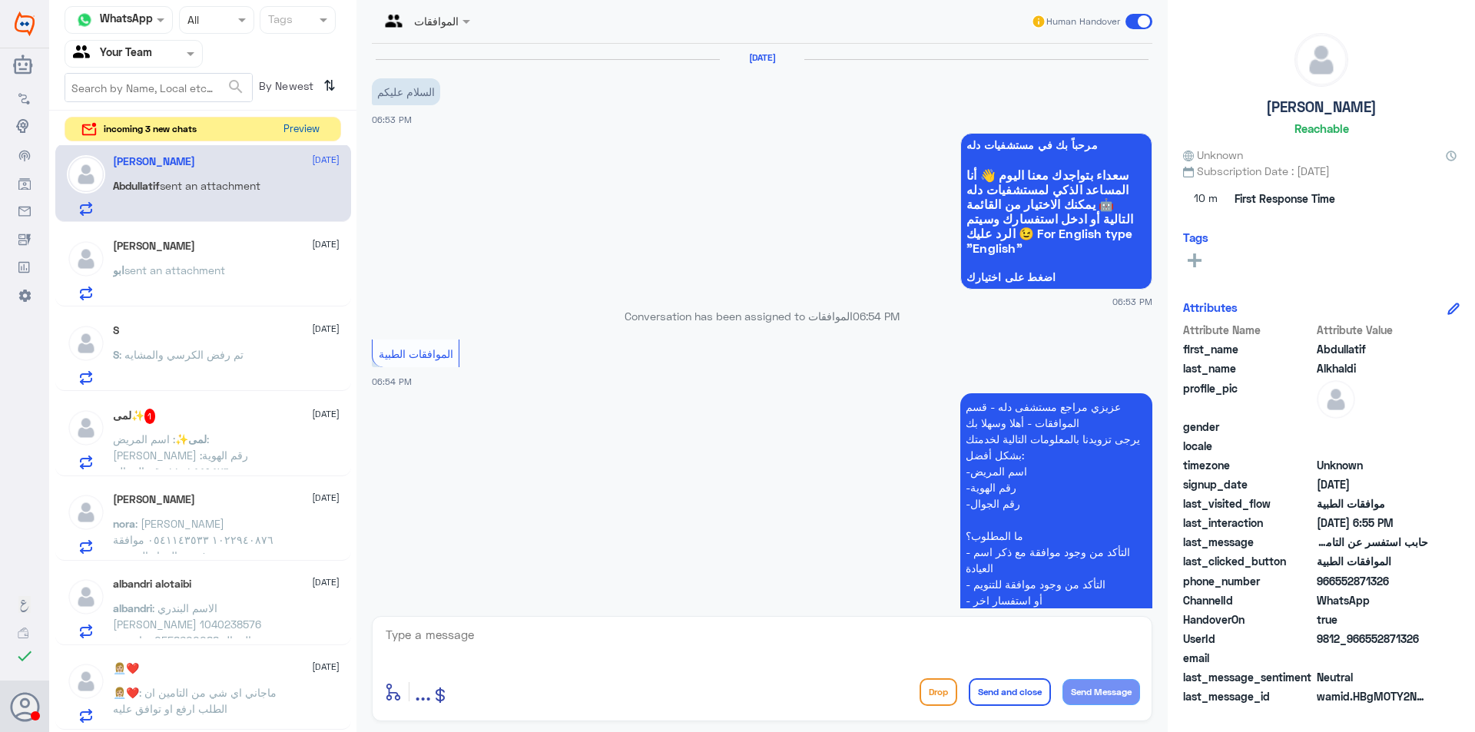
click at [299, 142] on div "Channel WhatsApp Status × All Tags Agent Filter Your Team search By Newest ⇅ in…" at bounding box center [202, 368] width 307 height 737
click at [297, 131] on button "Preview" at bounding box center [301, 130] width 48 height 24
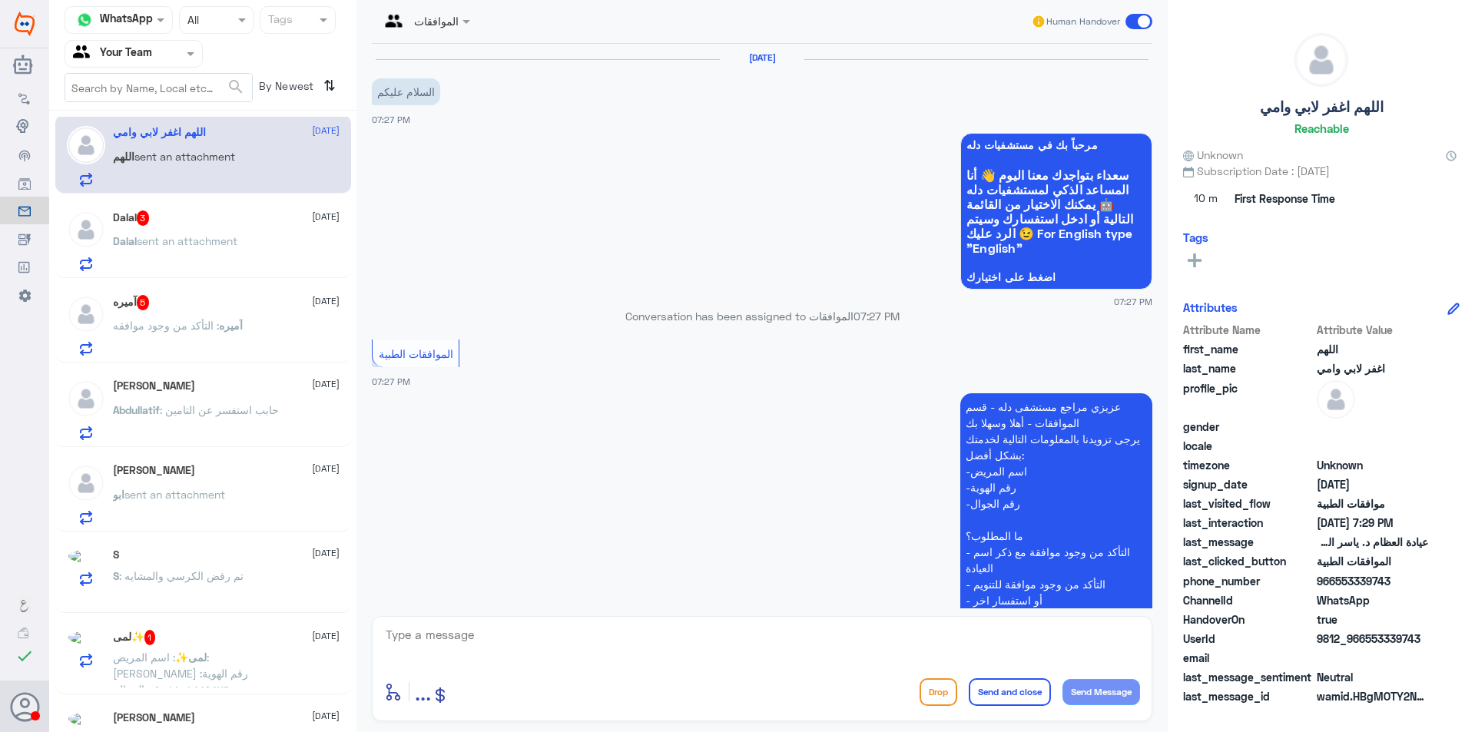
scroll to position [358, 0]
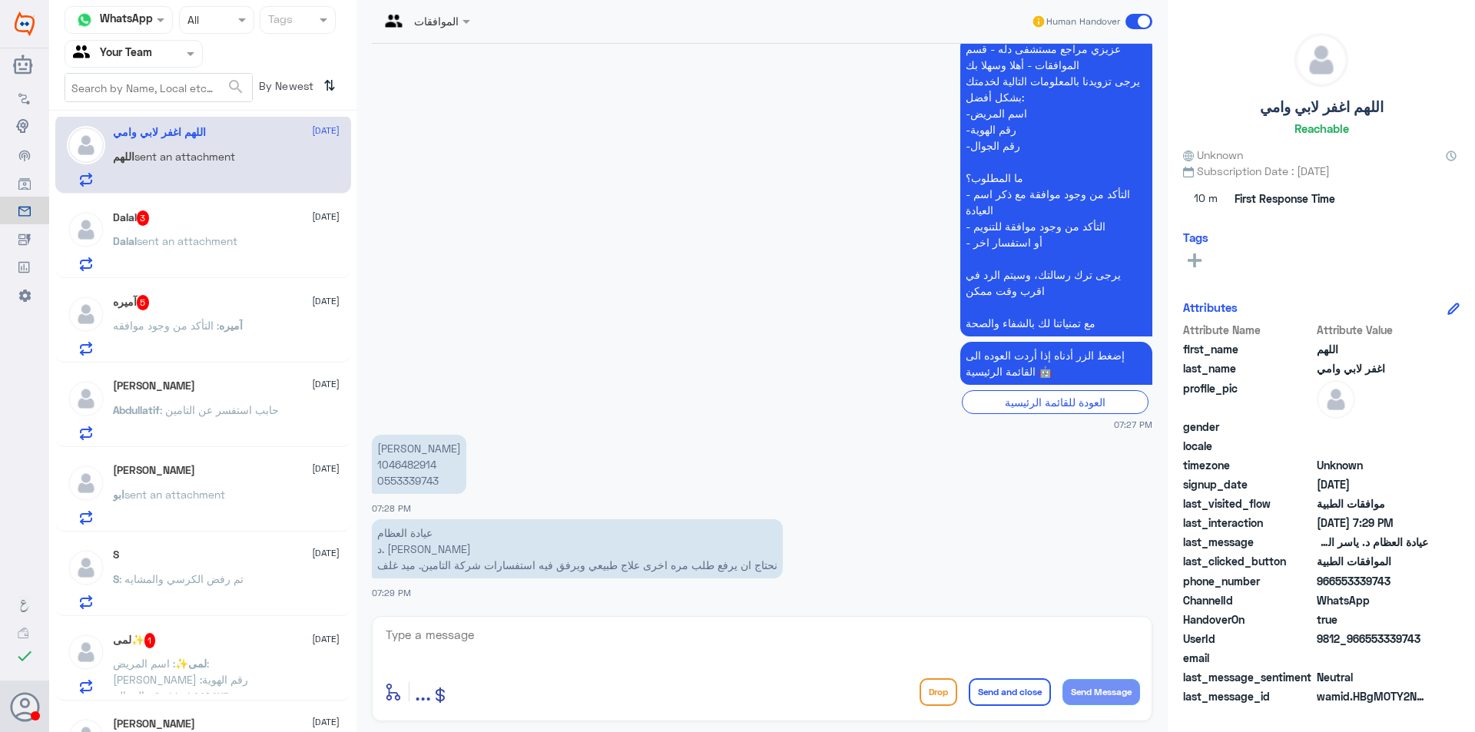
click at [417, 484] on p "[PERSON_NAME] 1046482914 0553339743" at bounding box center [419, 464] width 94 height 59
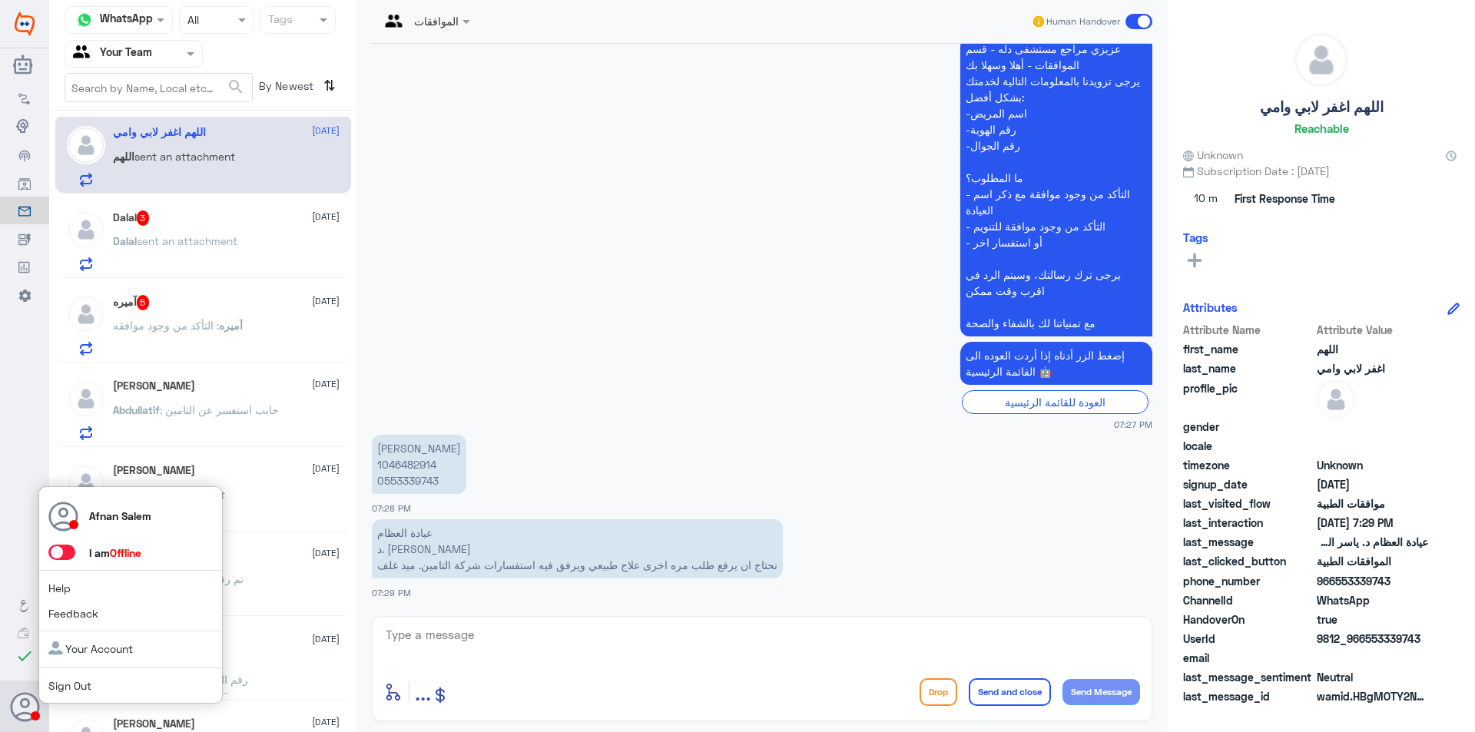
click at [74, 689] on link "Sign Out" at bounding box center [69, 685] width 43 height 13
